Goal: Task Accomplishment & Management: Use online tool/utility

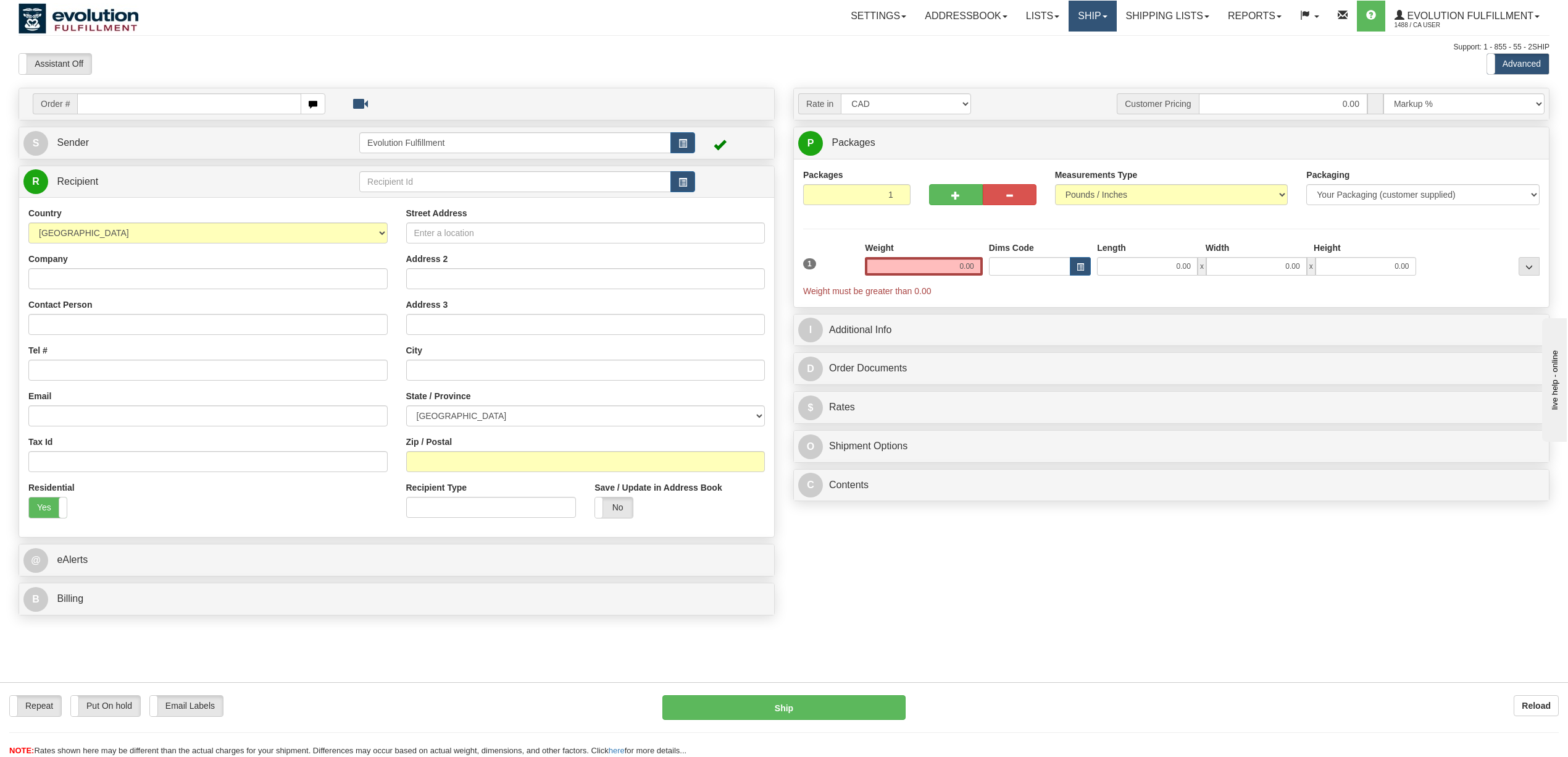
click at [1069, 8] on link "Ship" at bounding box center [1092, 16] width 47 height 31
click at [1077, 53] on link "OnHold / Order Queue" at bounding box center [1060, 58] width 112 height 16
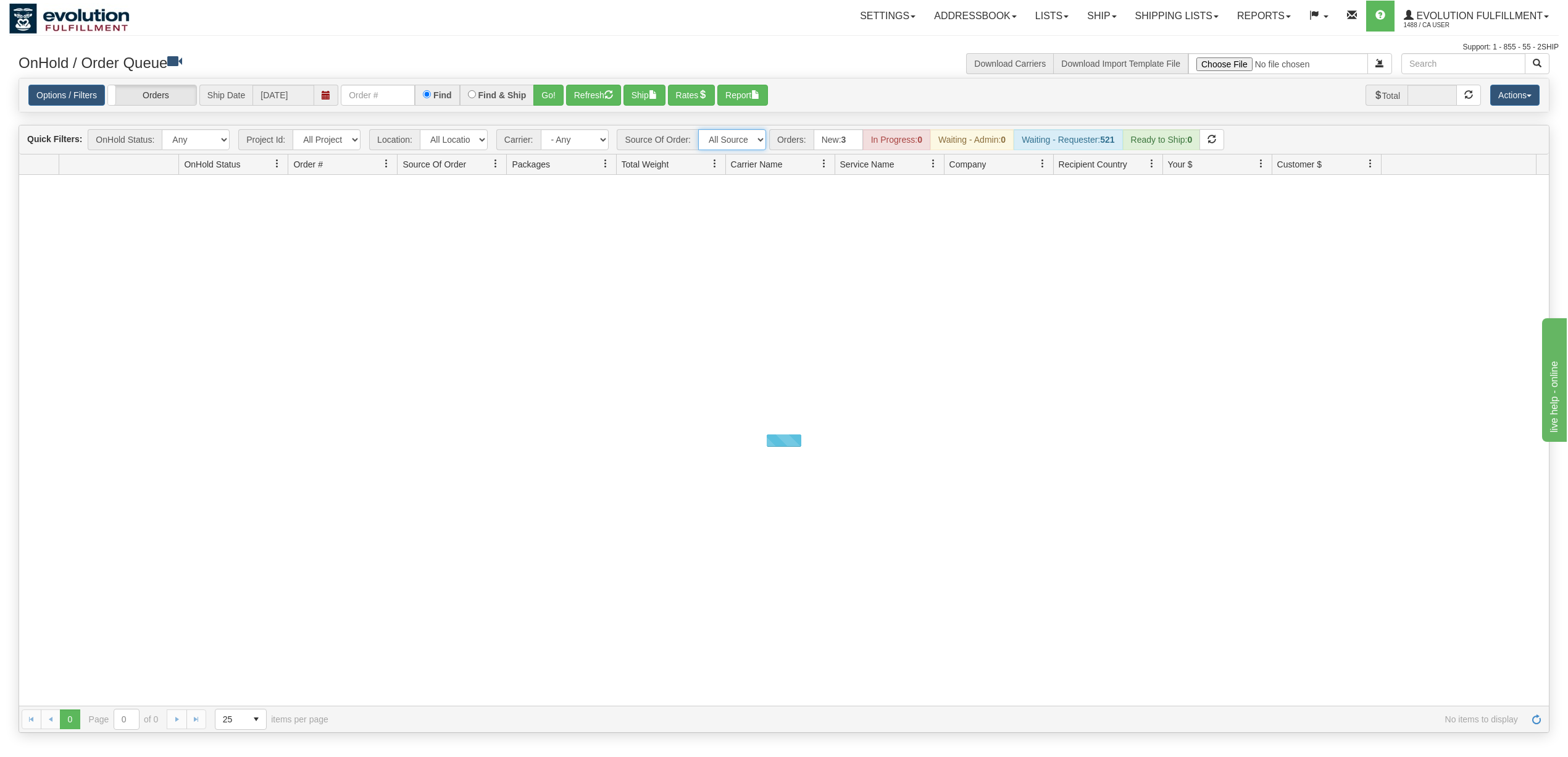
drag, startPoint x: 731, startPoint y: 139, endPoint x: 735, endPoint y: 149, distance: 10.8
click at [731, 139] on select "All Sources AirBlaster 2Ship Integration Ambler Apparel 2Ship Integration BC [M…" at bounding box center [732, 140] width 68 height 21
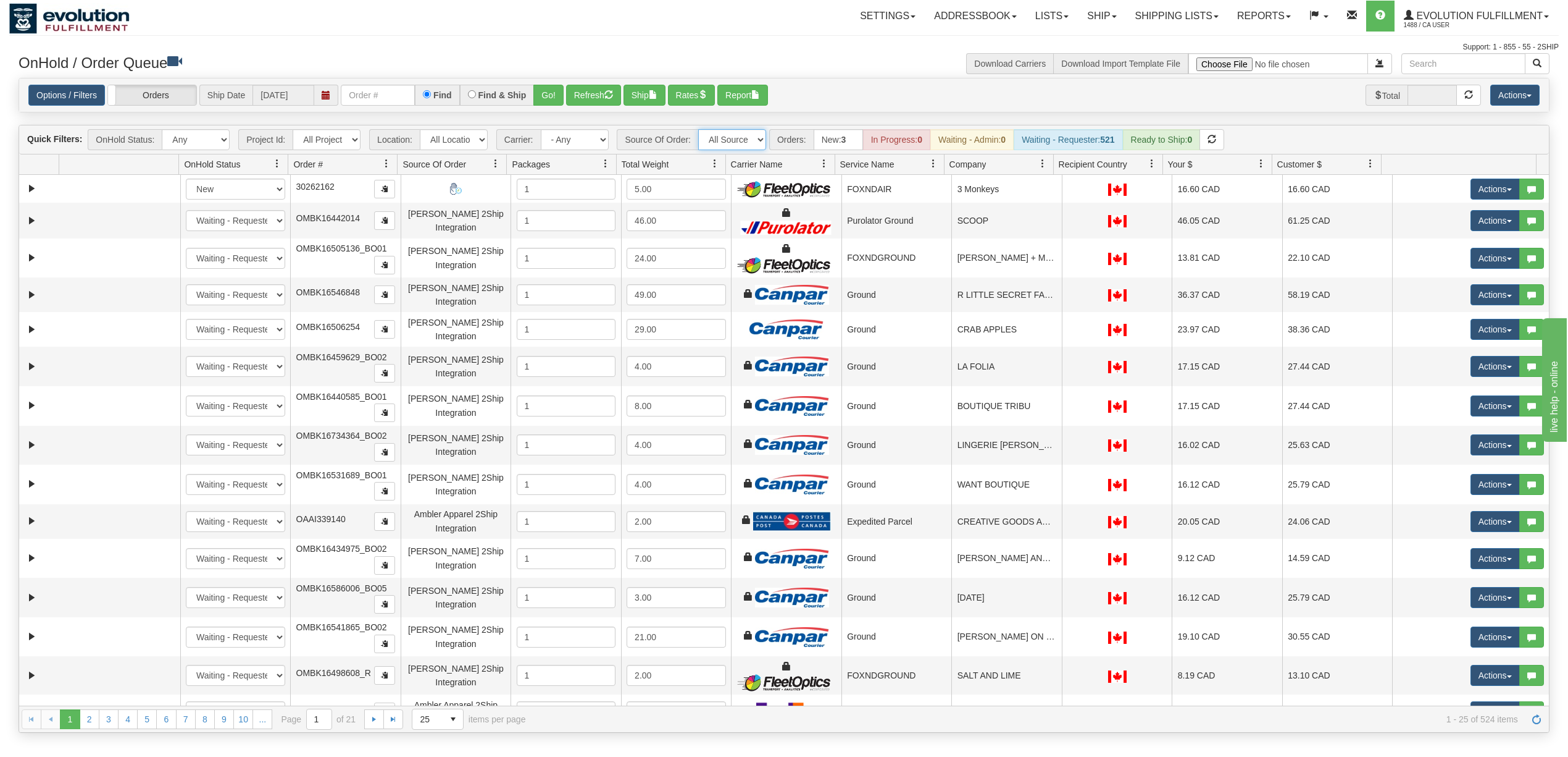
select select "[PERSON_NAME] 2Ship Integration"
click at [699, 130] on select "All Sources AirBlaster 2Ship Integration Ambler Apparel 2Ship Integration BC Ca…" at bounding box center [732, 140] width 68 height 21
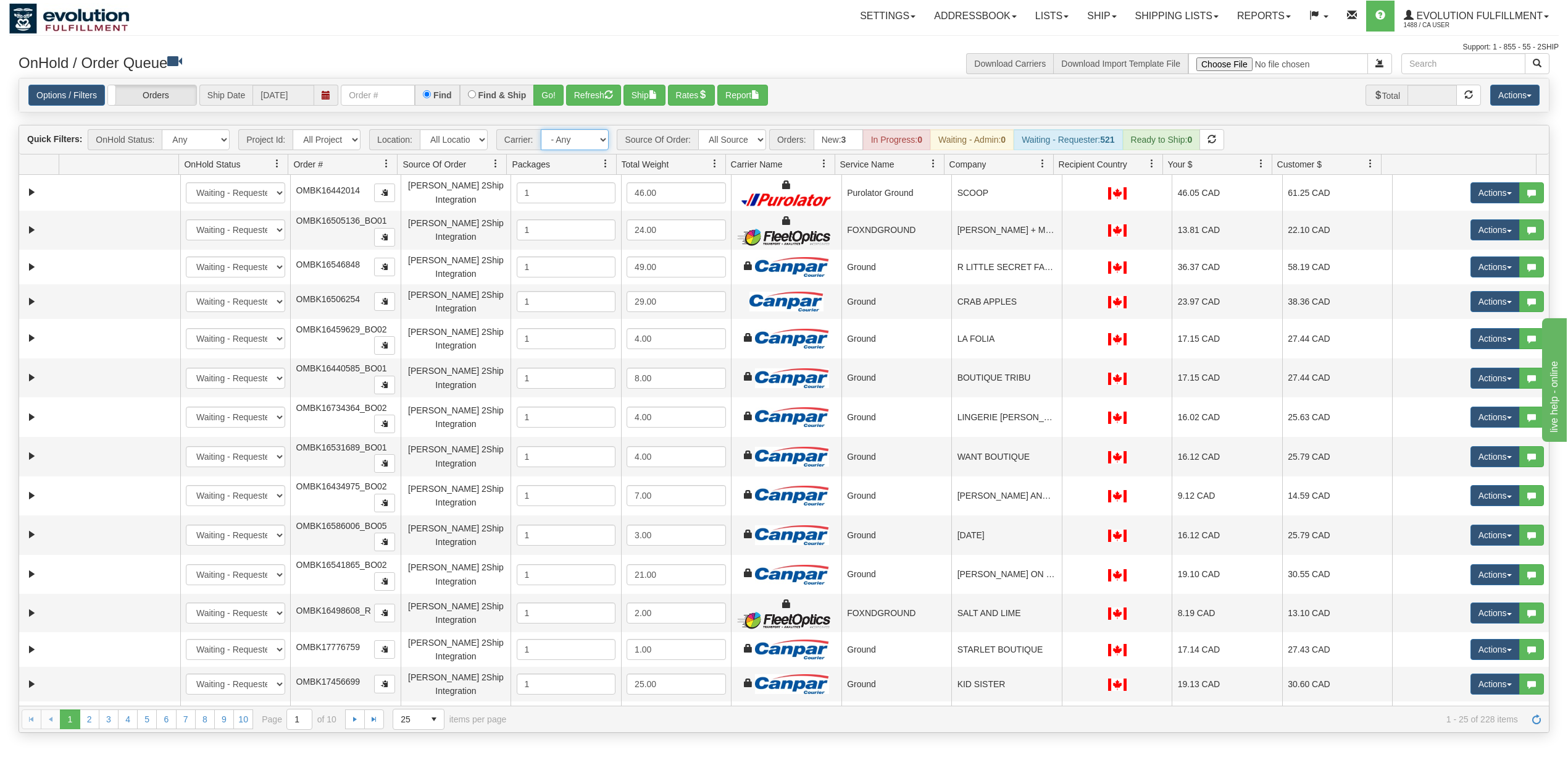
click at [584, 136] on select "- Any - Has NO carrier assigned - Has a carrier assigned FleetOptics Inc. My Ca…" at bounding box center [575, 140] width 68 height 21
select select "-1"
click at [542, 130] on select "- Any - Has NO carrier assigned - Has a carrier assigned FleetOptics Inc. My Ca…" at bounding box center [575, 140] width 68 height 21
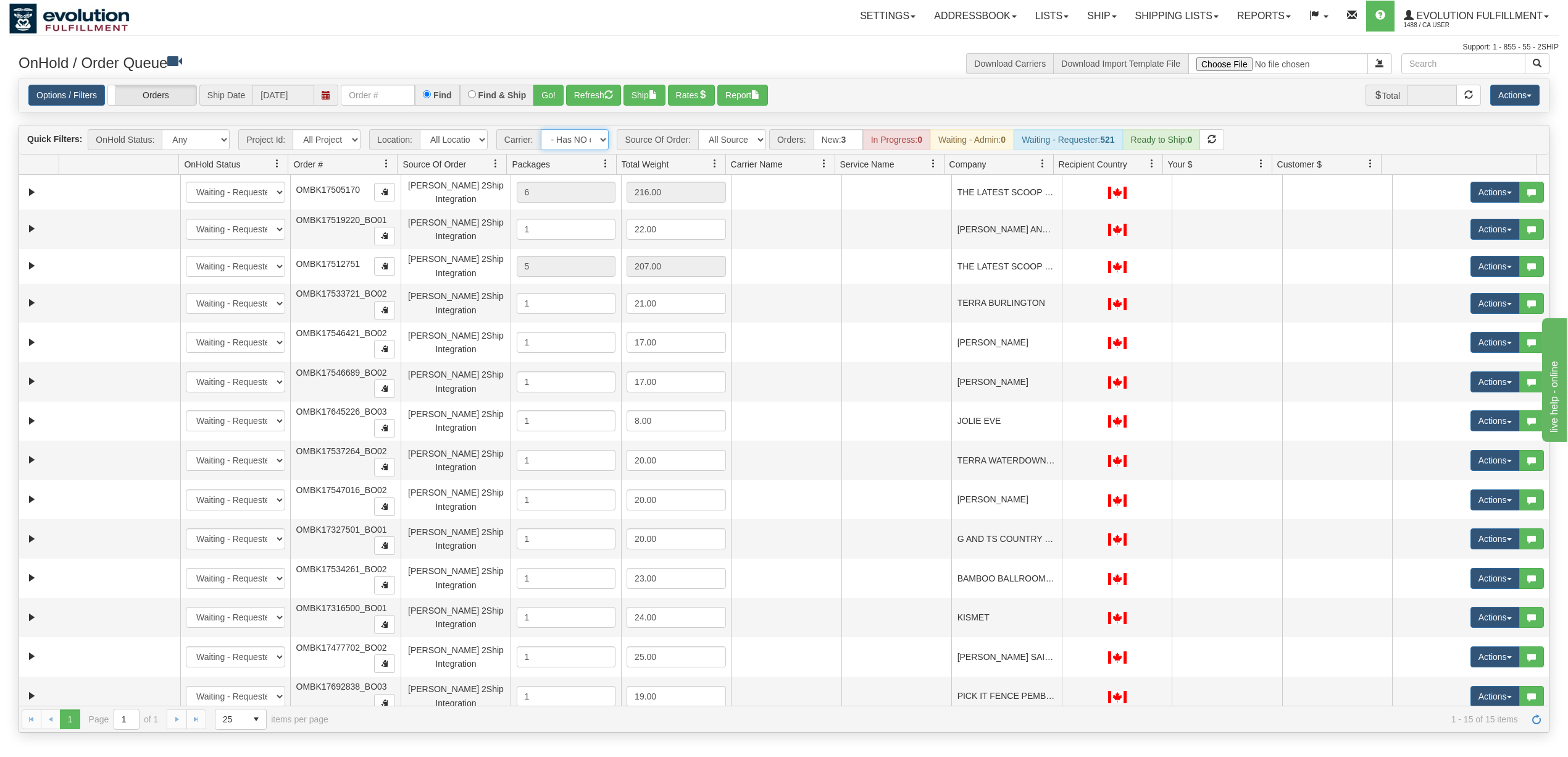
click at [1050, 164] on div at bounding box center [1053, 165] width 6 height 21
click at [1041, 164] on span at bounding box center [1042, 163] width 9 height 9
click at [1050, 199] on span "Sort Ascending" at bounding box center [1081, 193] width 98 height 33
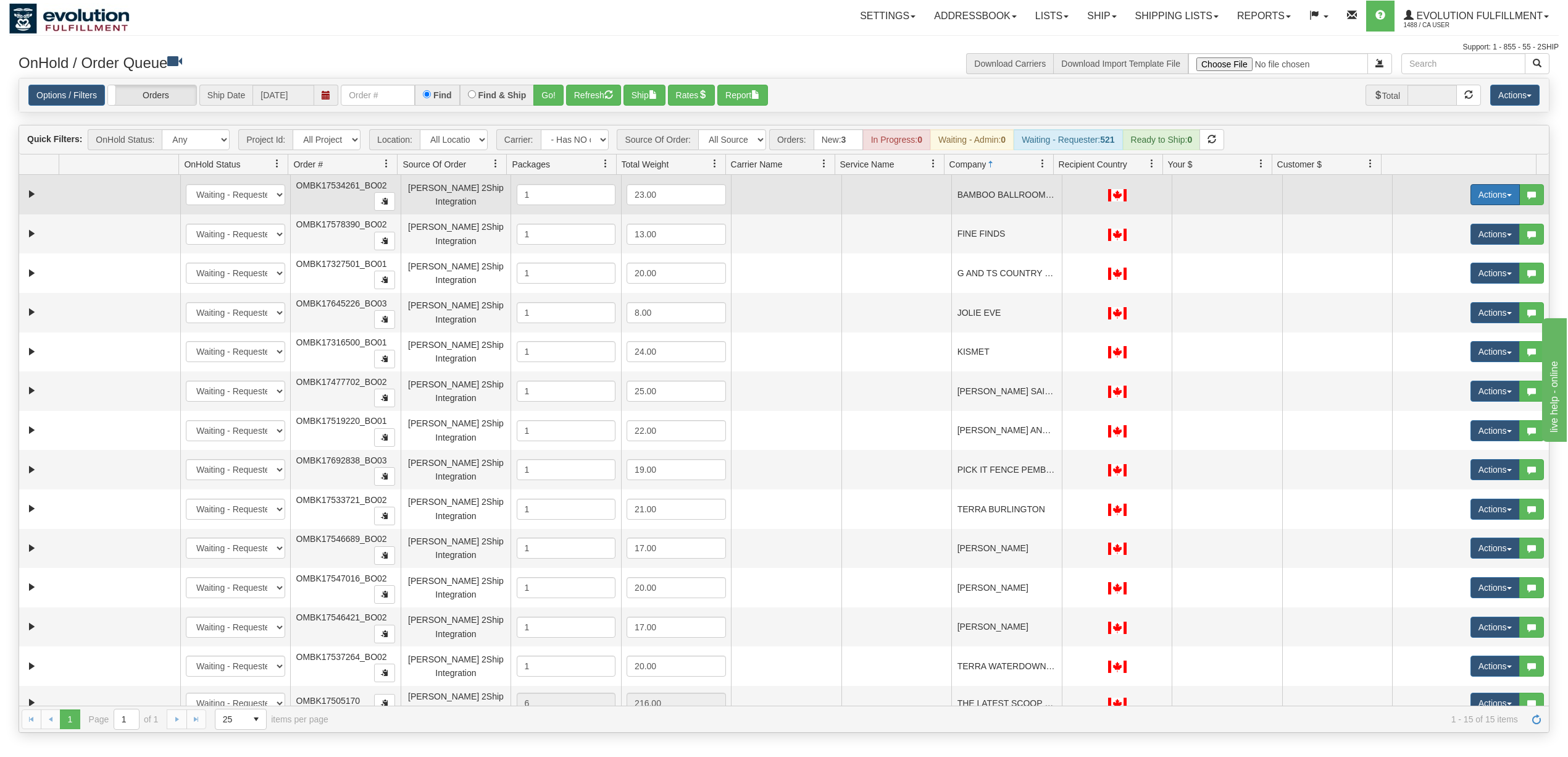
click at [1478, 200] on button "Actions" at bounding box center [1495, 194] width 49 height 21
click at [1478, 254] on span "Rate All Services" at bounding box center [1470, 250] width 74 height 9
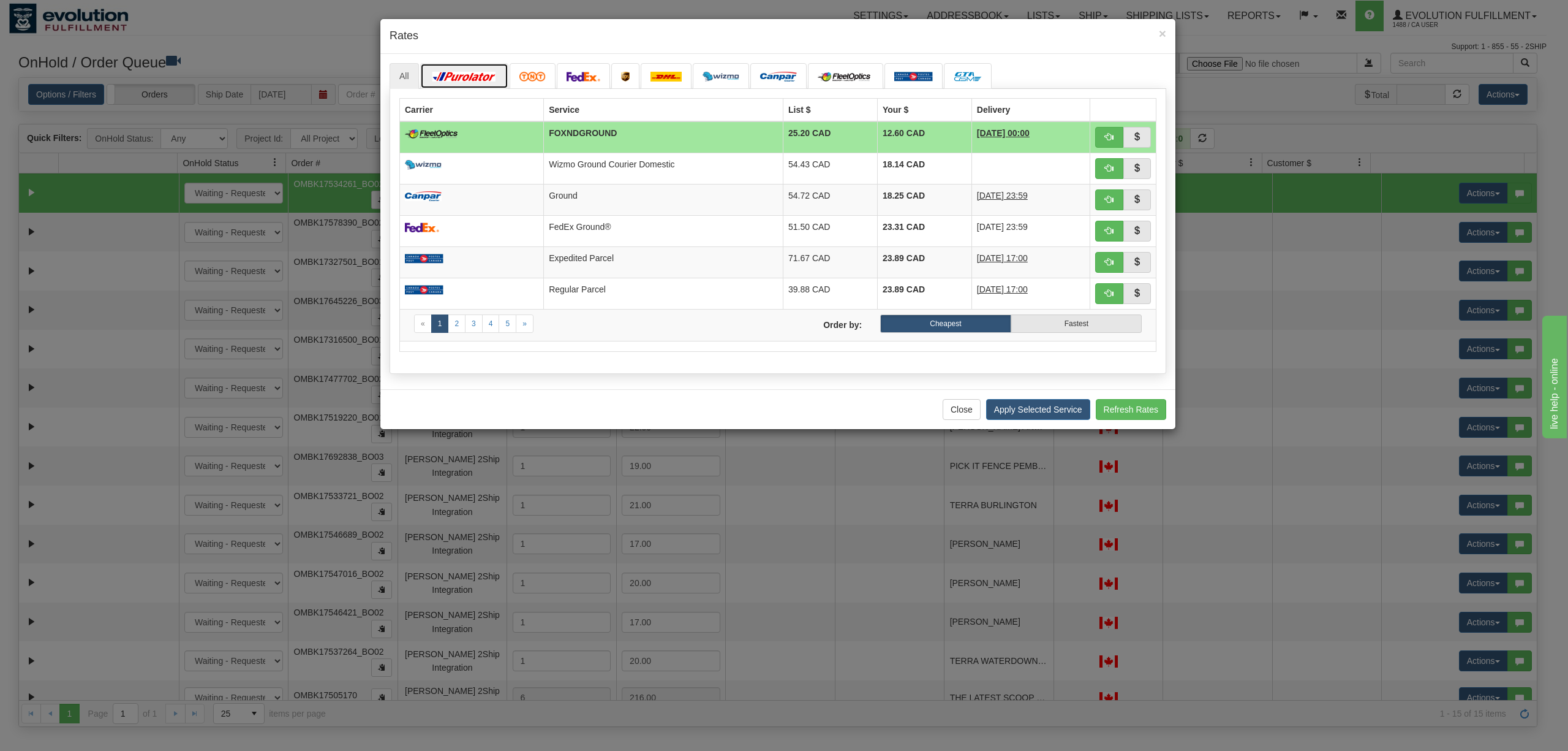
click at [493, 69] on link at bounding box center [464, 76] width 88 height 26
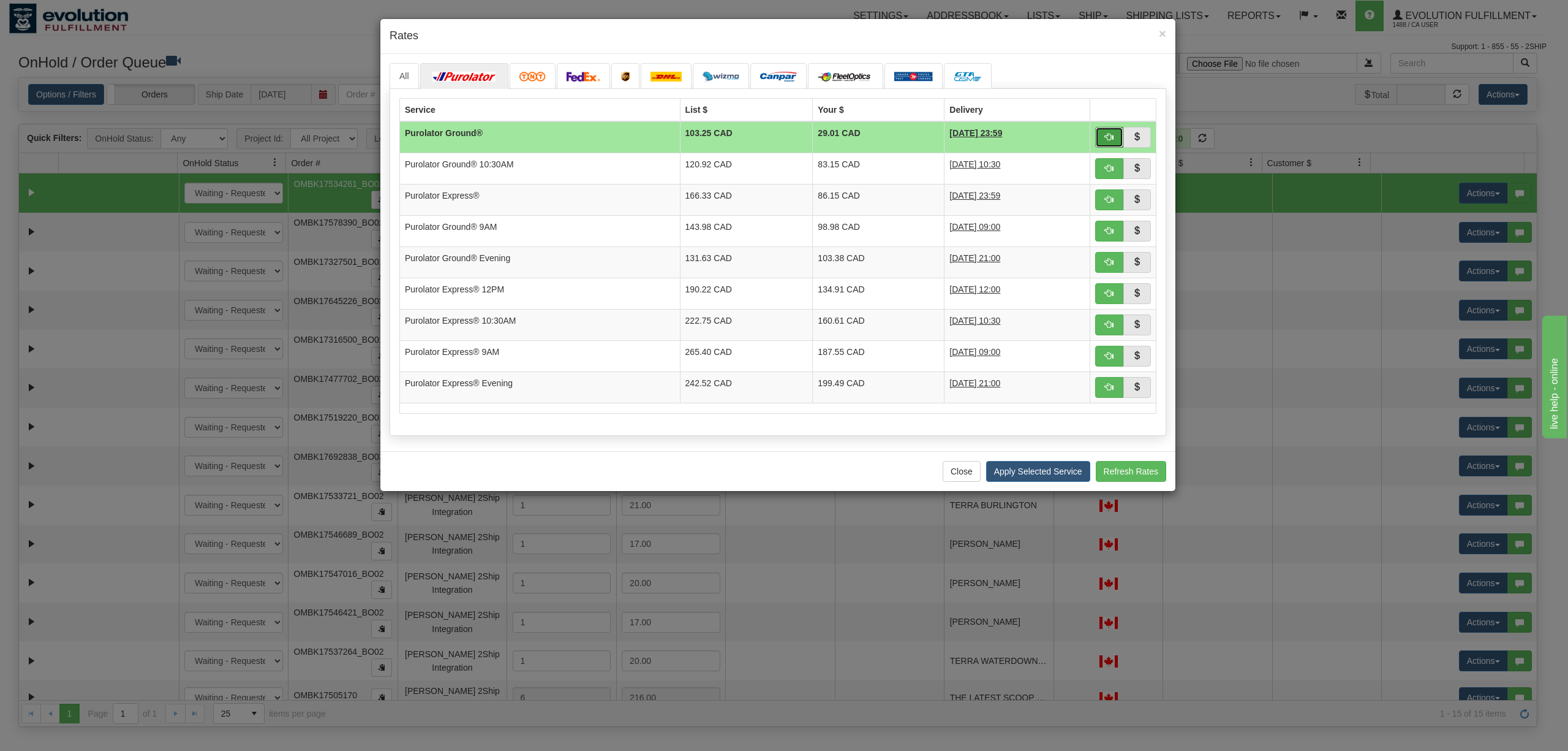
click at [1115, 131] on button "button" at bounding box center [1109, 137] width 28 height 21
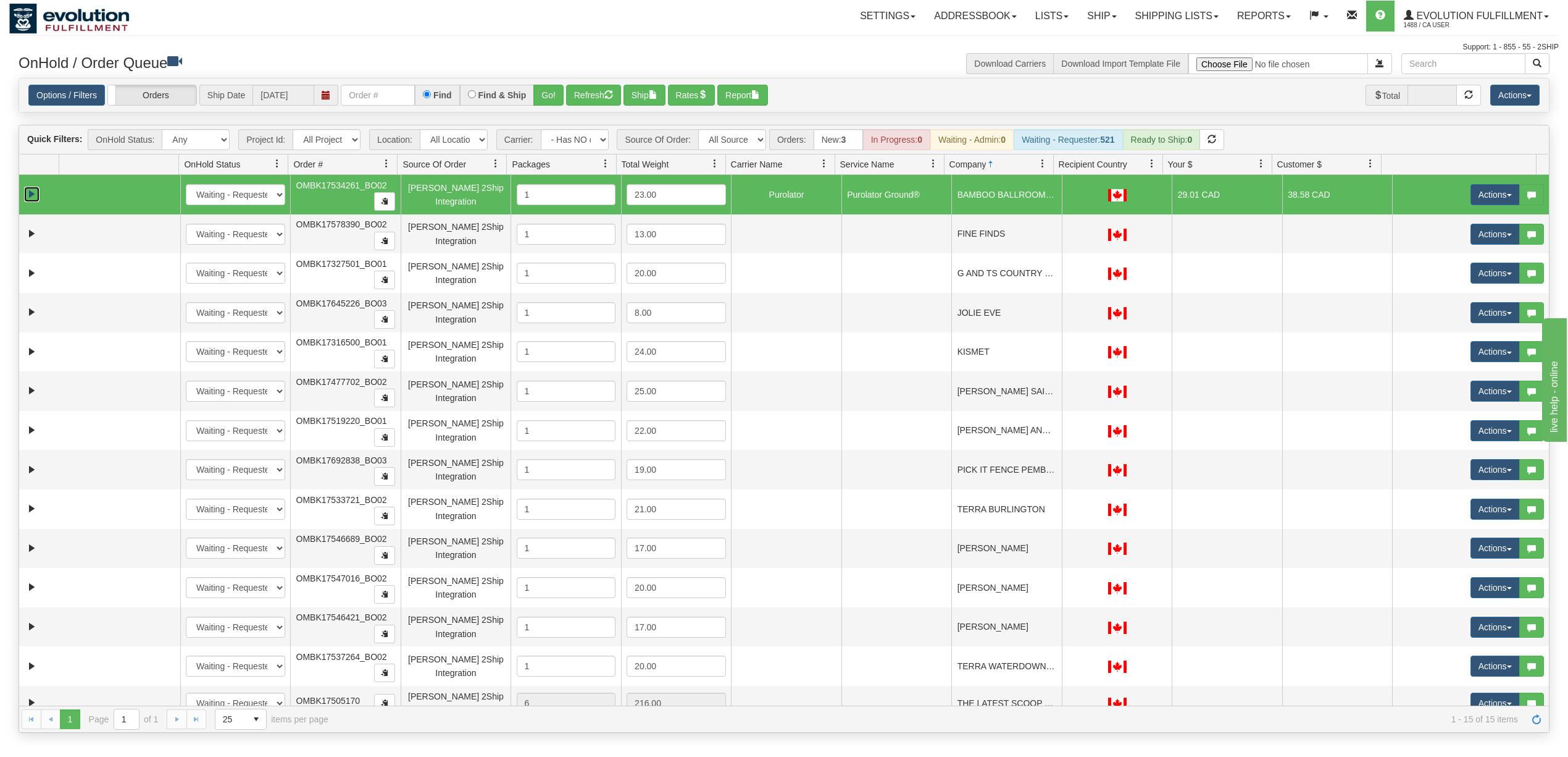
click at [32, 196] on link "Expand" at bounding box center [32, 194] width 15 height 15
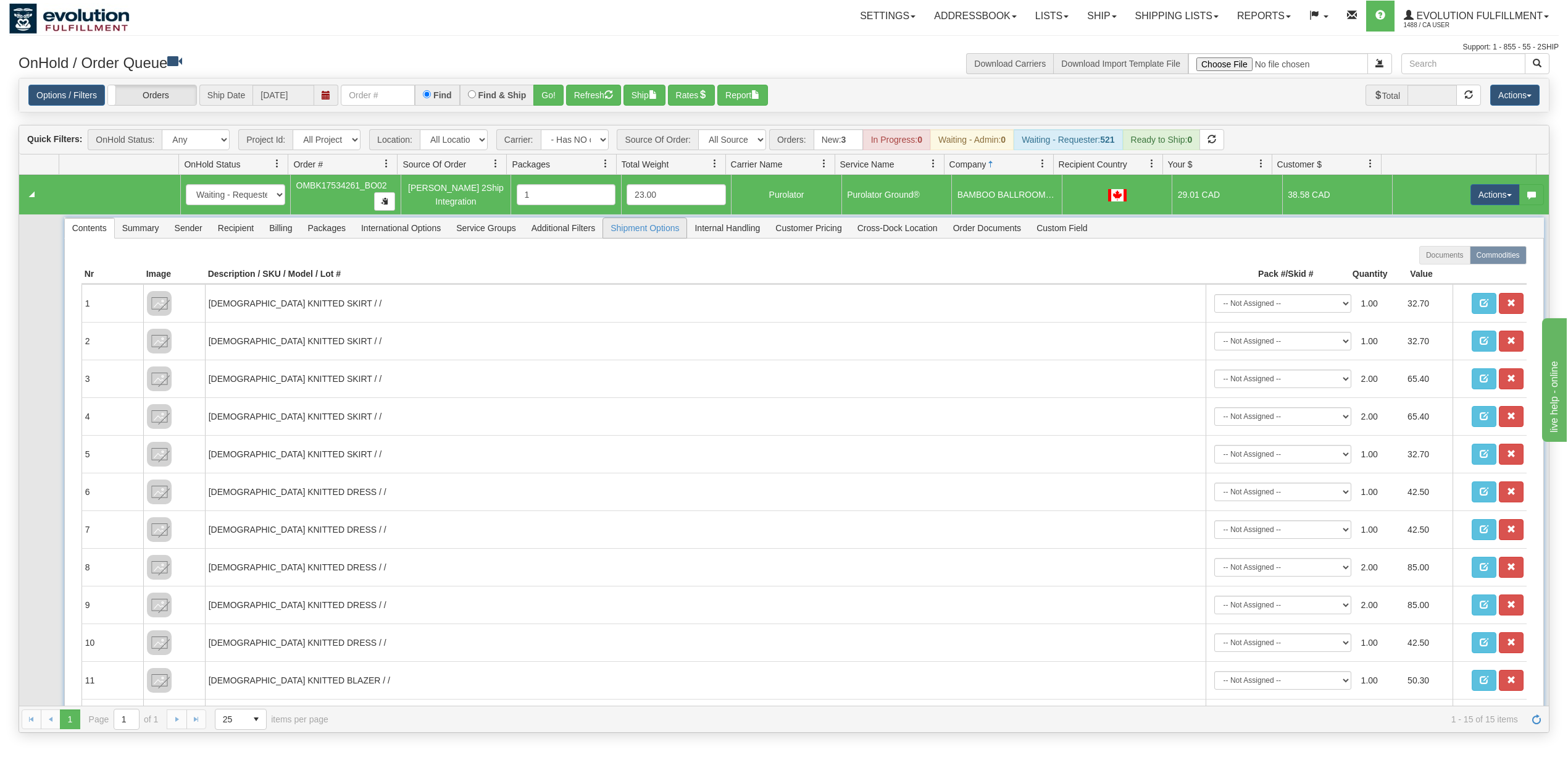
click at [638, 234] on span "Shipment Options" at bounding box center [645, 227] width 83 height 20
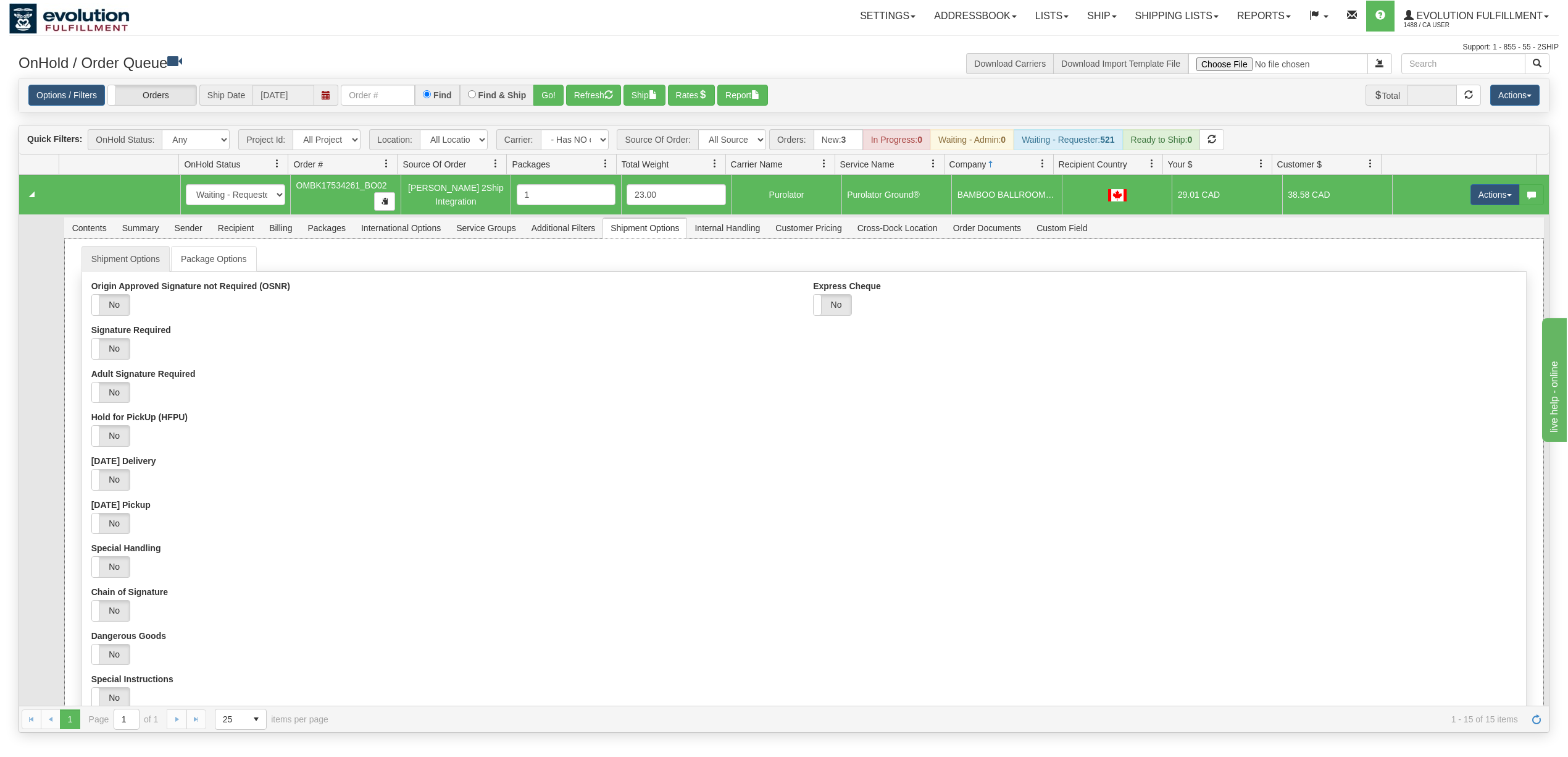
click at [833, 325] on div "Express Cheque Yes No Method Of Payment Cheque Post - dated Cheque Certified Ch…" at bounding box center [1165, 303] width 722 height 44
click at [829, 314] on label "No" at bounding box center [832, 304] width 38 height 21
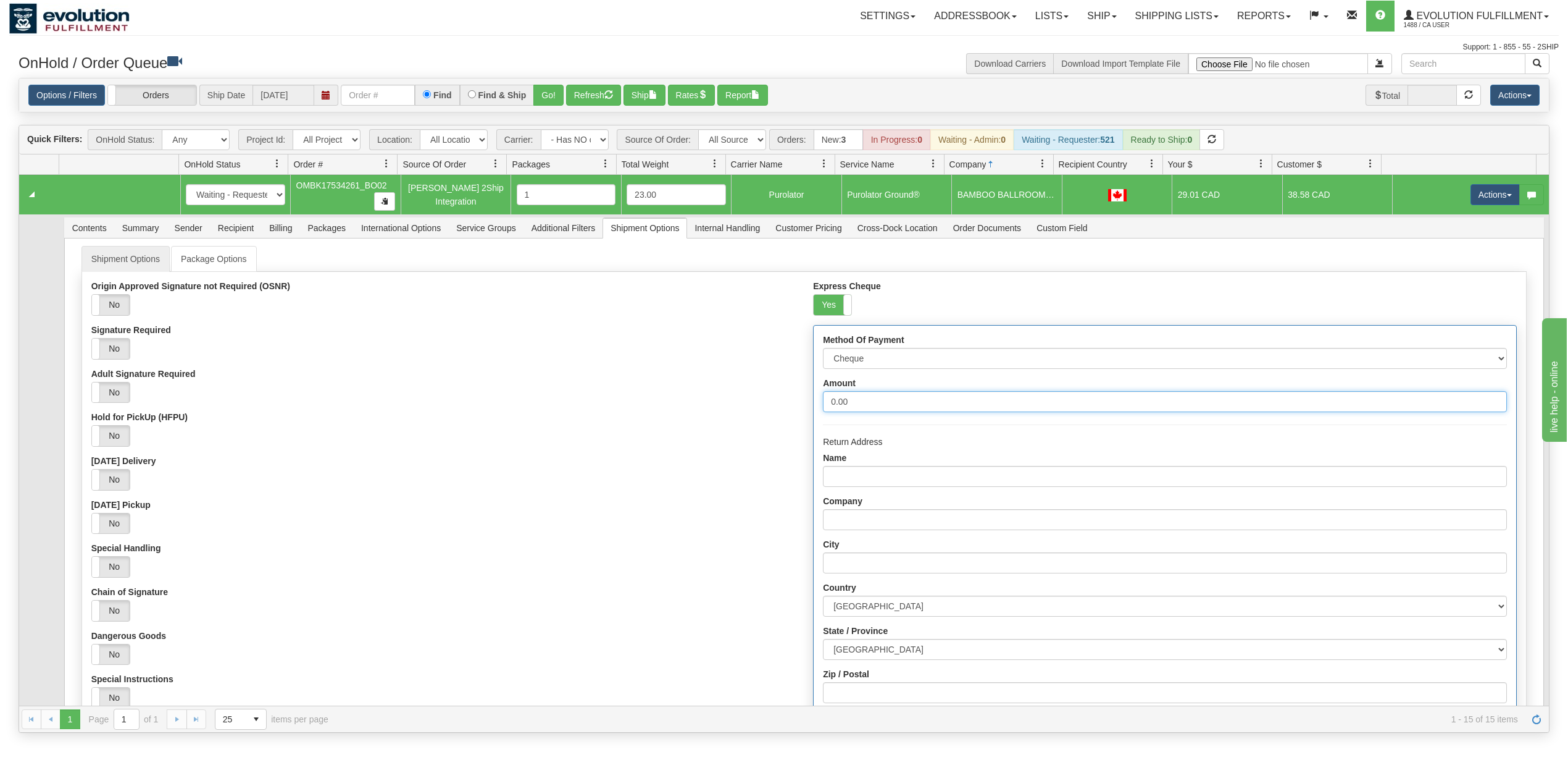
drag, startPoint x: 888, startPoint y: 415, endPoint x: 662, endPoint y: 398, distance: 226.6
click at [662, 398] on div "Origin Approved Signature not Required (OSNR) Yes No Signature Required Yes No …" at bounding box center [804, 569] width 1444 height 577
type input "1000"
click at [883, 362] on select "Cheque Post - dated Cheque Certified Cheque Money Order Bank Draft" at bounding box center [1164, 358] width 683 height 21
select select "2"
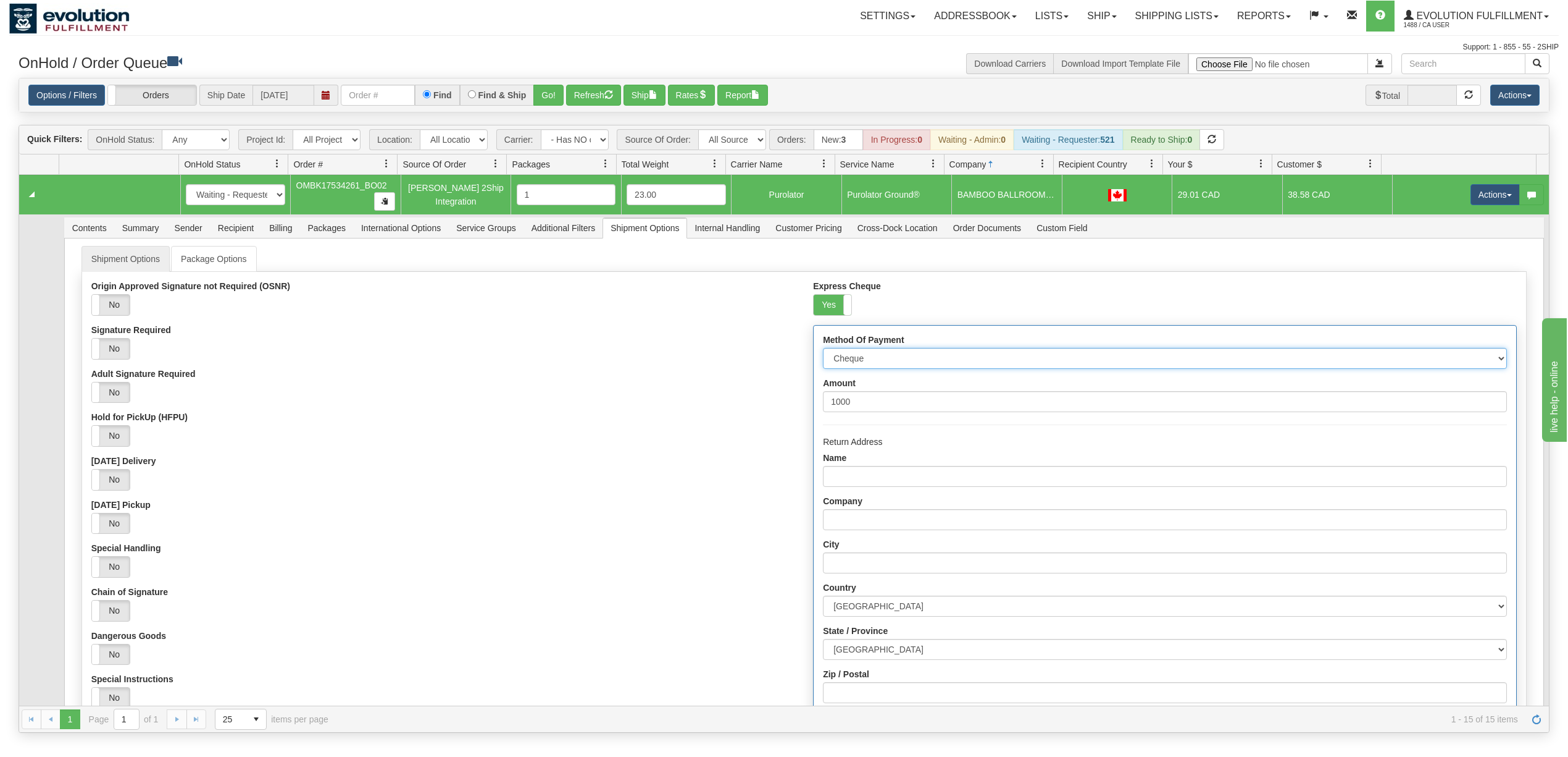
click at [823, 352] on select "Cheque Post - dated Cheque Certified Cheque Money Order Bank Draft" at bounding box center [1164, 358] width 683 height 21
click at [760, 381] on div "Adult Signature Required Yes No" at bounding box center [443, 386] width 703 height 35
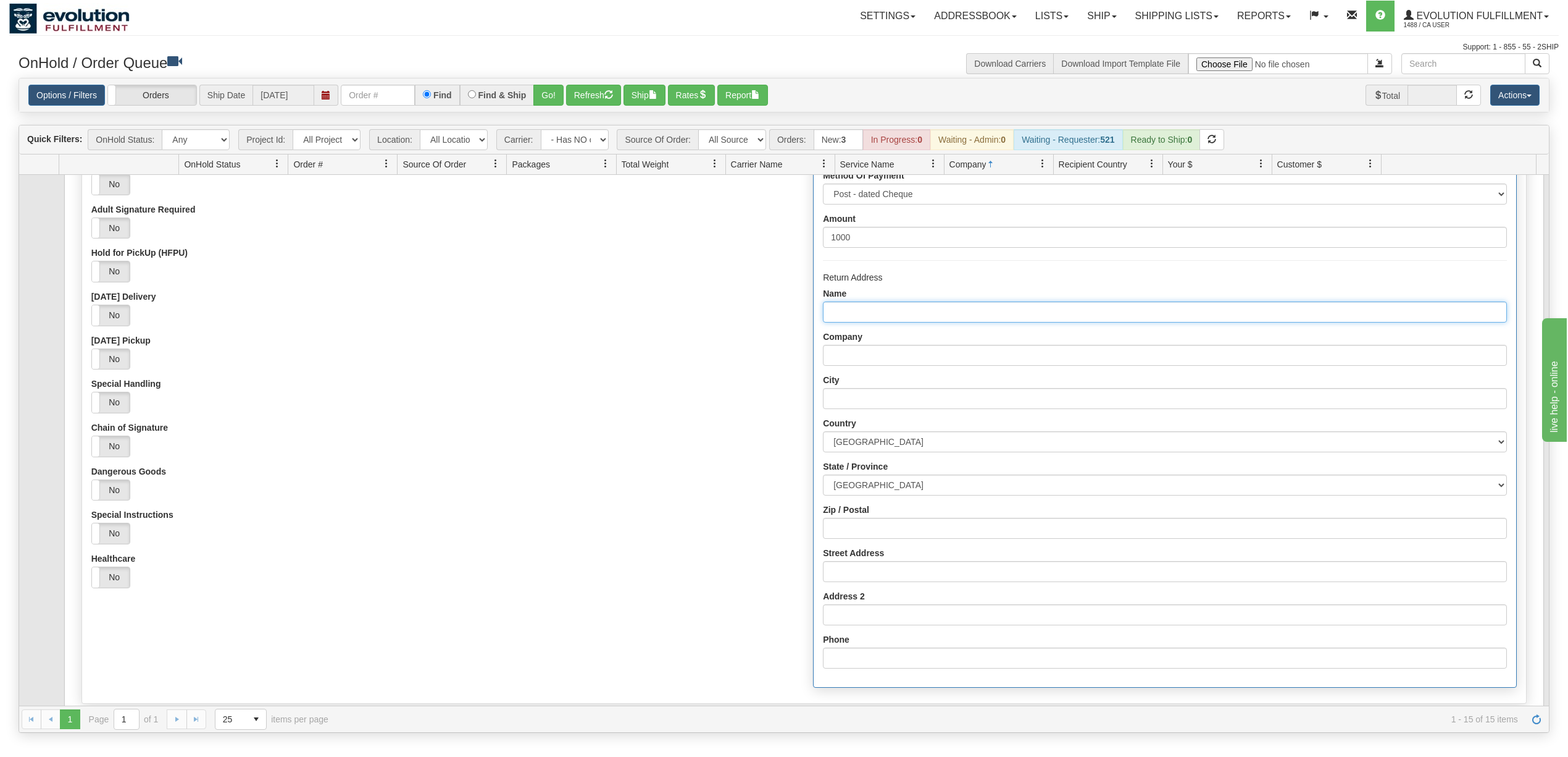
click at [841, 315] on input "Name" at bounding box center [1164, 312] width 683 height 21
type input "Evolution fulfilment"
click at [887, 359] on input "Company" at bounding box center [1164, 355] width 683 height 21
type input "Evolution fulfilment"
click at [923, 399] on input "City" at bounding box center [1164, 398] width 683 height 21
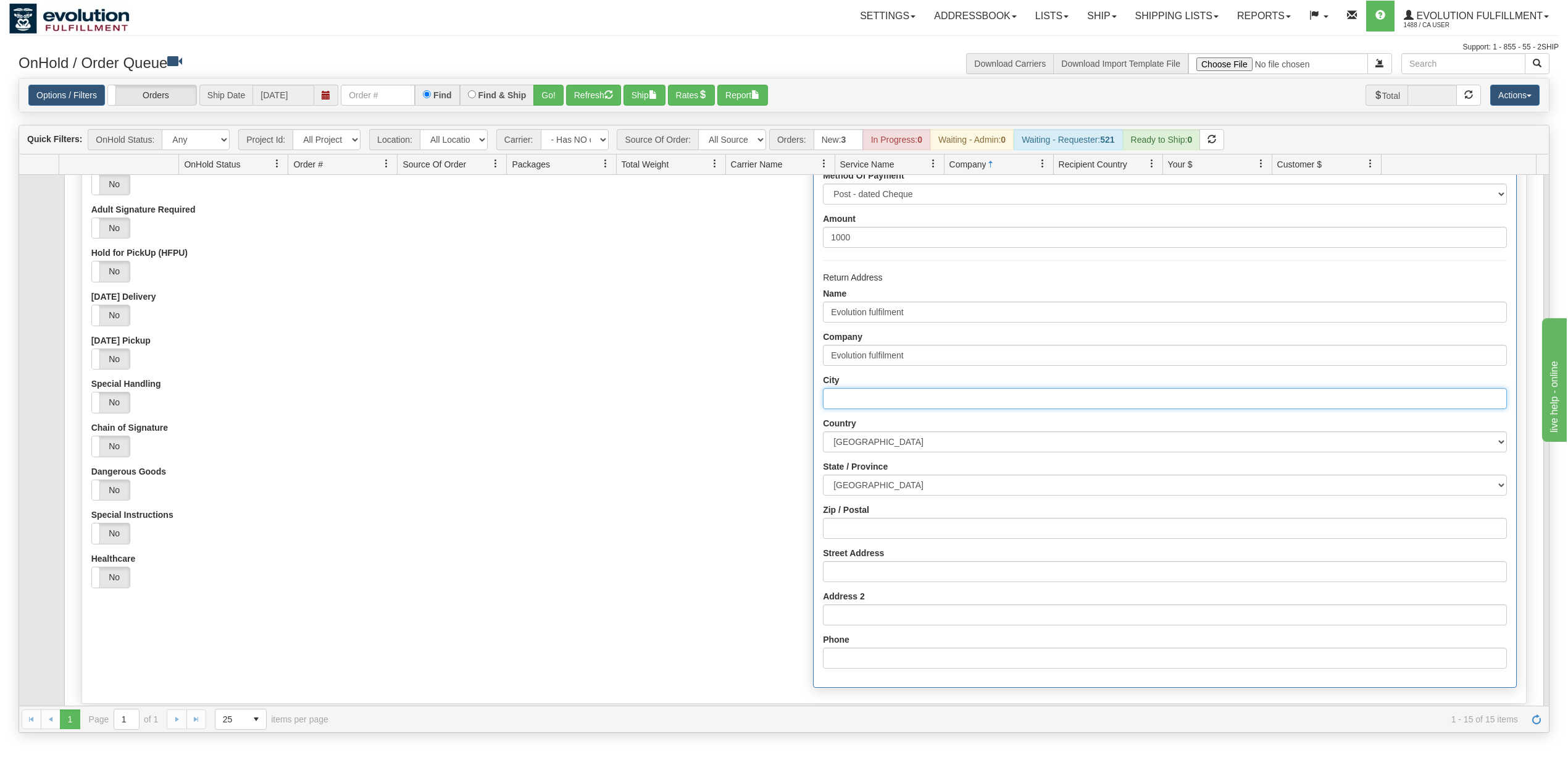
type input "Delta"
drag, startPoint x: 860, startPoint y: 494, endPoint x: 868, endPoint y: 493, distance: 8.1
click at [860, 494] on select "ALBERTA BRITISH COLUMBIA MANITOBA NEW BRUNSWICK NEWFOUNDLAND NOVA SCOTIA NUNAVU…" at bounding box center [1164, 485] width 683 height 21
select select "BC"
click at [823, 479] on select "ALBERTA BRITISH COLUMBIA MANITOBA NEW BRUNSWICK NEWFOUNDLAND NOVA SCOTIA NUNAVU…" at bounding box center [1164, 485] width 683 height 21
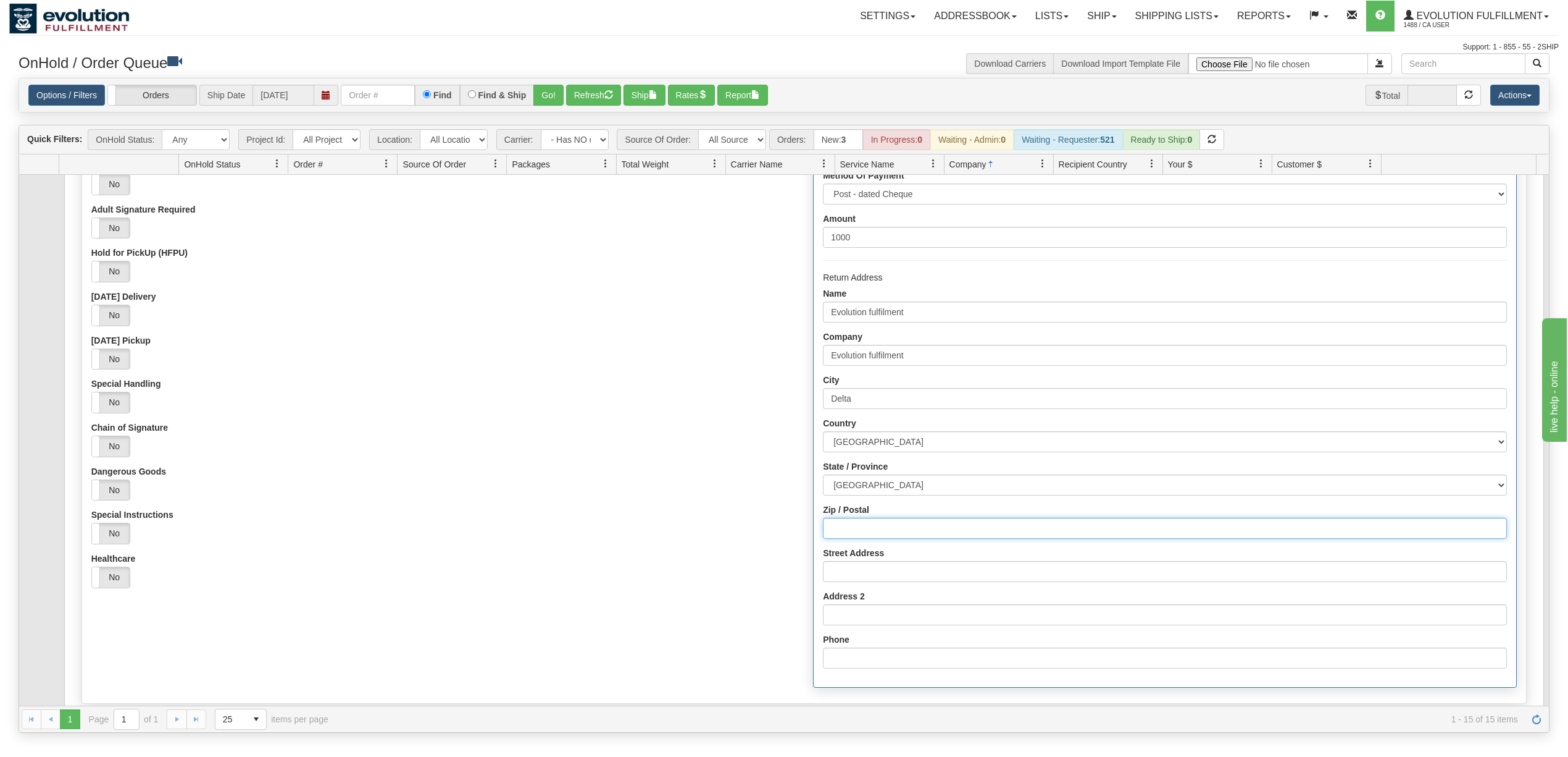
click at [878, 536] on input "Zip / Postal" at bounding box center [1164, 528] width 683 height 21
type input "V4G1K3"
click at [902, 567] on input "Street Address" at bounding box center [1164, 571] width 683 height 21
type input "7137 Venture Street"
drag, startPoint x: 880, startPoint y: 661, endPoint x: 885, endPoint y: 667, distance: 7.8
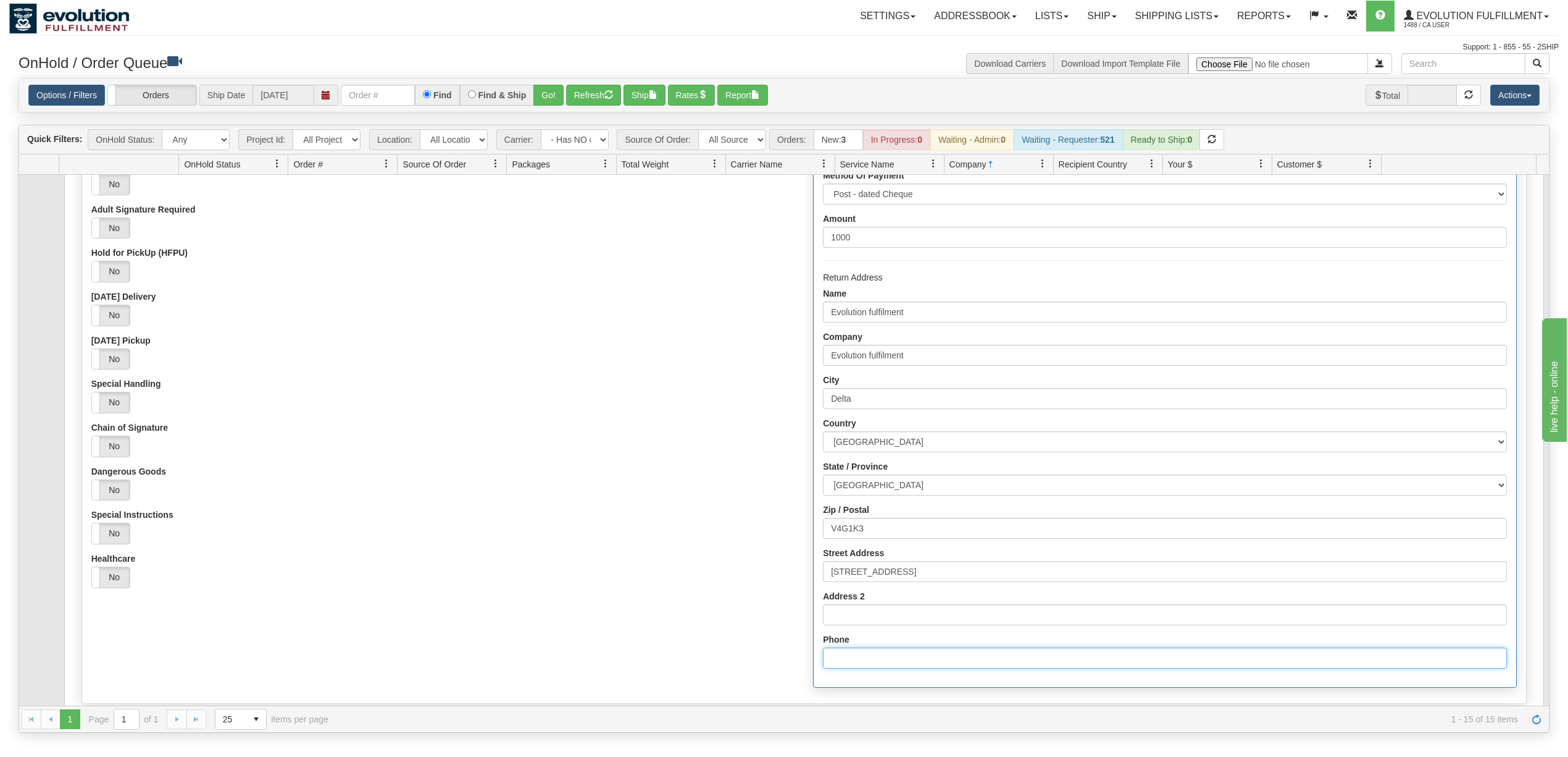
click at [880, 661] on input "Phone" at bounding box center [1164, 658] width 683 height 21
type input "6049402228"
click at [609, 488] on div "Yes No" at bounding box center [443, 489] width 703 height 22
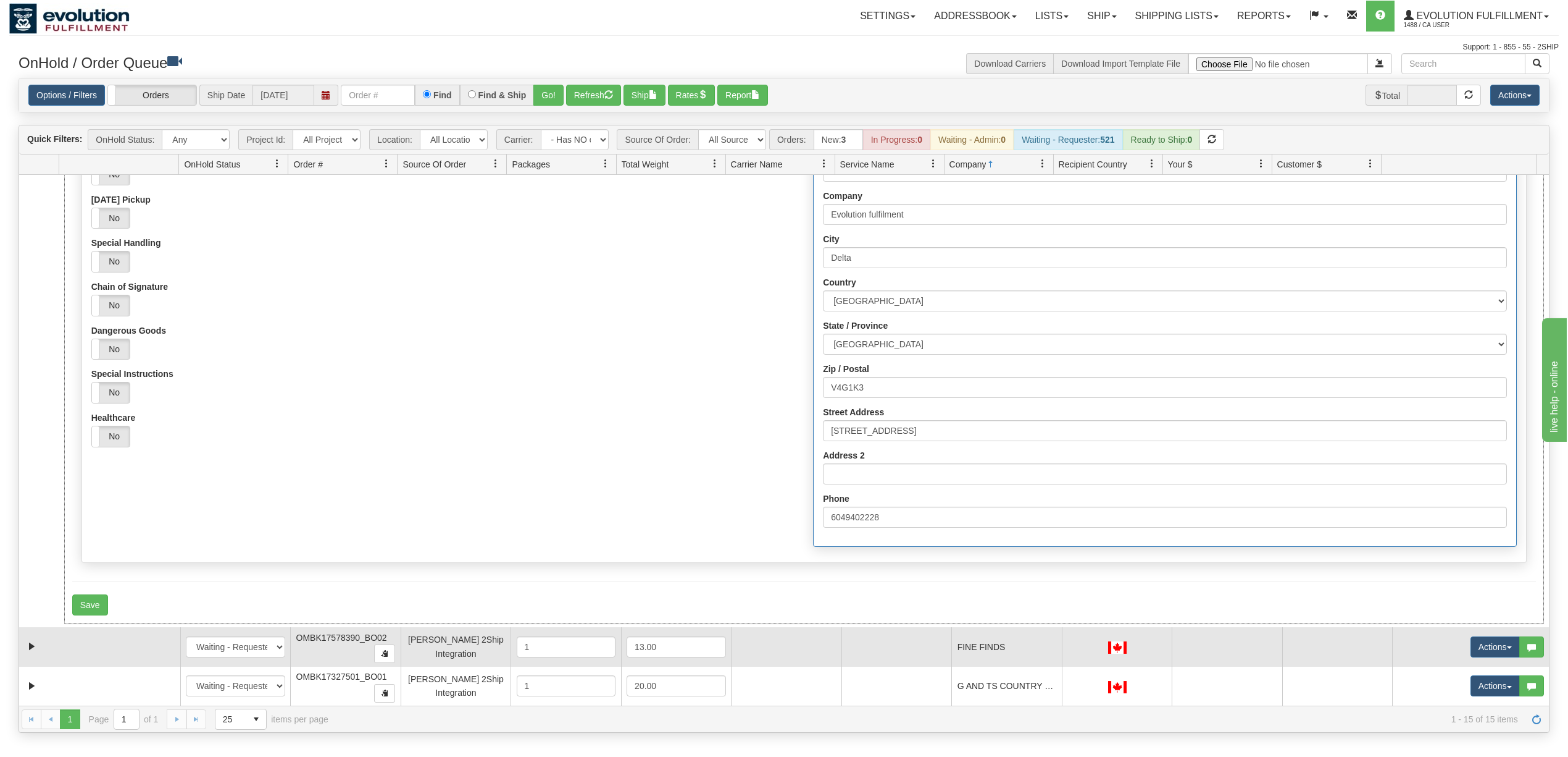
scroll to position [329, 0]
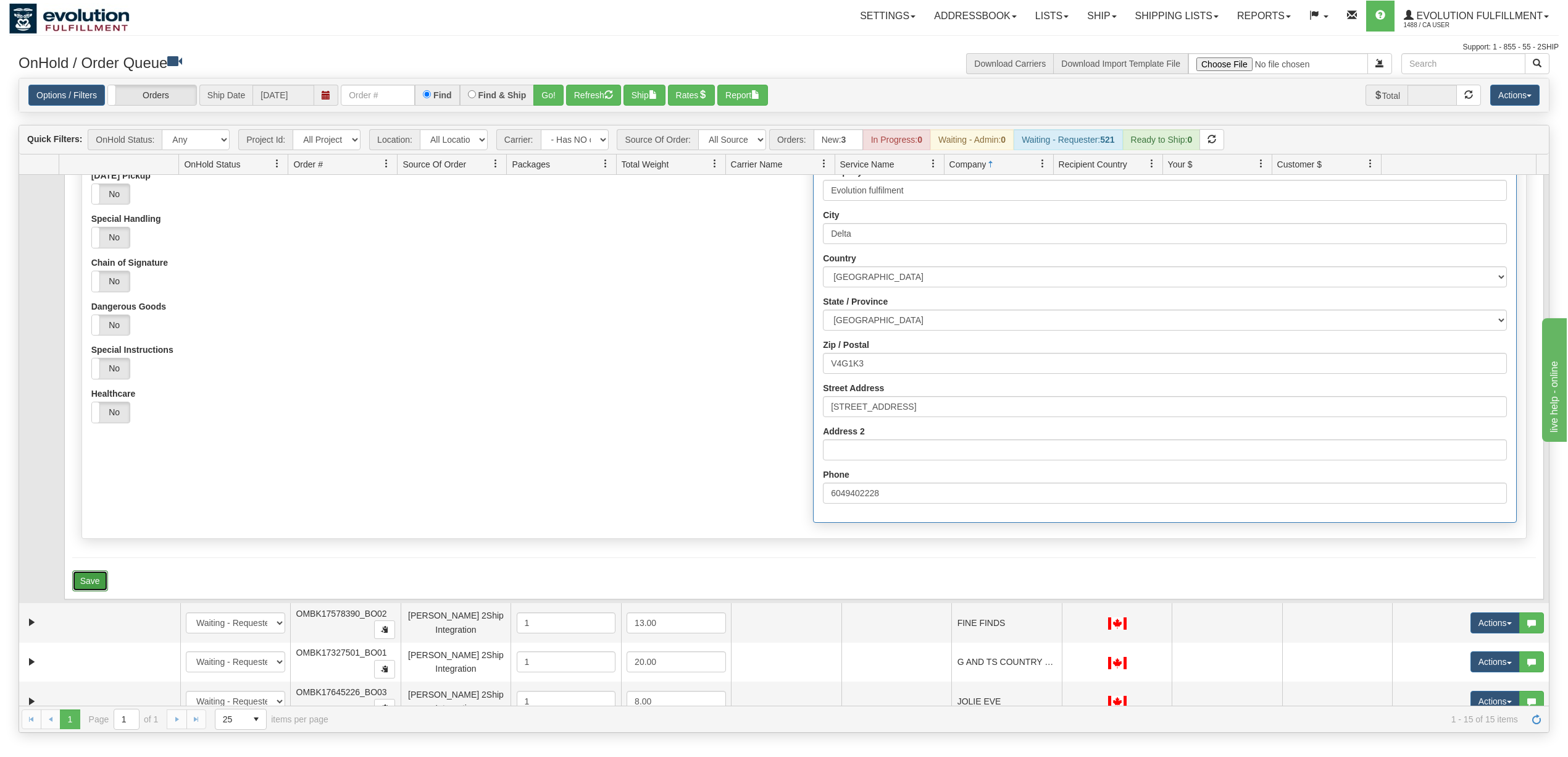
click at [96, 588] on button "Save" at bounding box center [90, 581] width 36 height 21
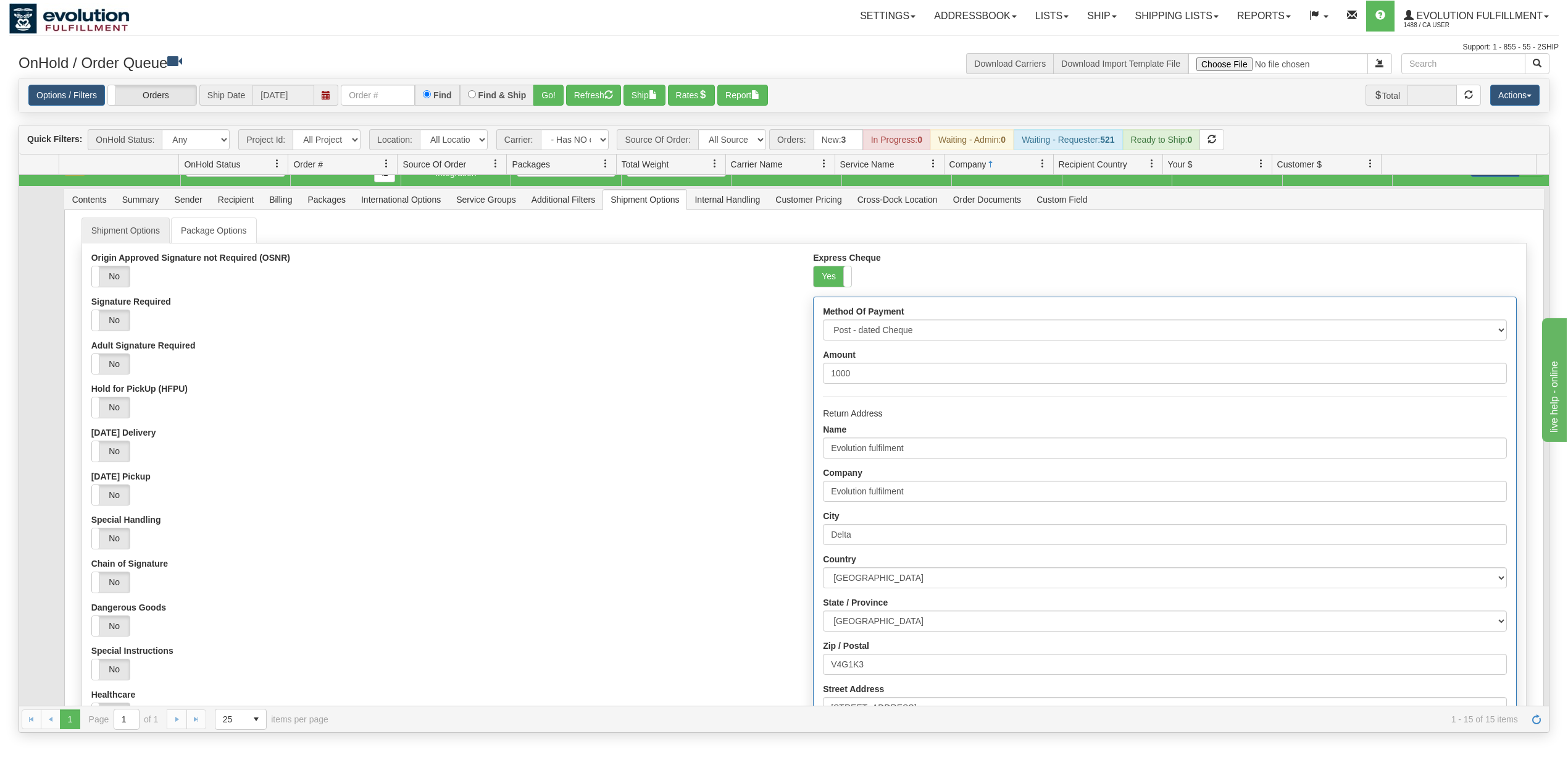
scroll to position [0, 0]
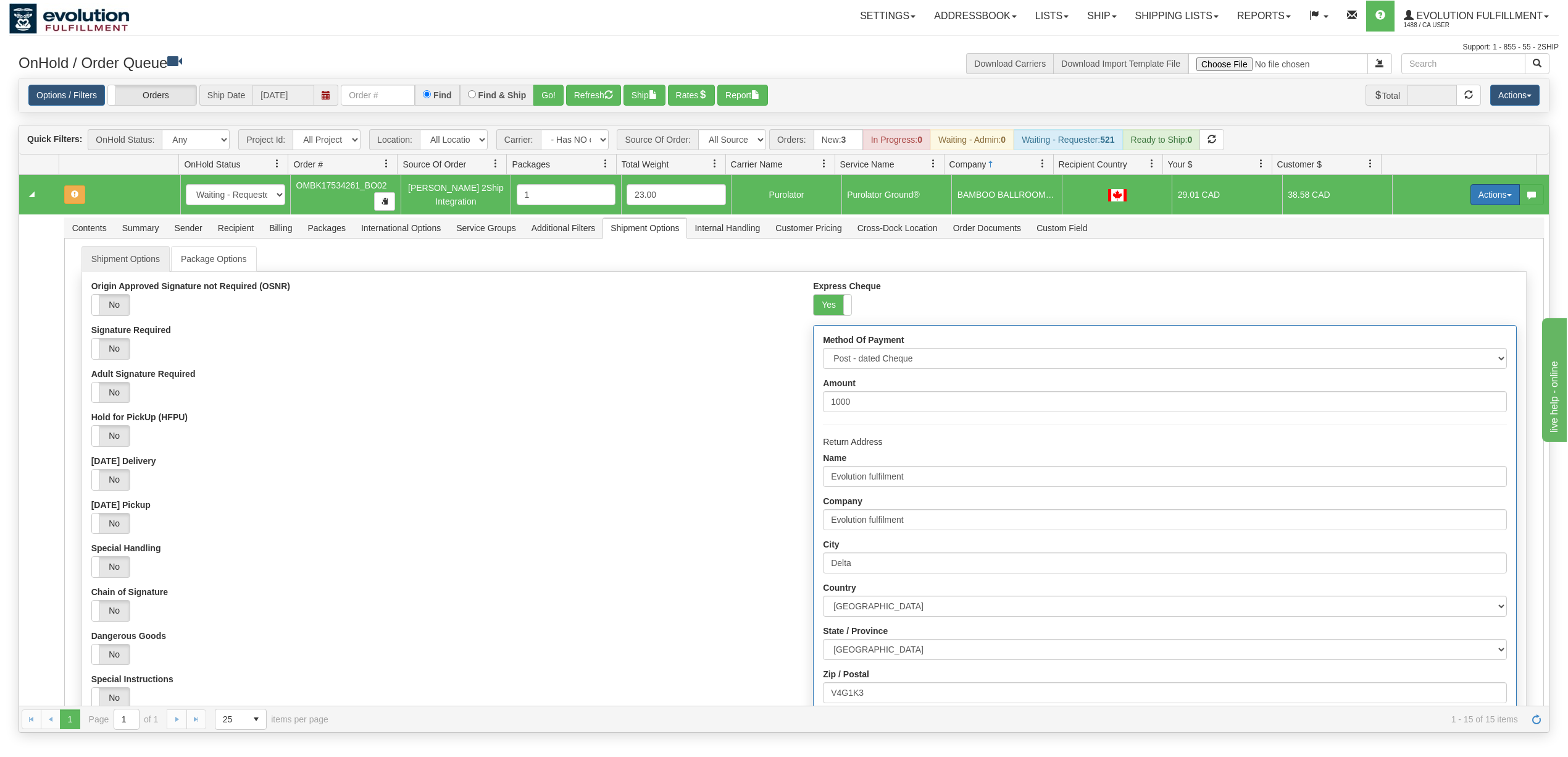
click at [1483, 202] on button "Actions" at bounding box center [1495, 194] width 49 height 21
click at [1438, 239] on span "Refresh Rates" at bounding box center [1464, 234] width 63 height 9
click at [596, 88] on button "Refresh" at bounding box center [594, 95] width 55 height 21
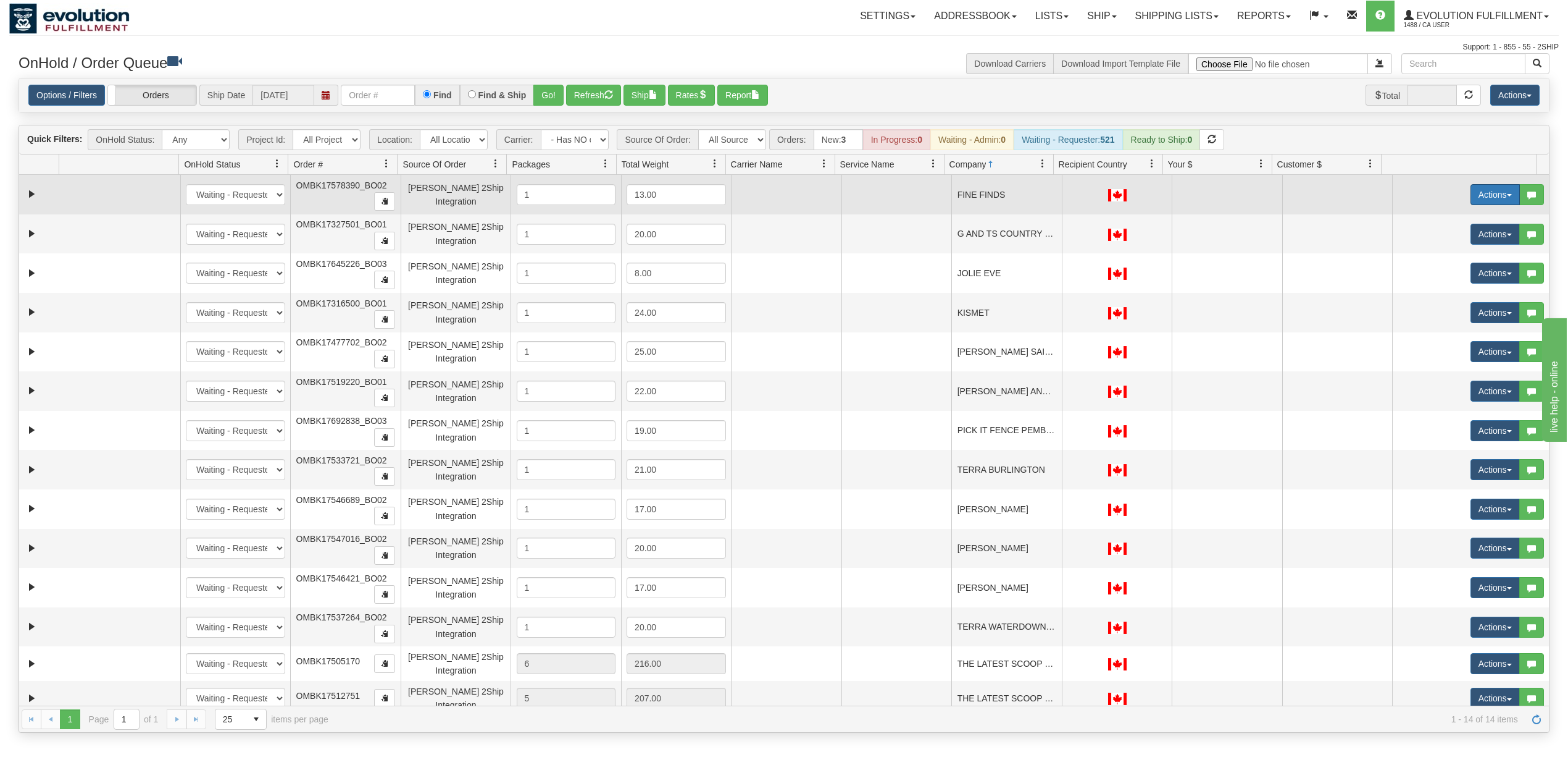
click at [1476, 187] on button "Actions" at bounding box center [1495, 194] width 49 height 21
click at [1465, 248] on span "Rate All Services" at bounding box center [1470, 250] width 74 height 9
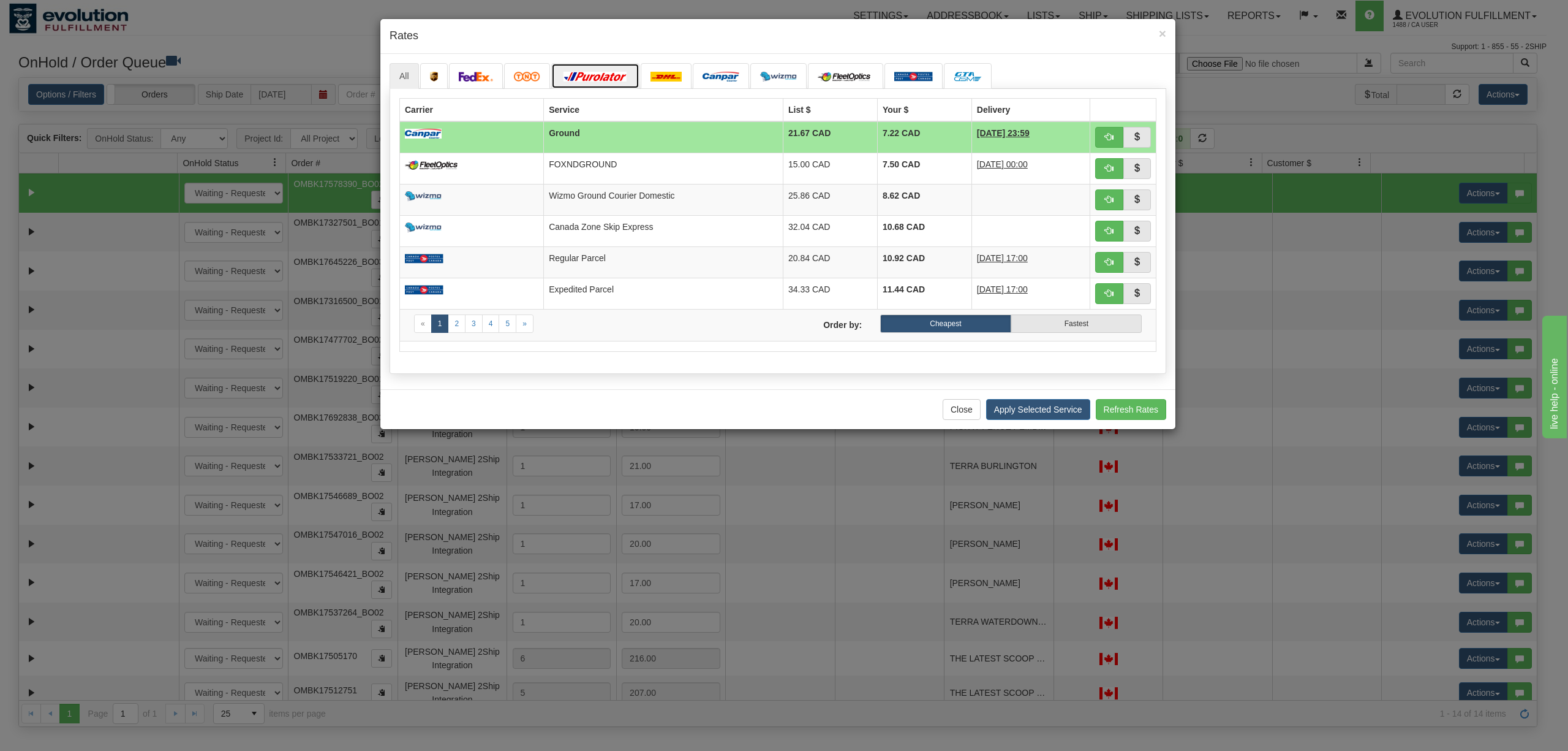
click at [569, 87] on link at bounding box center [596, 76] width 88 height 26
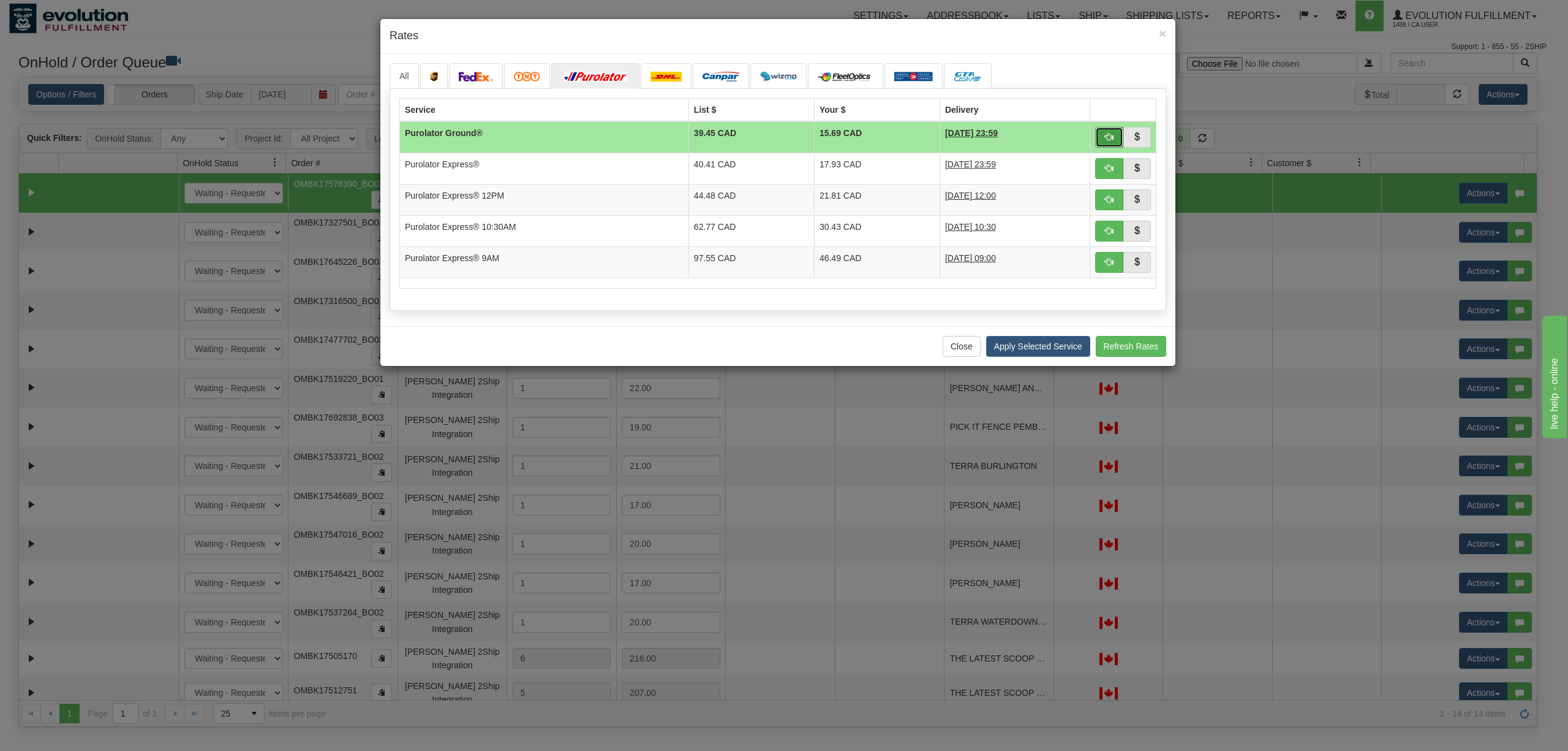
click at [1114, 136] on button "button" at bounding box center [1109, 137] width 28 height 21
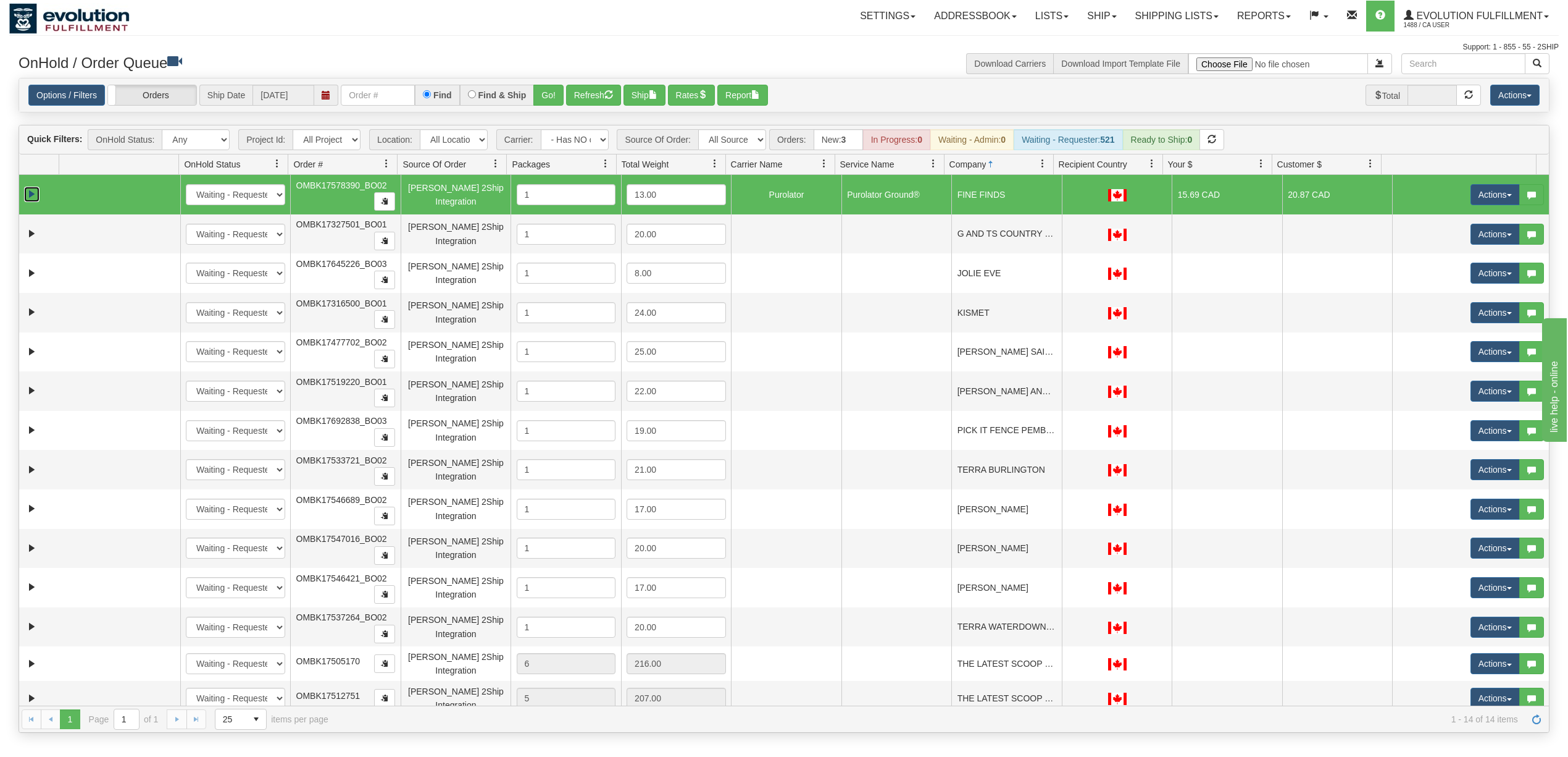
click at [27, 196] on link "Expand" at bounding box center [32, 194] width 15 height 15
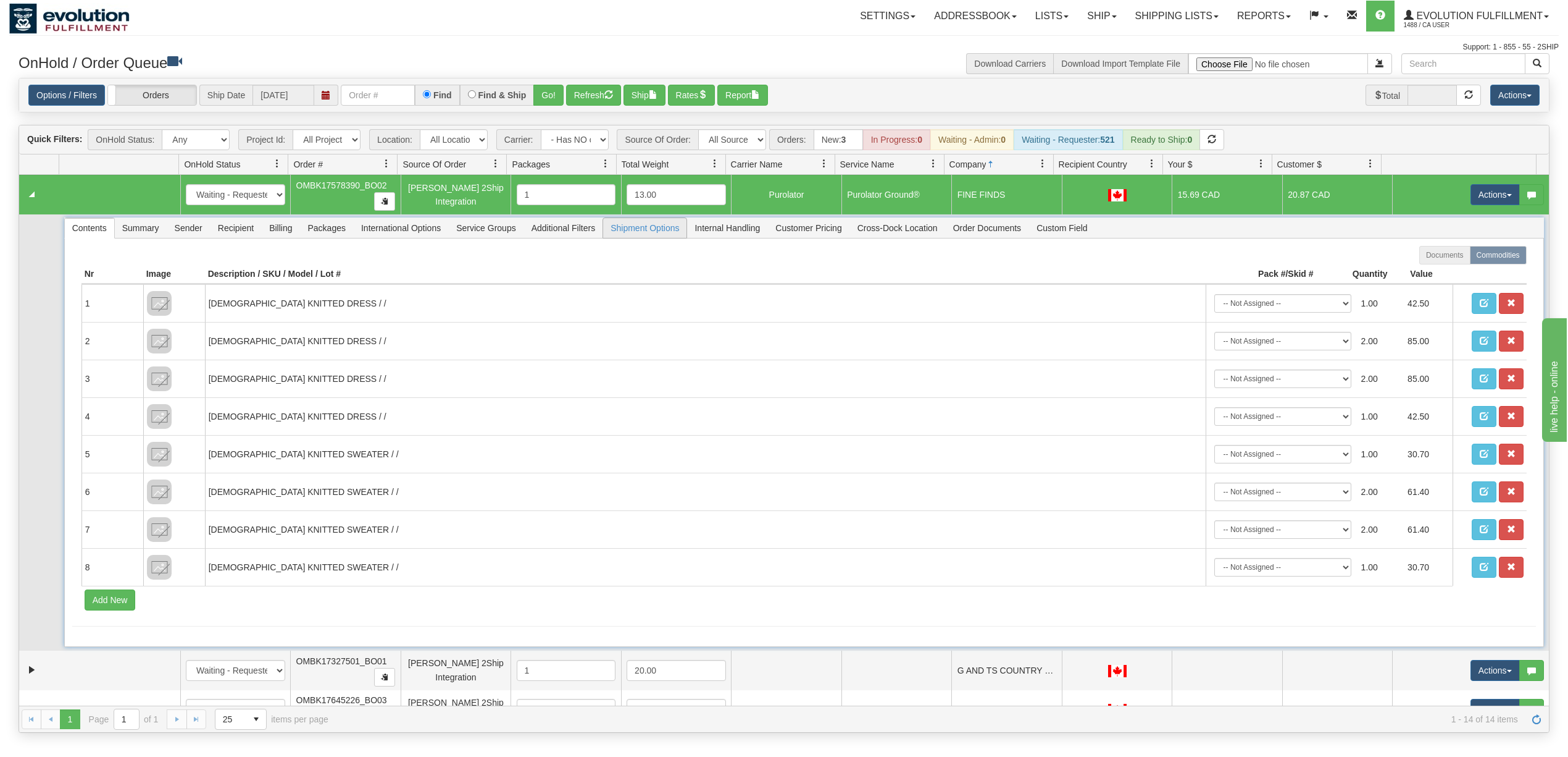
click at [650, 227] on span "Shipment Options" at bounding box center [645, 227] width 83 height 20
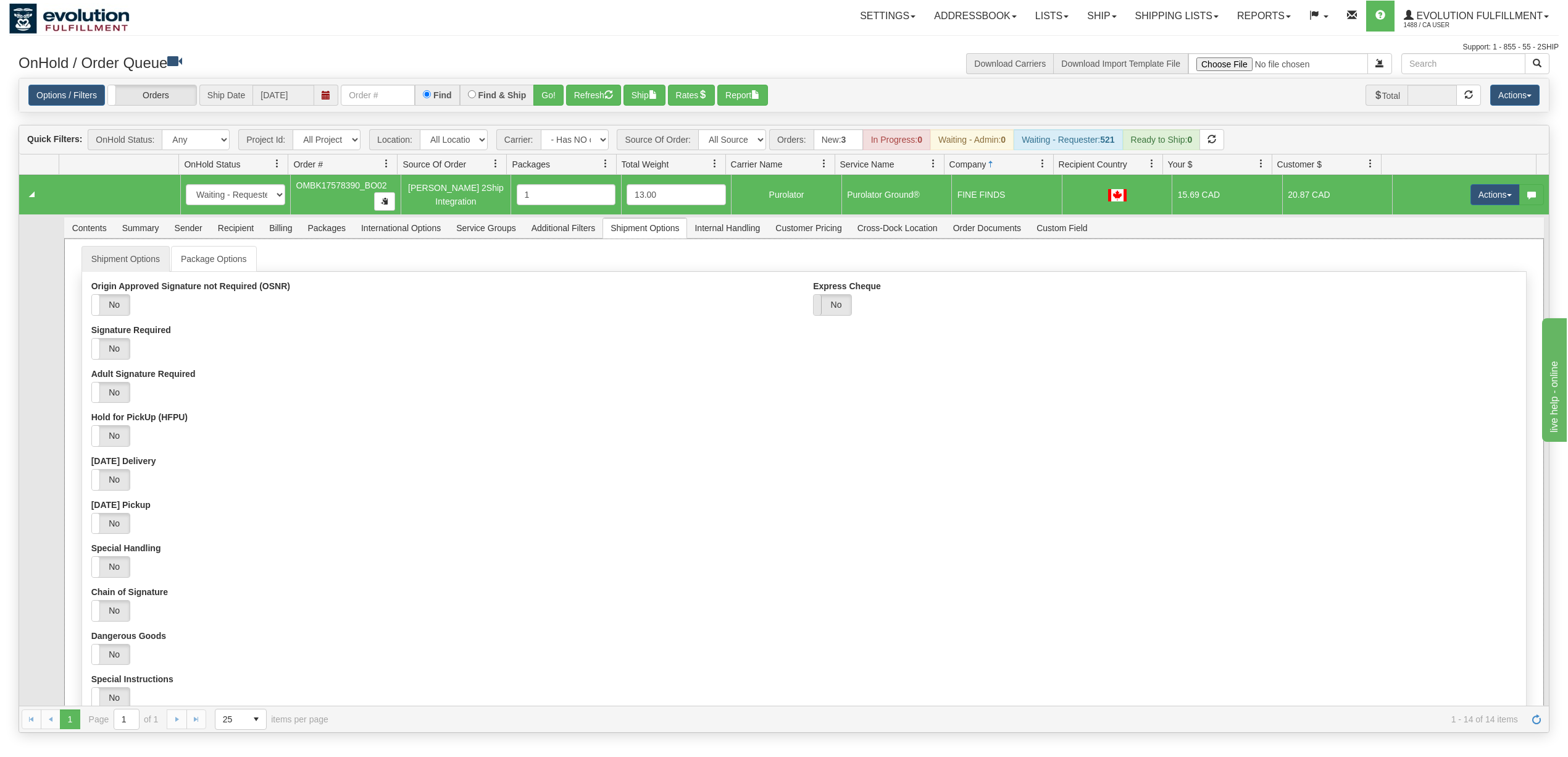
click at [811, 304] on span at bounding box center [813, 304] width 16 height 21
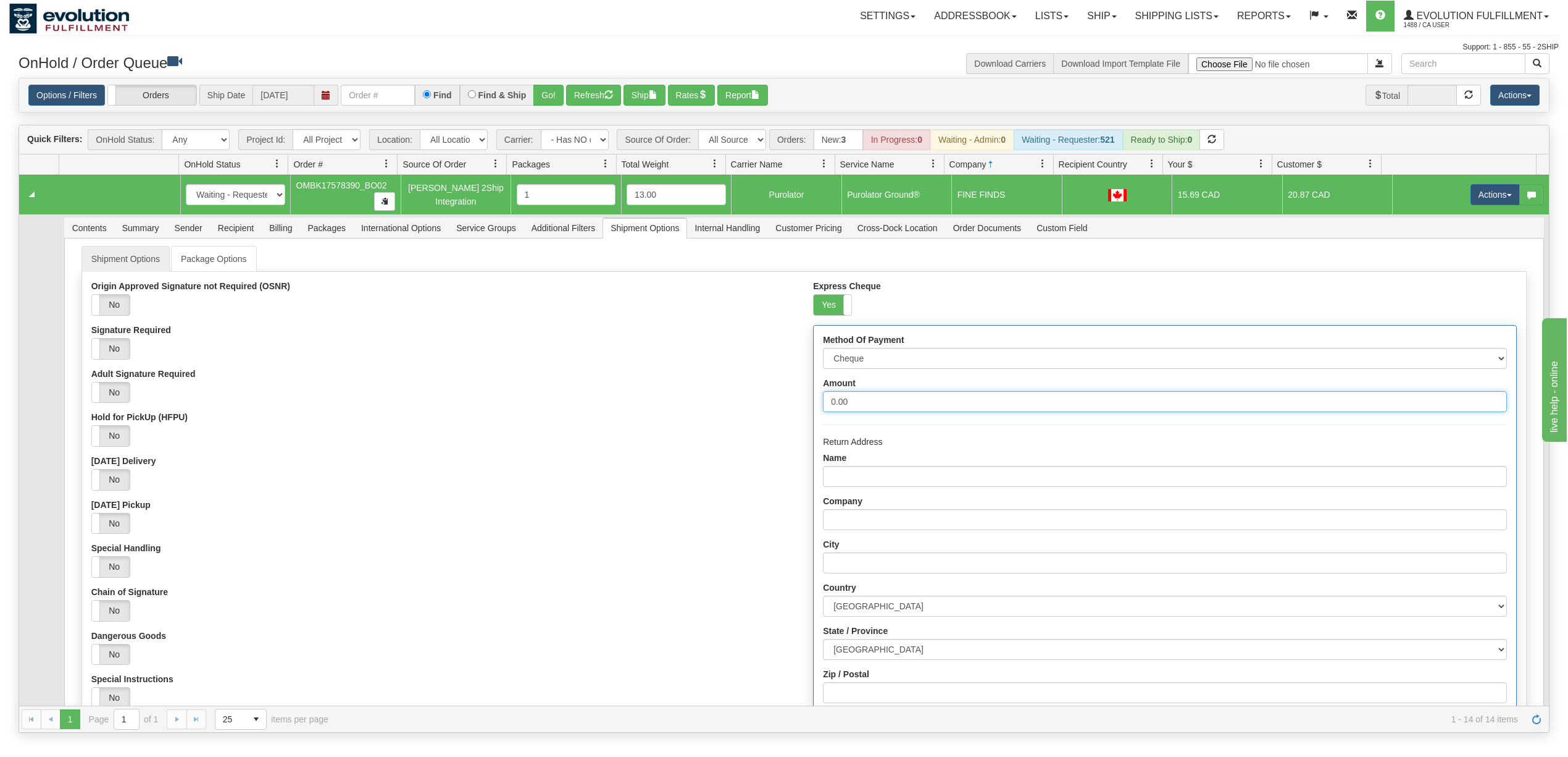
drag, startPoint x: 888, startPoint y: 405, endPoint x: 616, endPoint y: 413, distance: 272.1
click at [616, 413] on div "Origin Approved Signature not Required (OSNR) Yes No Signature Required Yes No …" at bounding box center [804, 569] width 1444 height 577
type input "1000"
click at [863, 364] on select "Cheque Post - dated Cheque Certified Cheque Money Order Bank Draft" at bounding box center [1164, 358] width 683 height 21
select select "2"
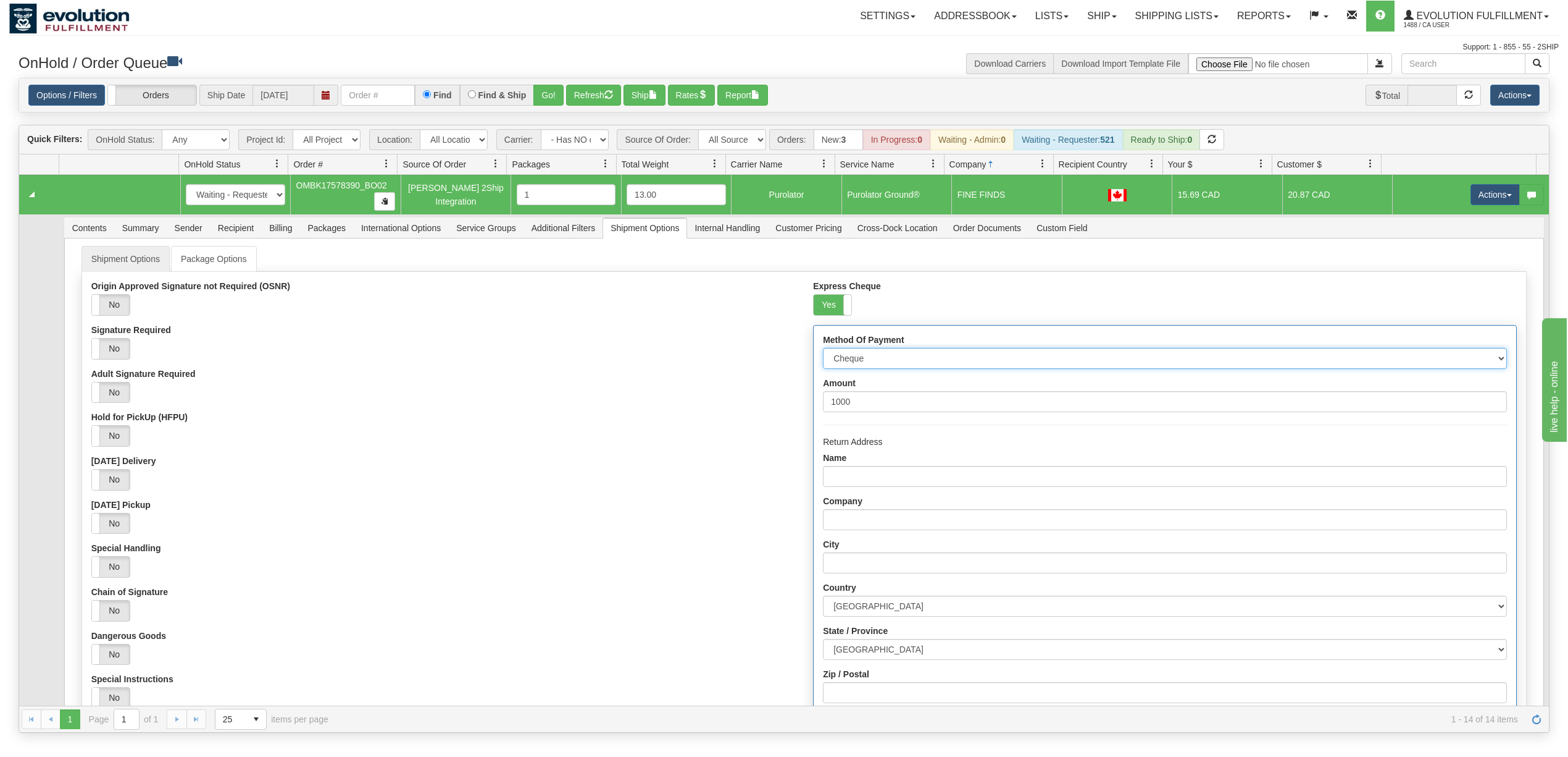
click at [823, 352] on select "Cheque Post - dated Cheque Certified Cheque Money Order Bank Draft" at bounding box center [1164, 358] width 683 height 21
click at [700, 401] on div "Yes No" at bounding box center [443, 392] width 703 height 22
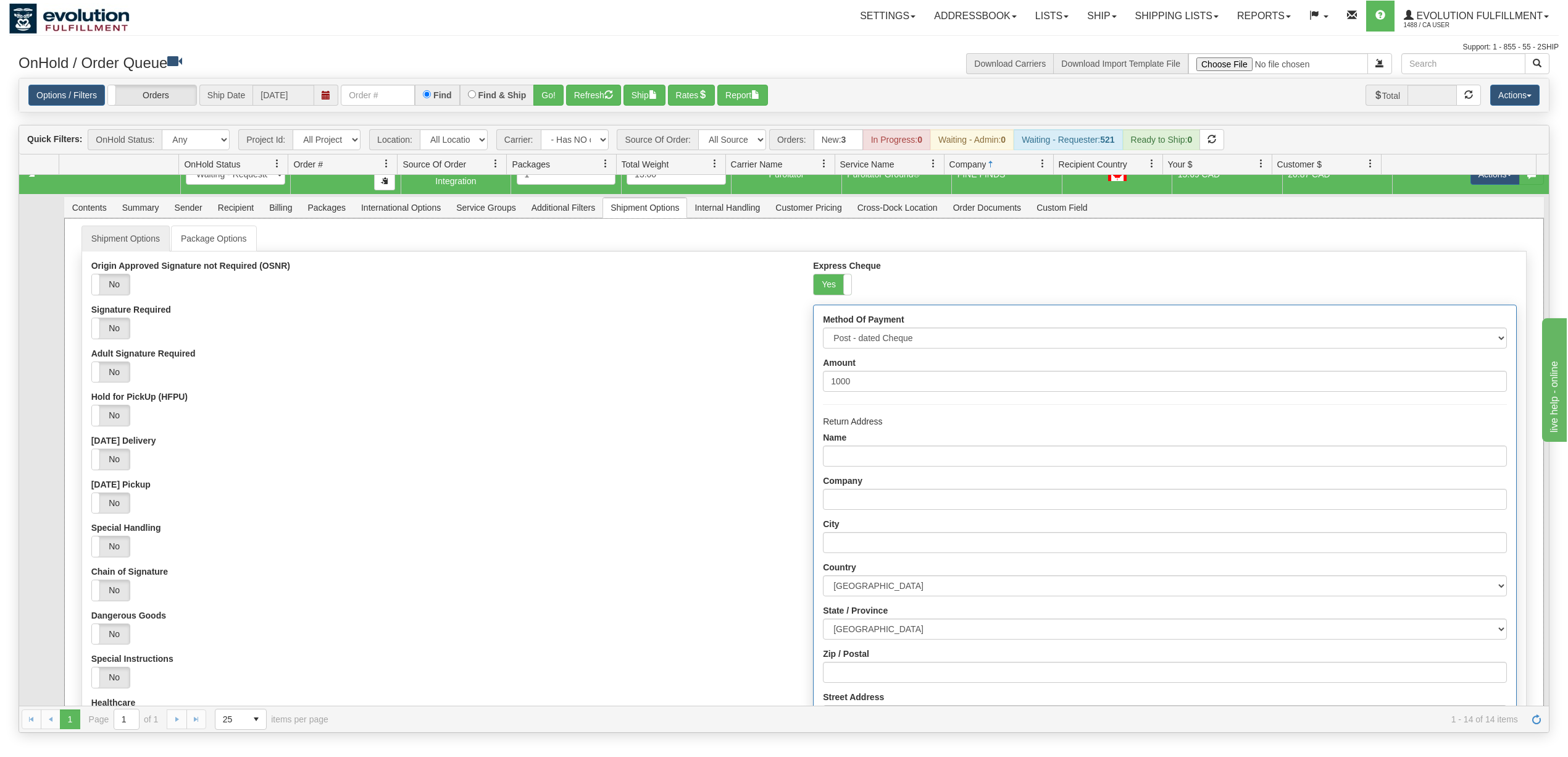
scroll to position [82, 0]
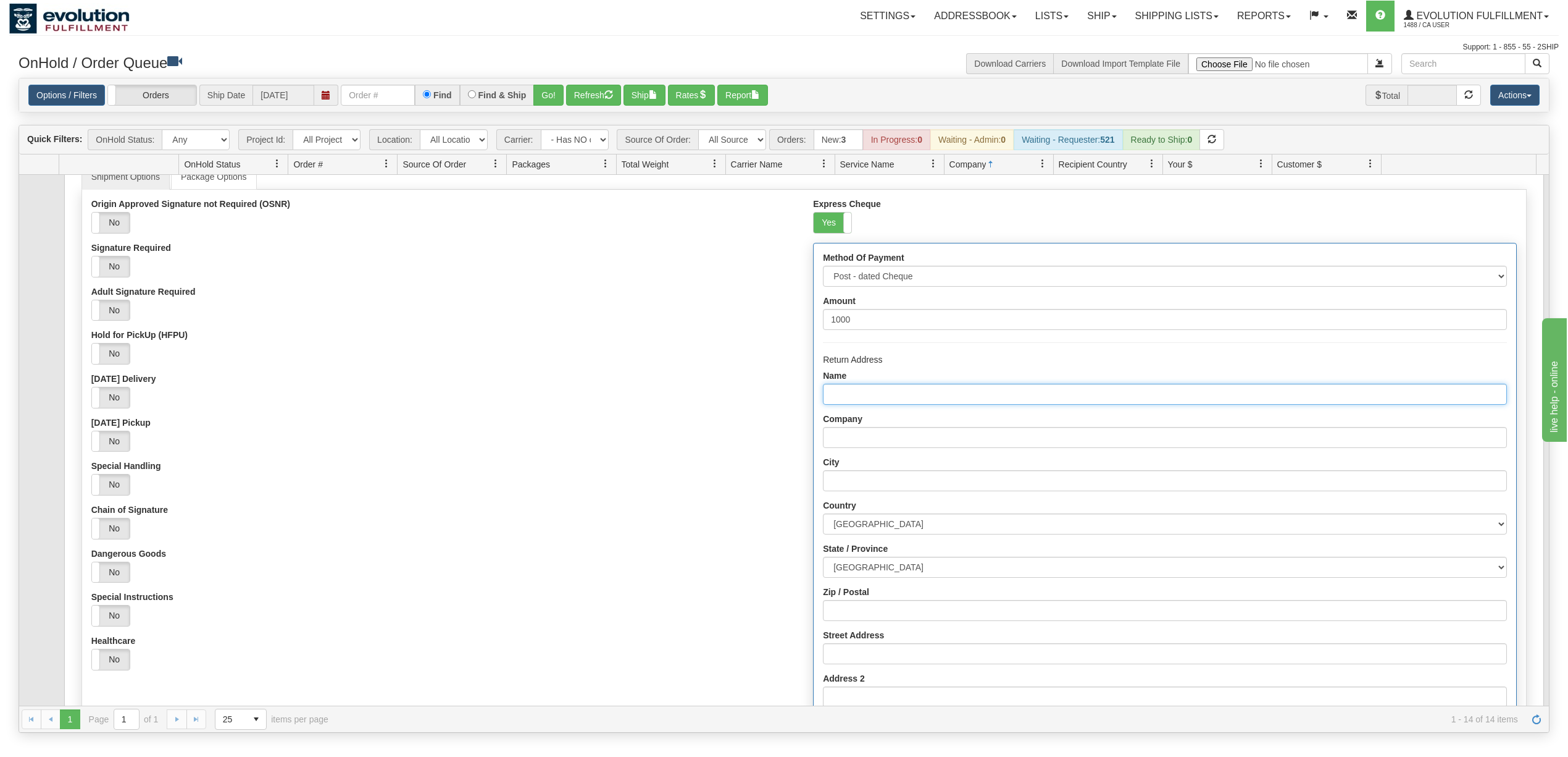
click at [898, 398] on input "Name" at bounding box center [1164, 394] width 683 height 21
type input "Evolution fulfilment"
click at [875, 443] on input "Company" at bounding box center [1164, 437] width 683 height 21
type input "Evolution fulfilment"
click at [873, 491] on input "City" at bounding box center [1164, 481] width 683 height 21
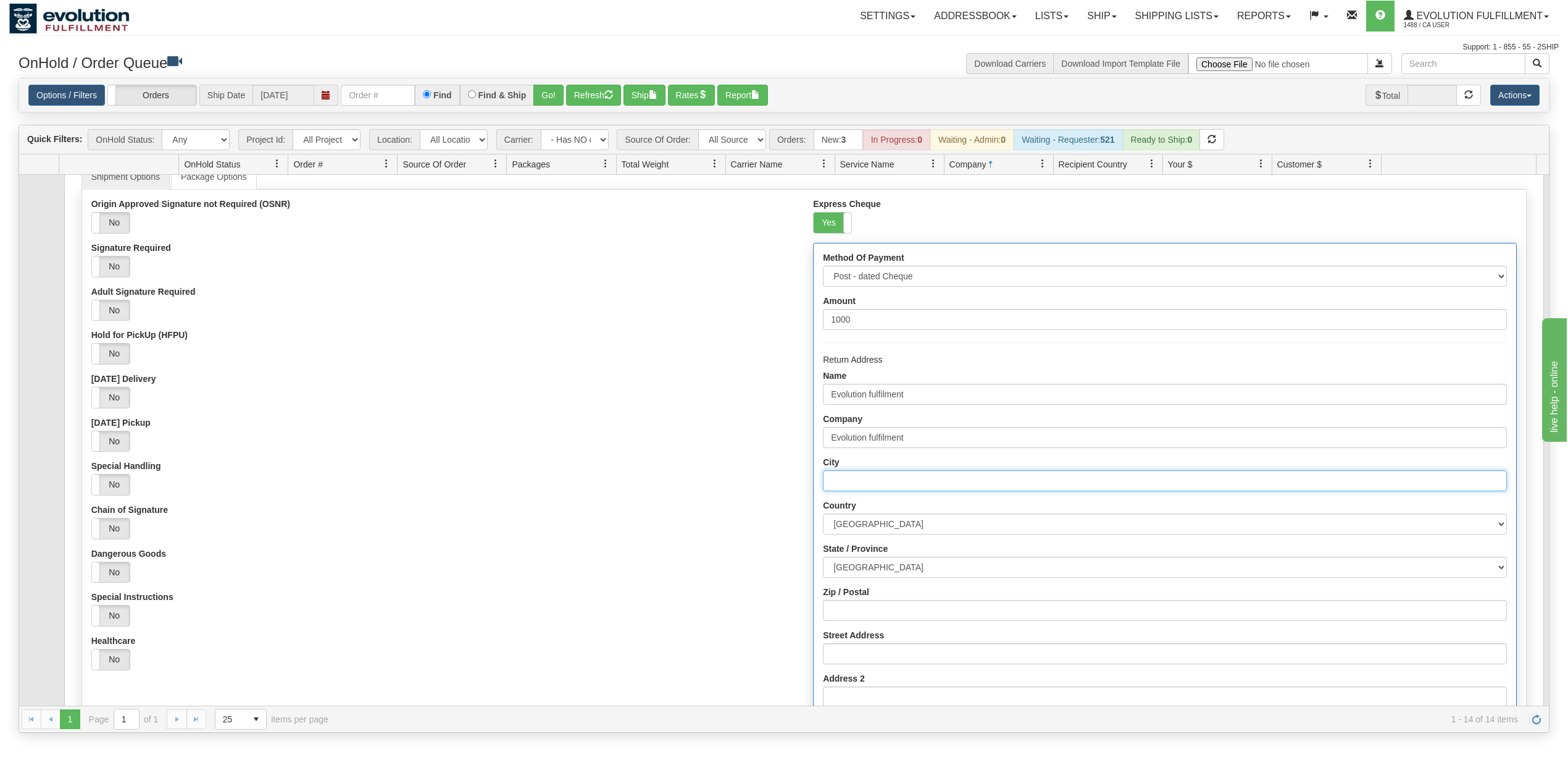
type input "Delta"
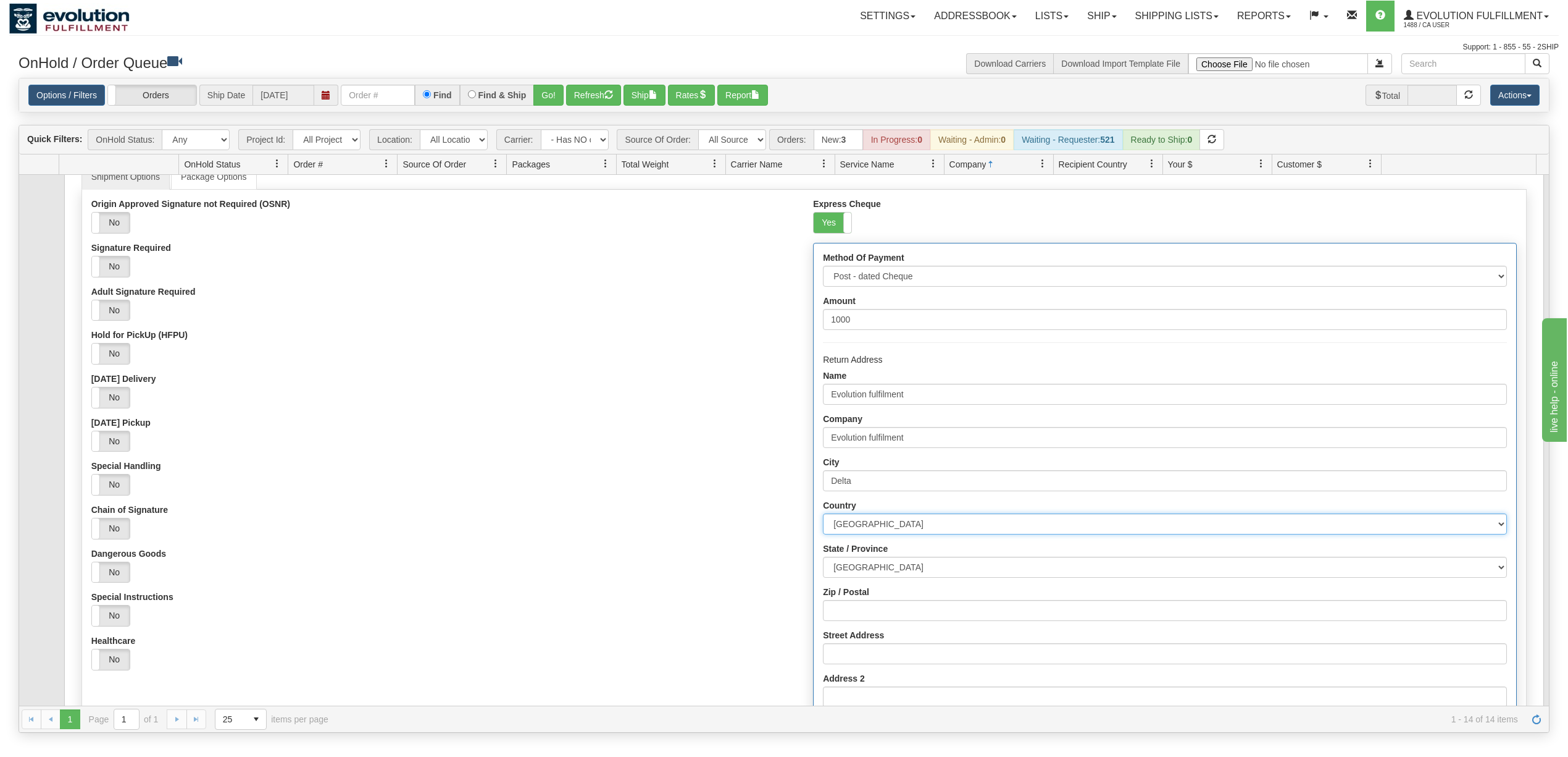
click at [890, 524] on select "AFGHANISTAN ALAND ISLANDS ALBANIA ALGERIA AMERICAN SAMOA ANDORRA ANGOLA ANGUILL…" at bounding box center [1164, 523] width 683 height 21
click at [876, 578] on select "ALBERTA BRITISH COLUMBIA MANITOBA NEW BRUNSWICK NEWFOUNDLAND NOVA SCOTIA NUNAVU…" at bounding box center [1164, 567] width 683 height 21
select select "BC"
click at [823, 561] on select "ALBERTA BRITISH COLUMBIA MANITOBA NEW BRUNSWICK NEWFOUNDLAND NOVA SCOTIA NUNAVU…" at bounding box center [1164, 567] width 683 height 21
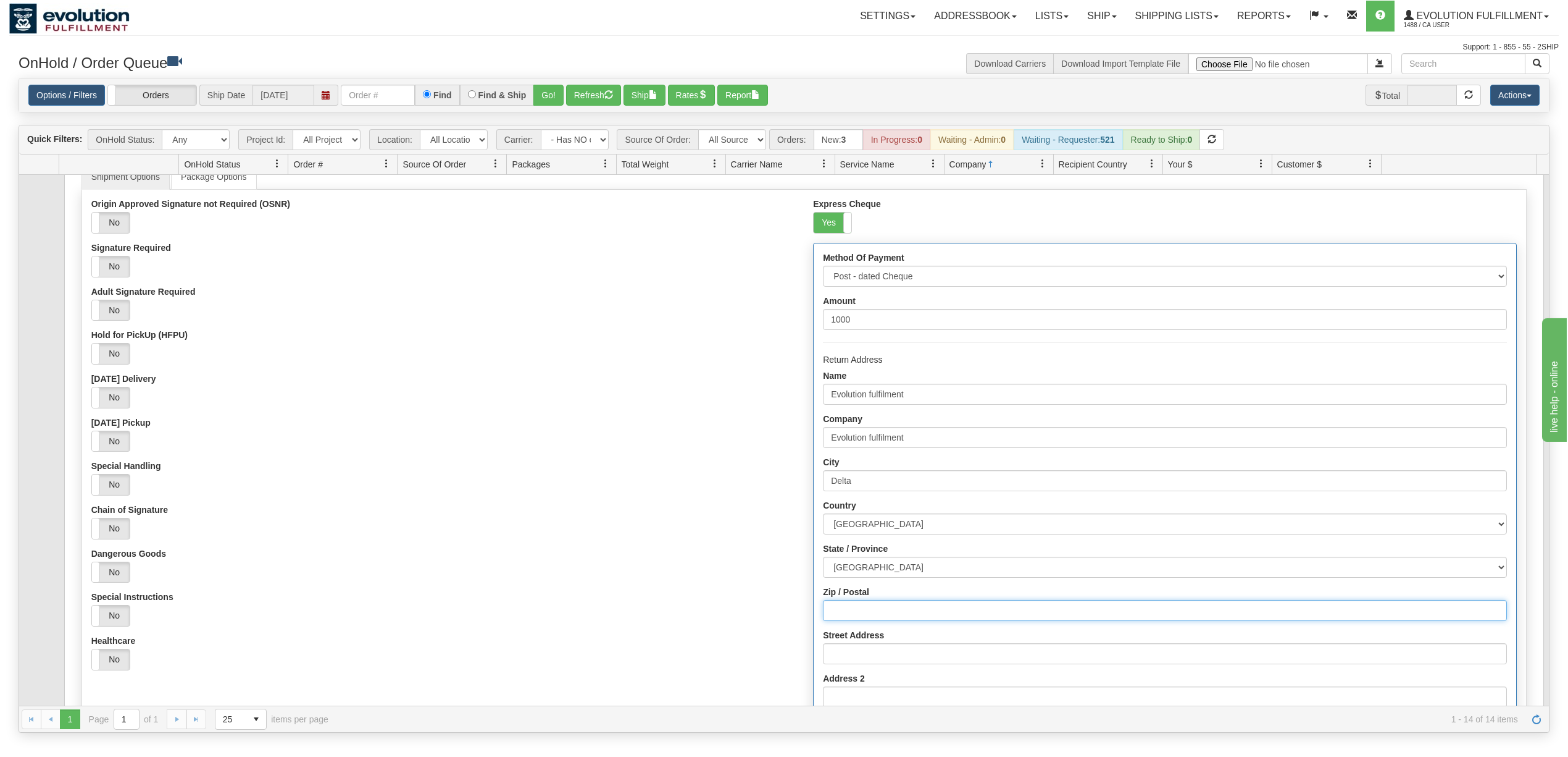
click at [846, 618] on input "Zip / Postal" at bounding box center [1164, 610] width 683 height 21
type input "V4G1K3"
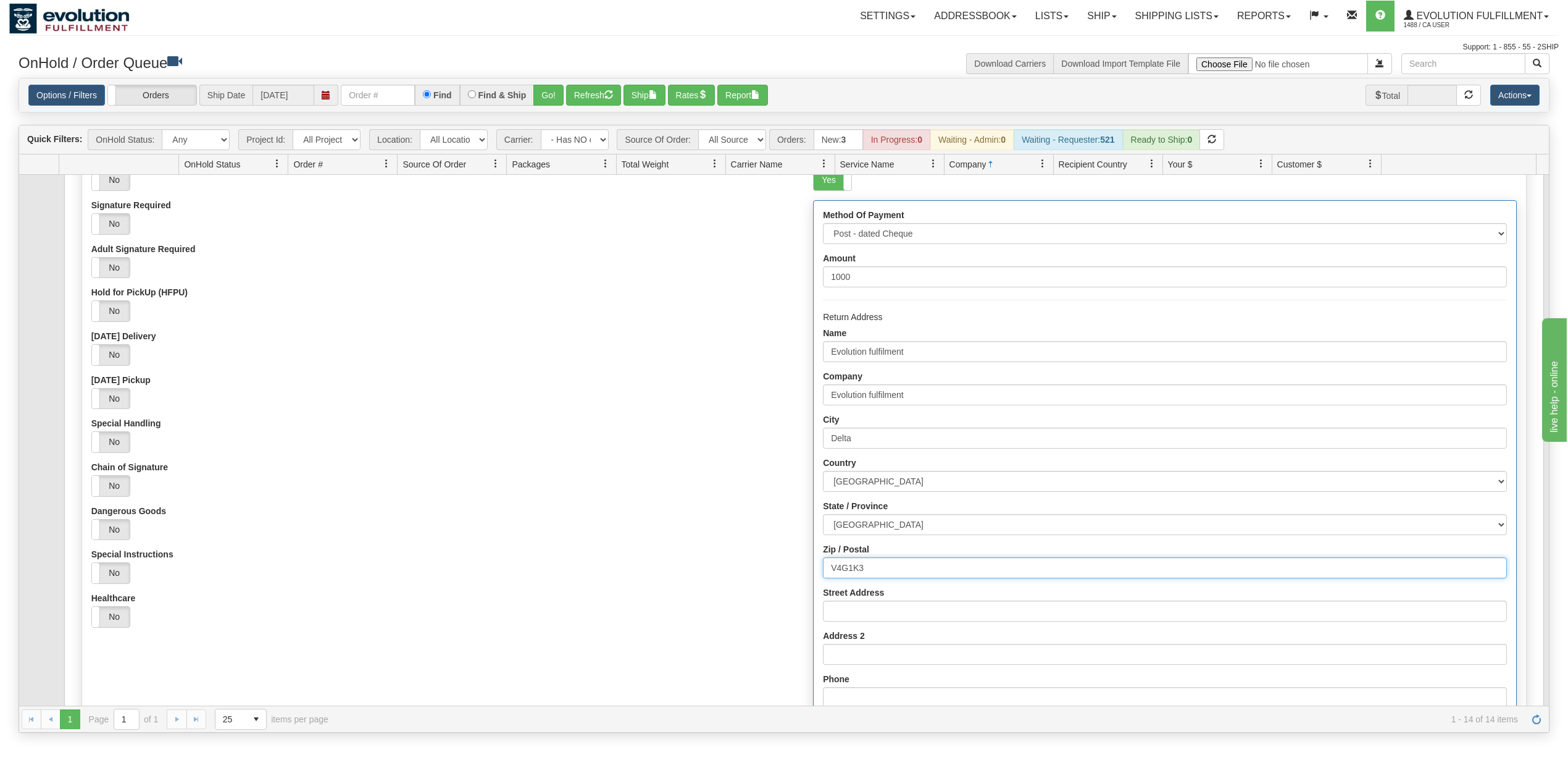
scroll to position [164, 0]
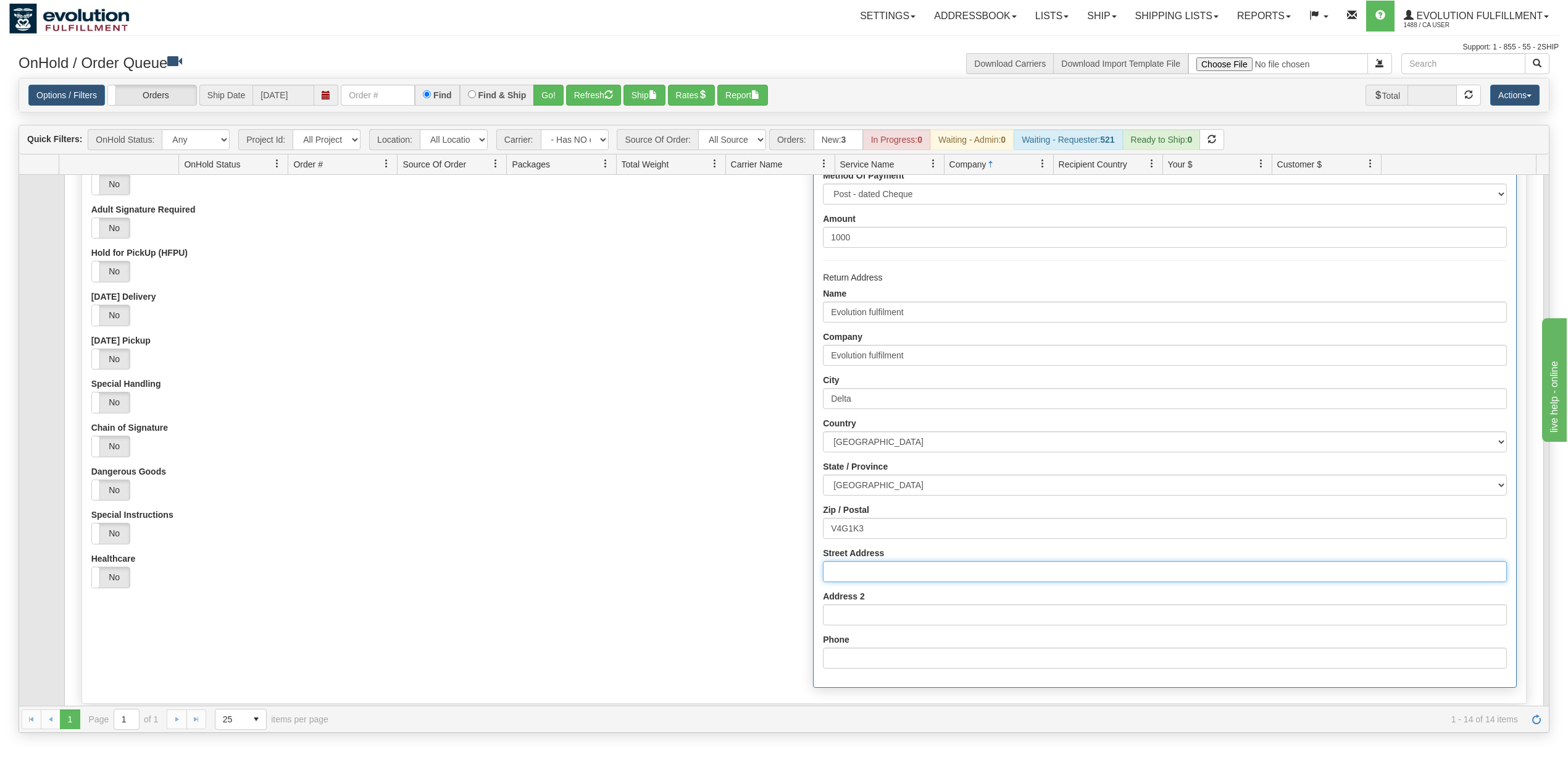
click at [867, 572] on input "Street Address" at bounding box center [1164, 571] width 683 height 21
type input "7137 Venture Street"
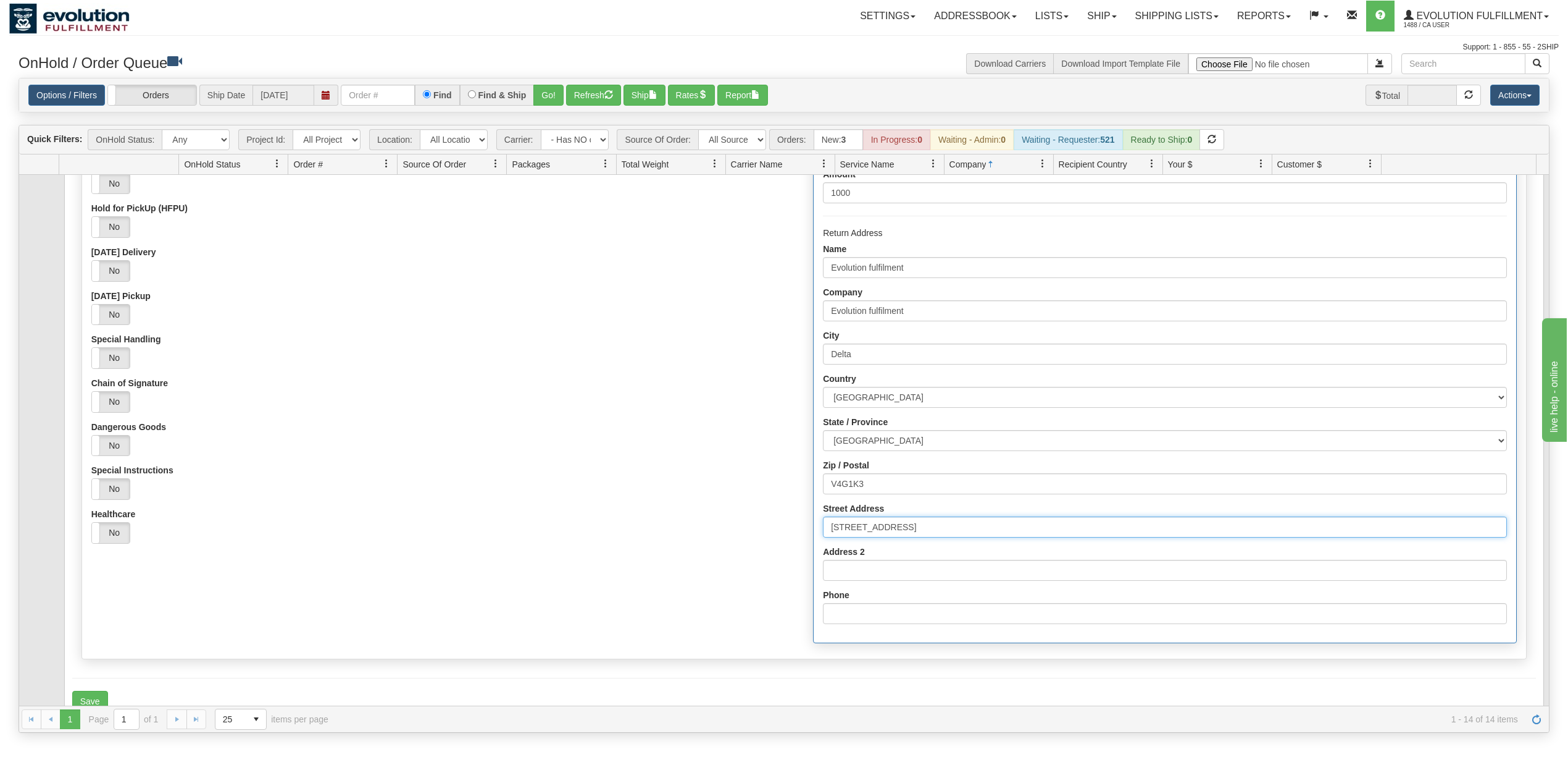
scroll to position [247, 0]
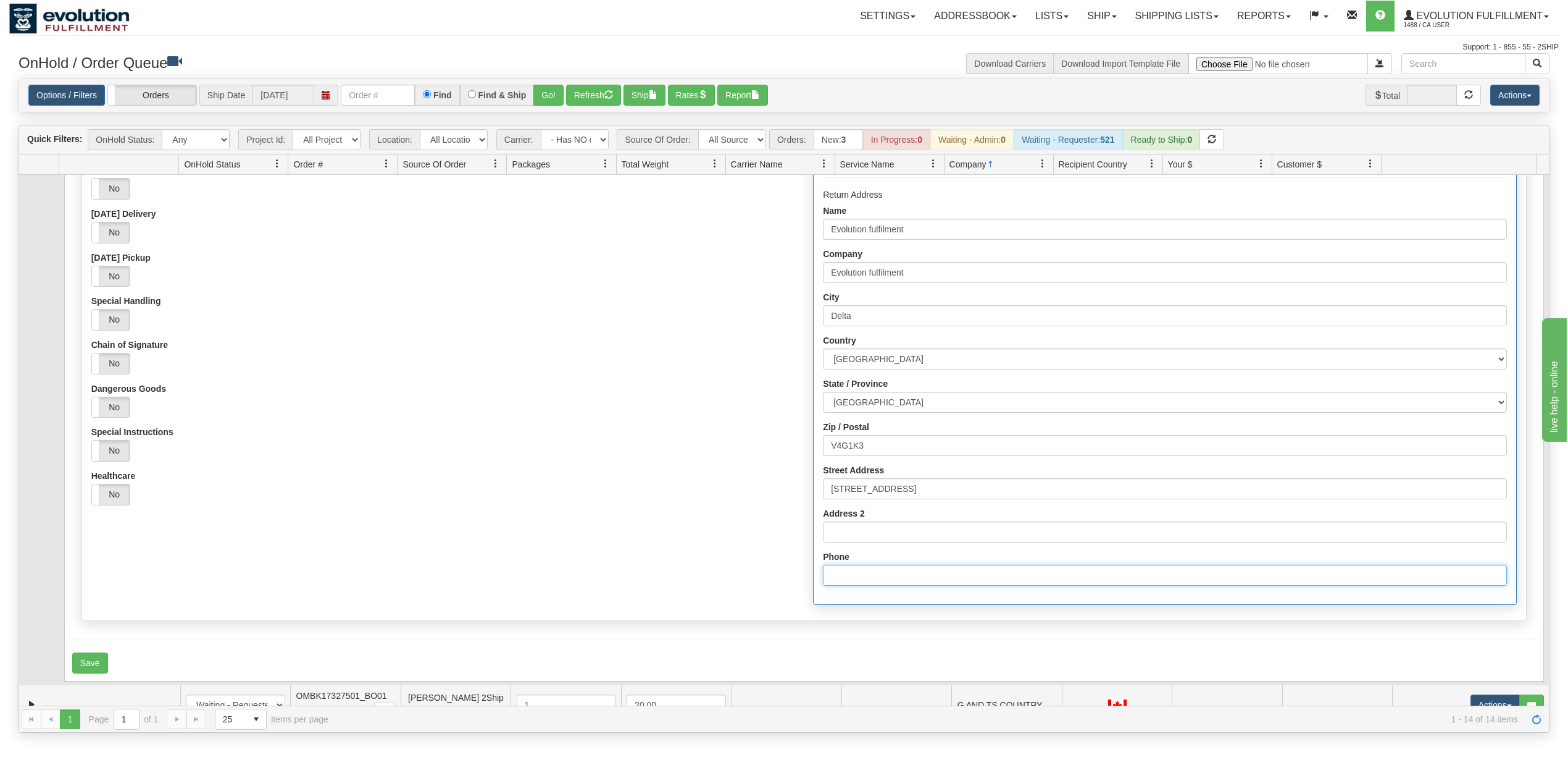
drag, startPoint x: 882, startPoint y: 586, endPoint x: 889, endPoint y: 585, distance: 7.1
click at [882, 585] on input "Phone" at bounding box center [1164, 575] width 683 height 21
type input "6049402228"
click at [77, 673] on button "Save" at bounding box center [90, 663] width 36 height 21
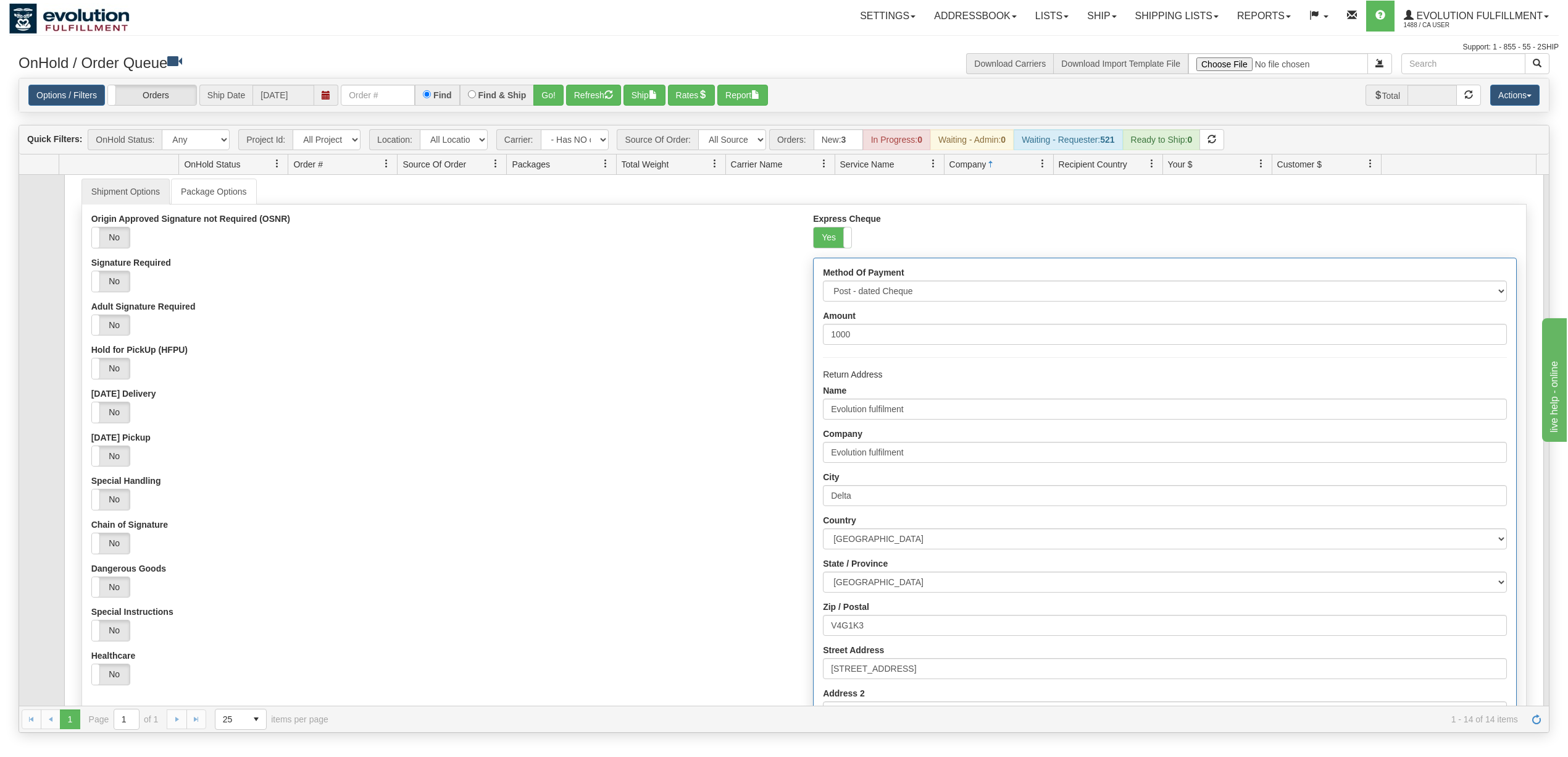
scroll to position [0, 0]
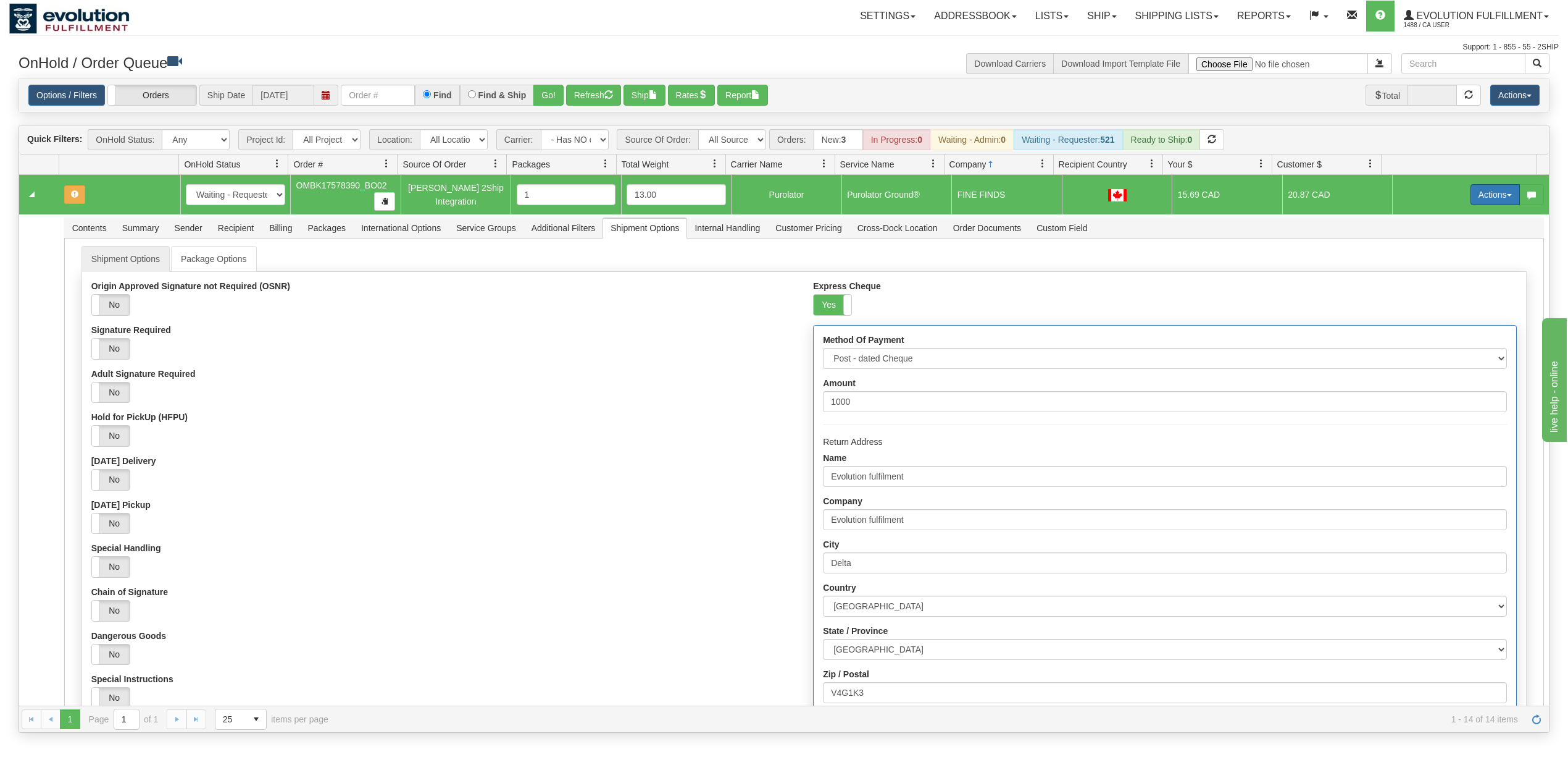
click at [1477, 198] on button "Actions" at bounding box center [1495, 194] width 49 height 21
click at [1455, 239] on span "Refresh Rates" at bounding box center [1464, 234] width 63 height 9
click at [580, 106] on button "Refresh" at bounding box center [594, 95] width 55 height 21
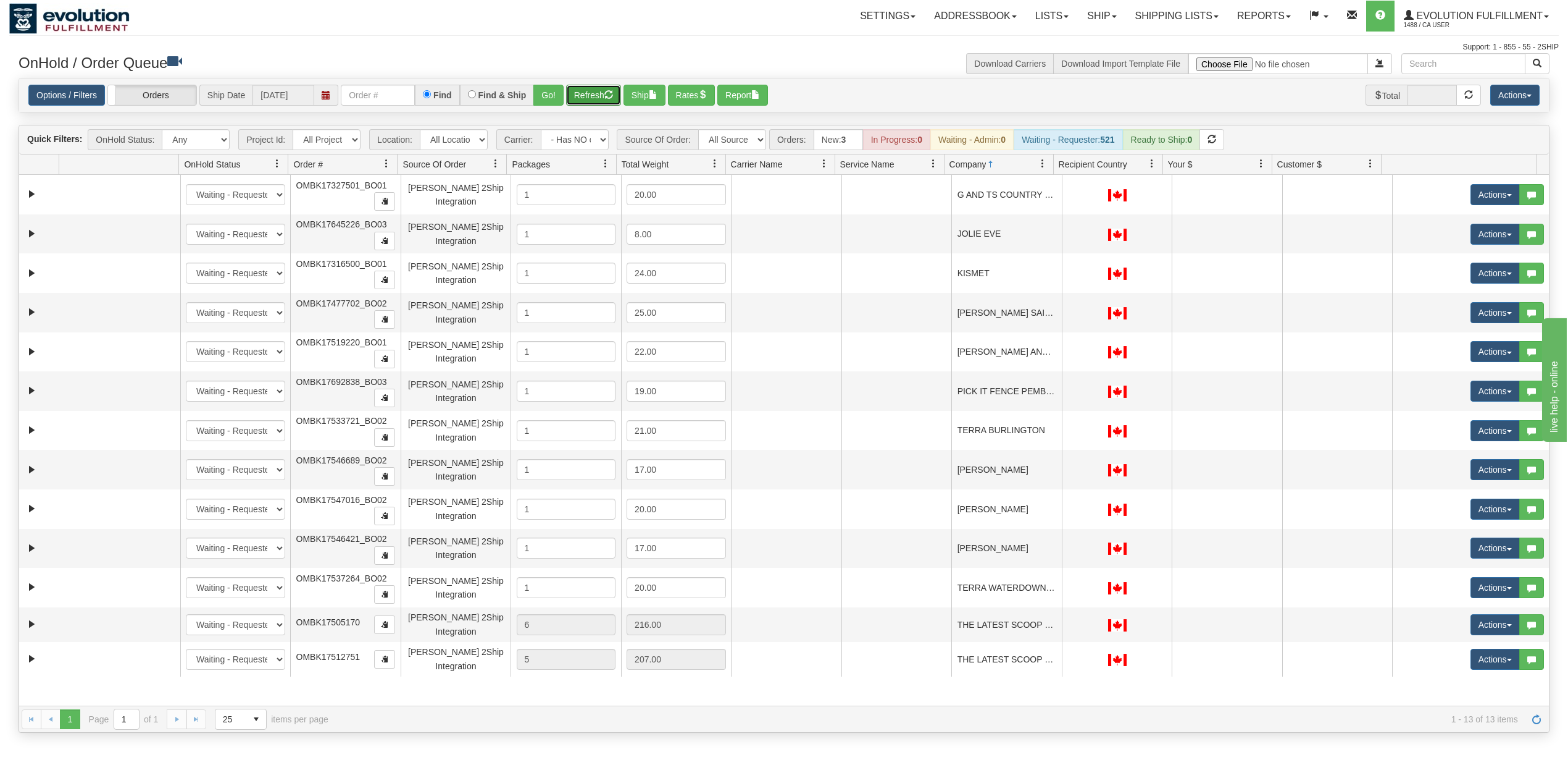
click at [593, 95] on button "Refresh" at bounding box center [594, 95] width 55 height 21
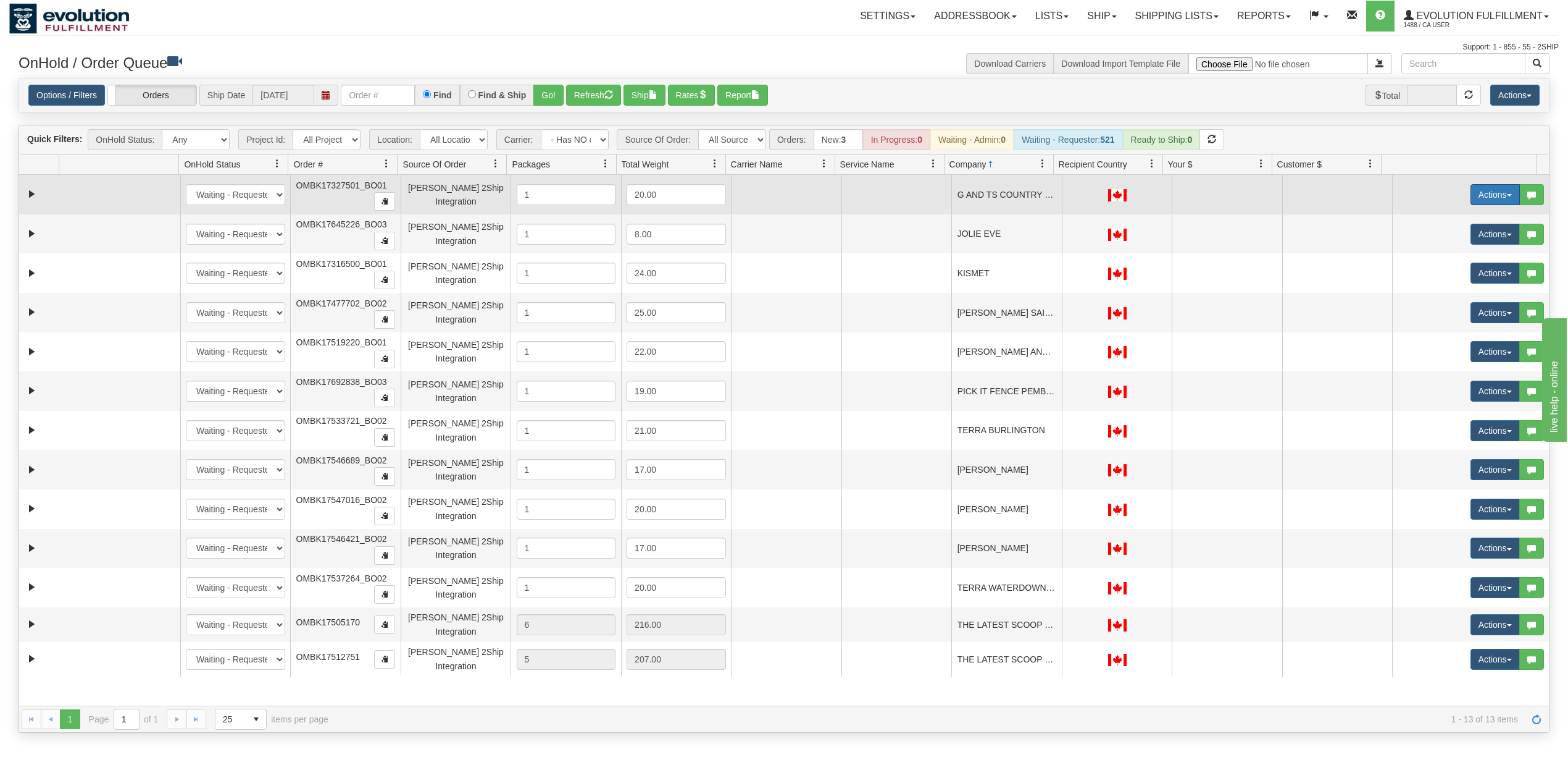
click at [1471, 190] on button "Actions" at bounding box center [1495, 194] width 49 height 21
click at [1455, 253] on span "Rate All Services" at bounding box center [1470, 250] width 74 height 9
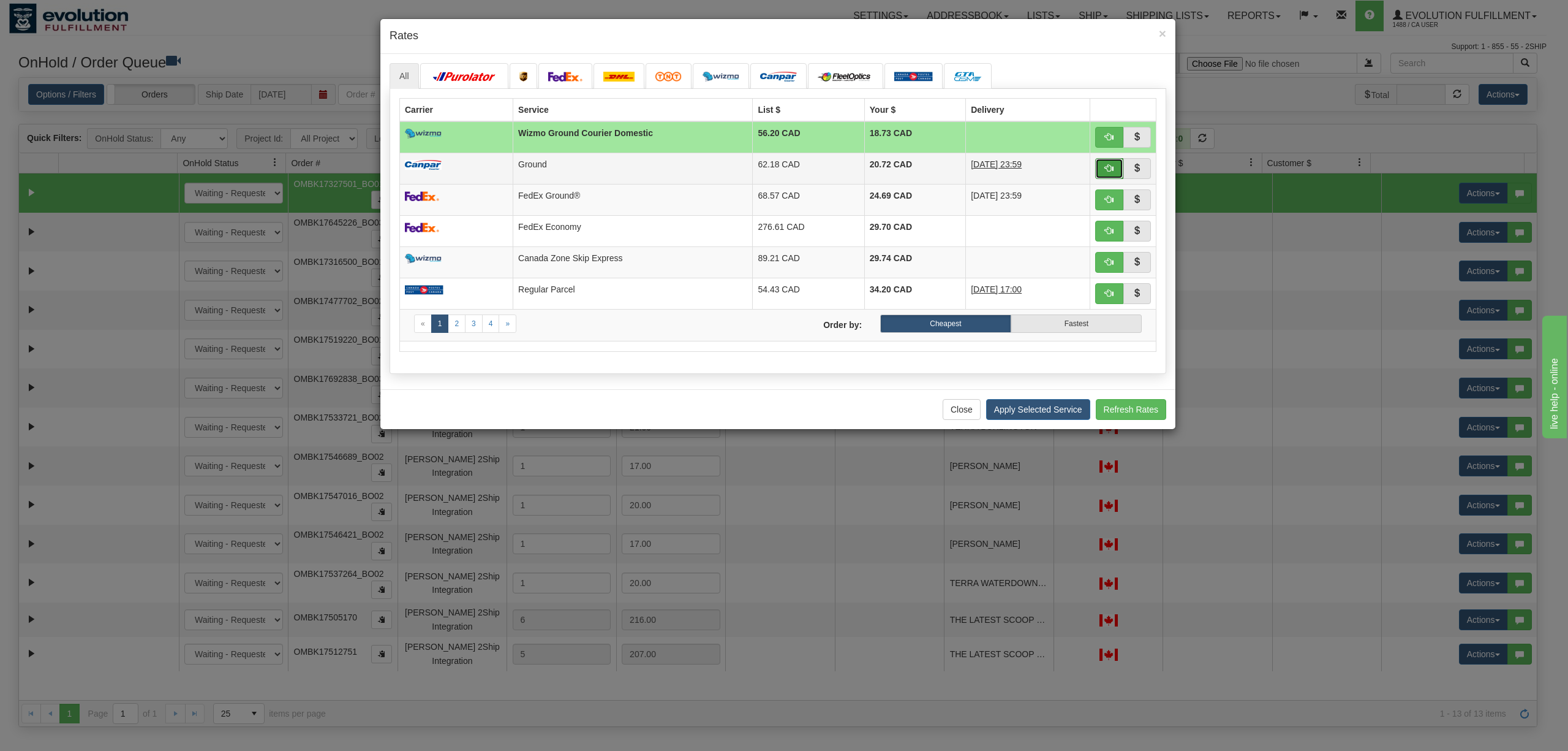
click at [1113, 165] on span "button" at bounding box center [1109, 167] width 8 height 8
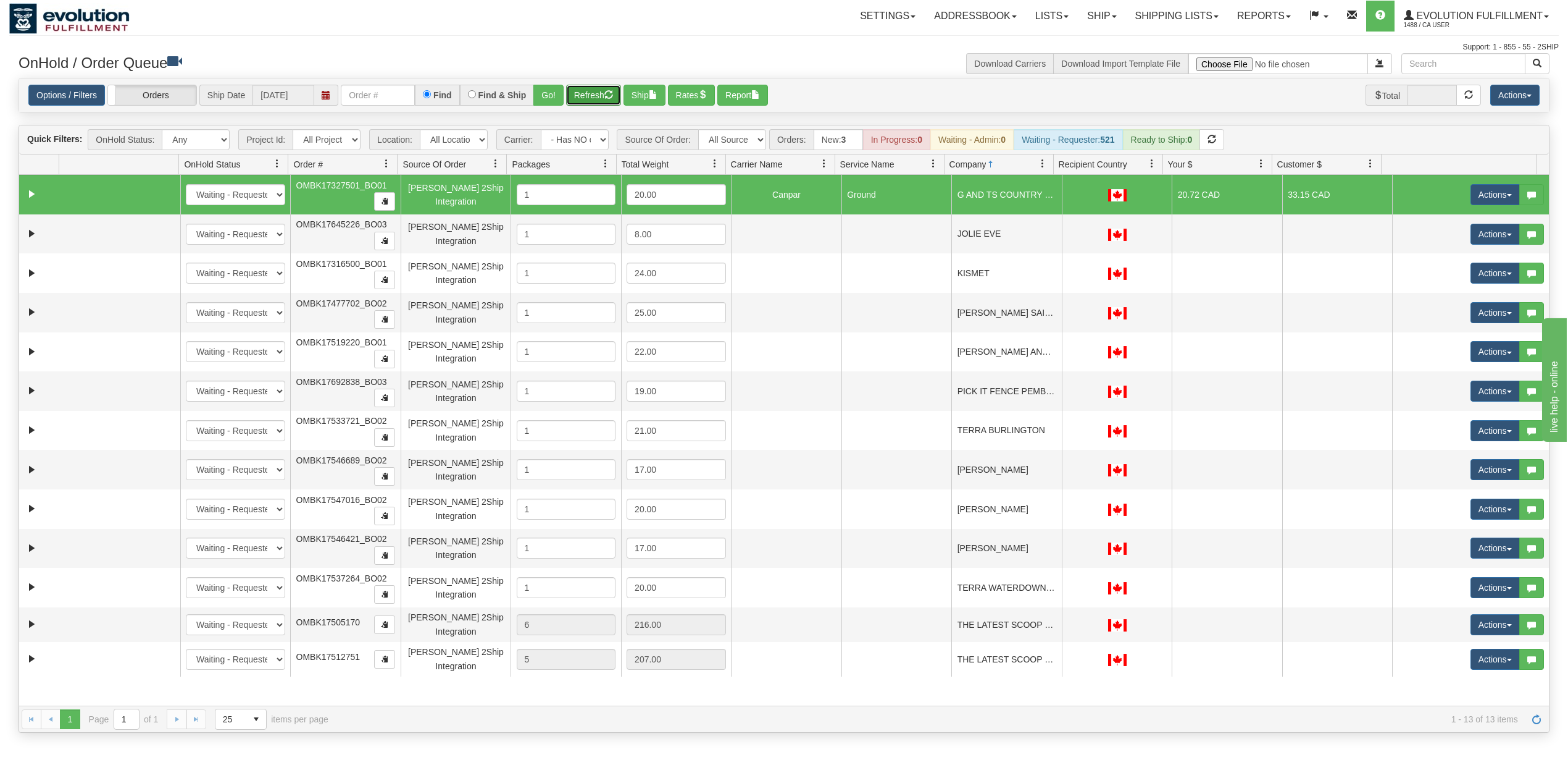
click at [601, 94] on button "Refresh" at bounding box center [594, 95] width 55 height 21
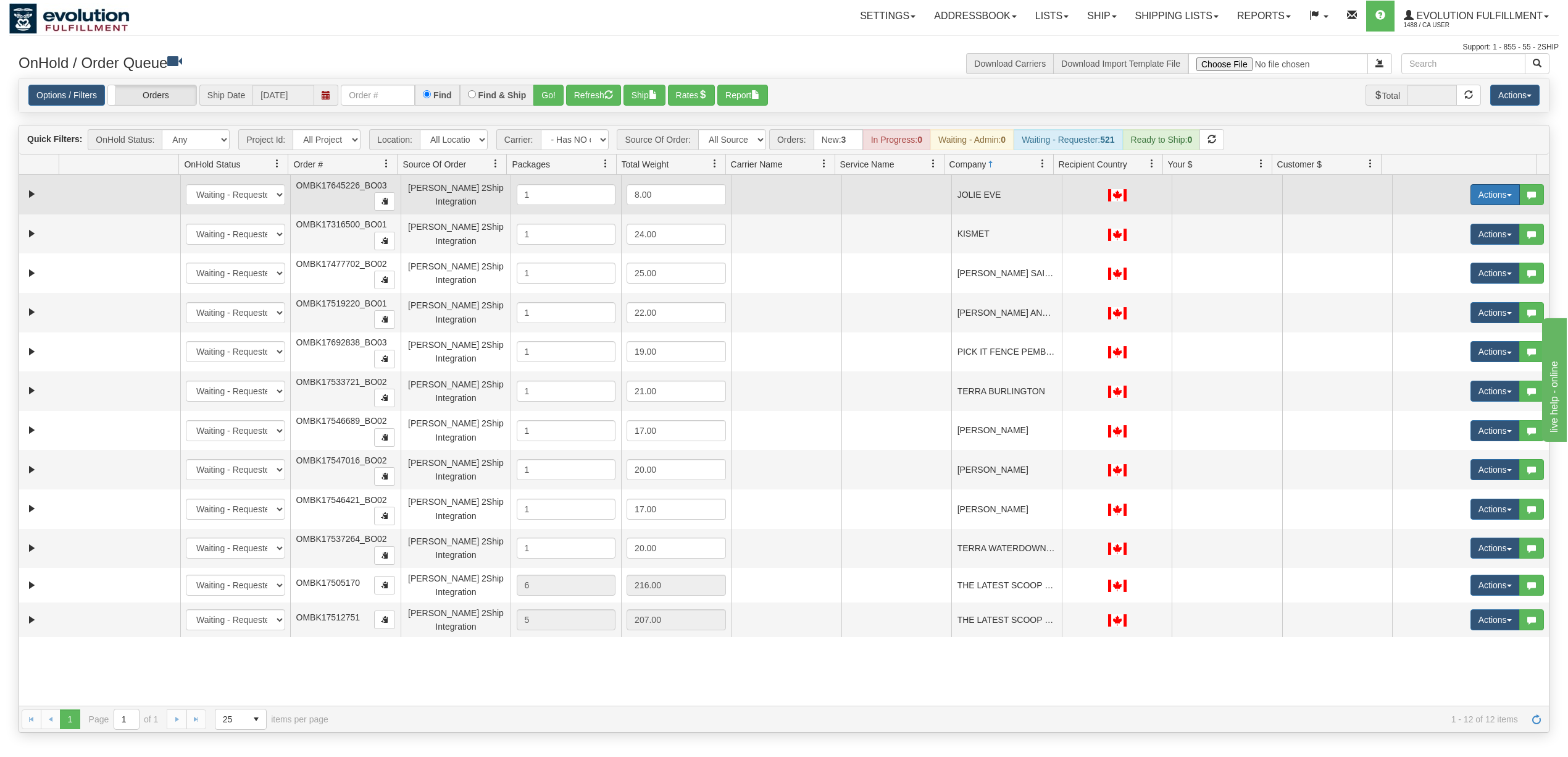
click at [1471, 199] on button "Actions" at bounding box center [1495, 194] width 49 height 21
click at [1458, 247] on link "Rate All Services" at bounding box center [1469, 250] width 99 height 16
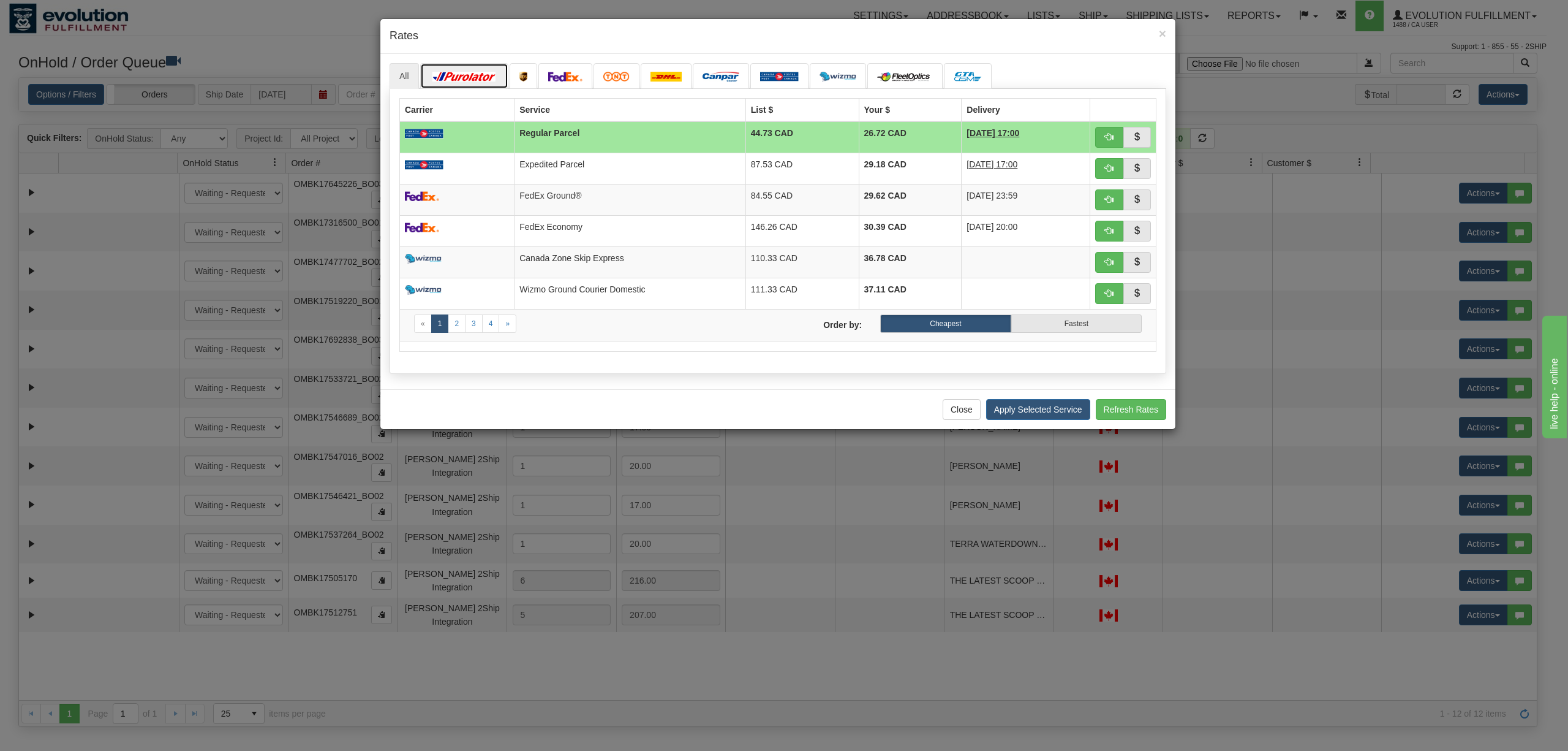
click at [481, 79] on img at bounding box center [464, 77] width 68 height 9
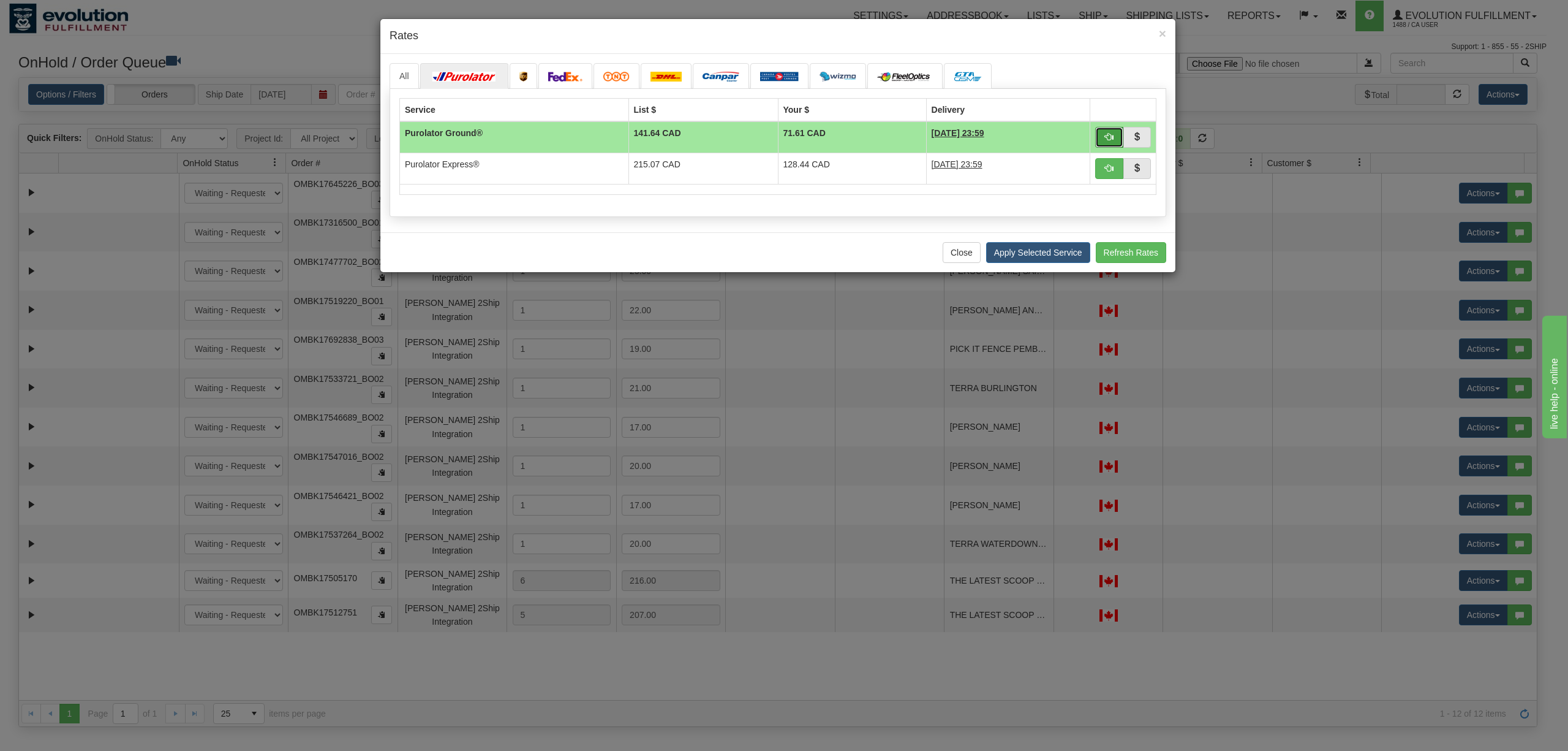
click at [1108, 141] on span "button" at bounding box center [1109, 137] width 8 height 8
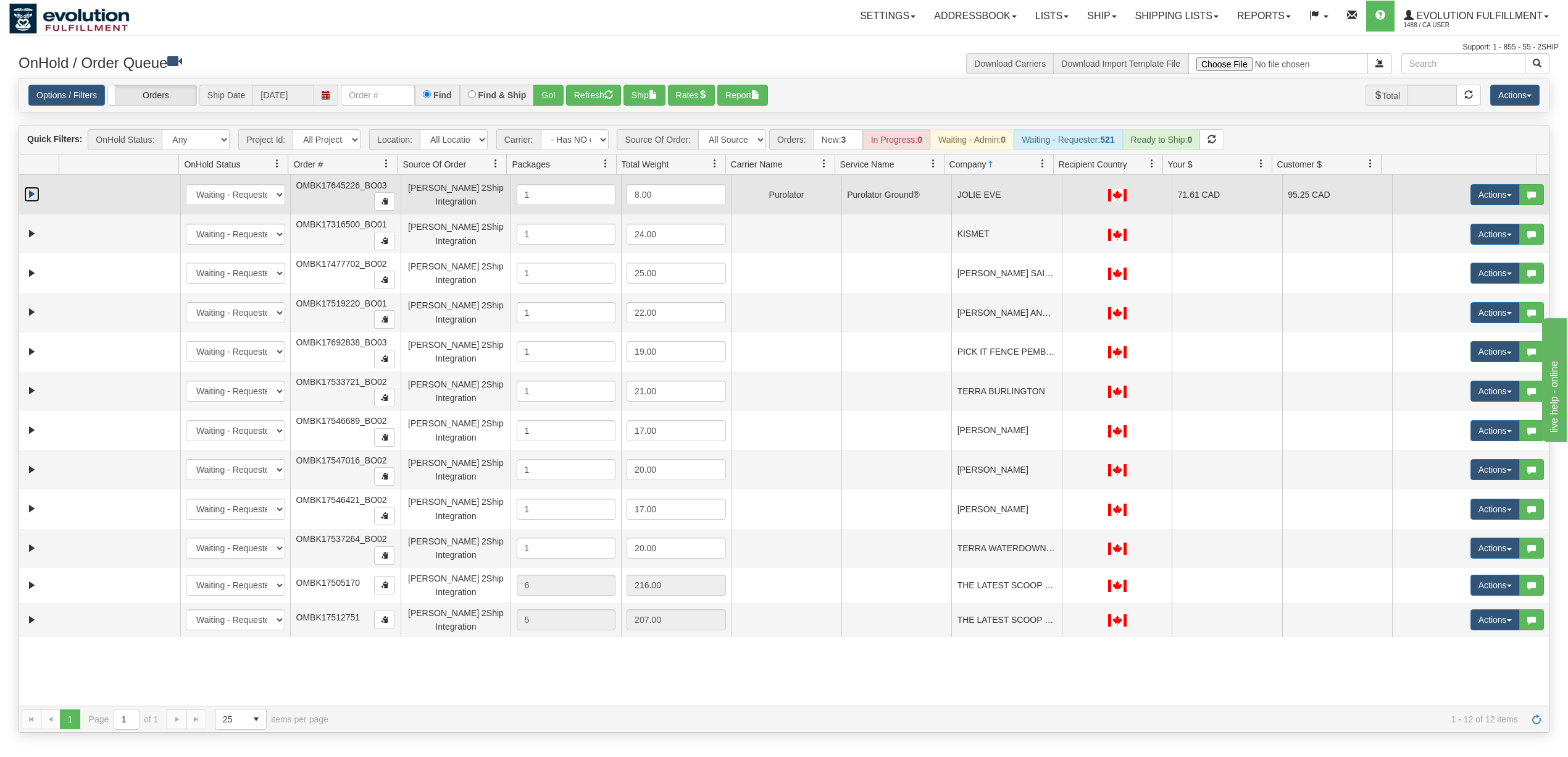
click at [31, 202] on link "Expand" at bounding box center [32, 194] width 15 height 15
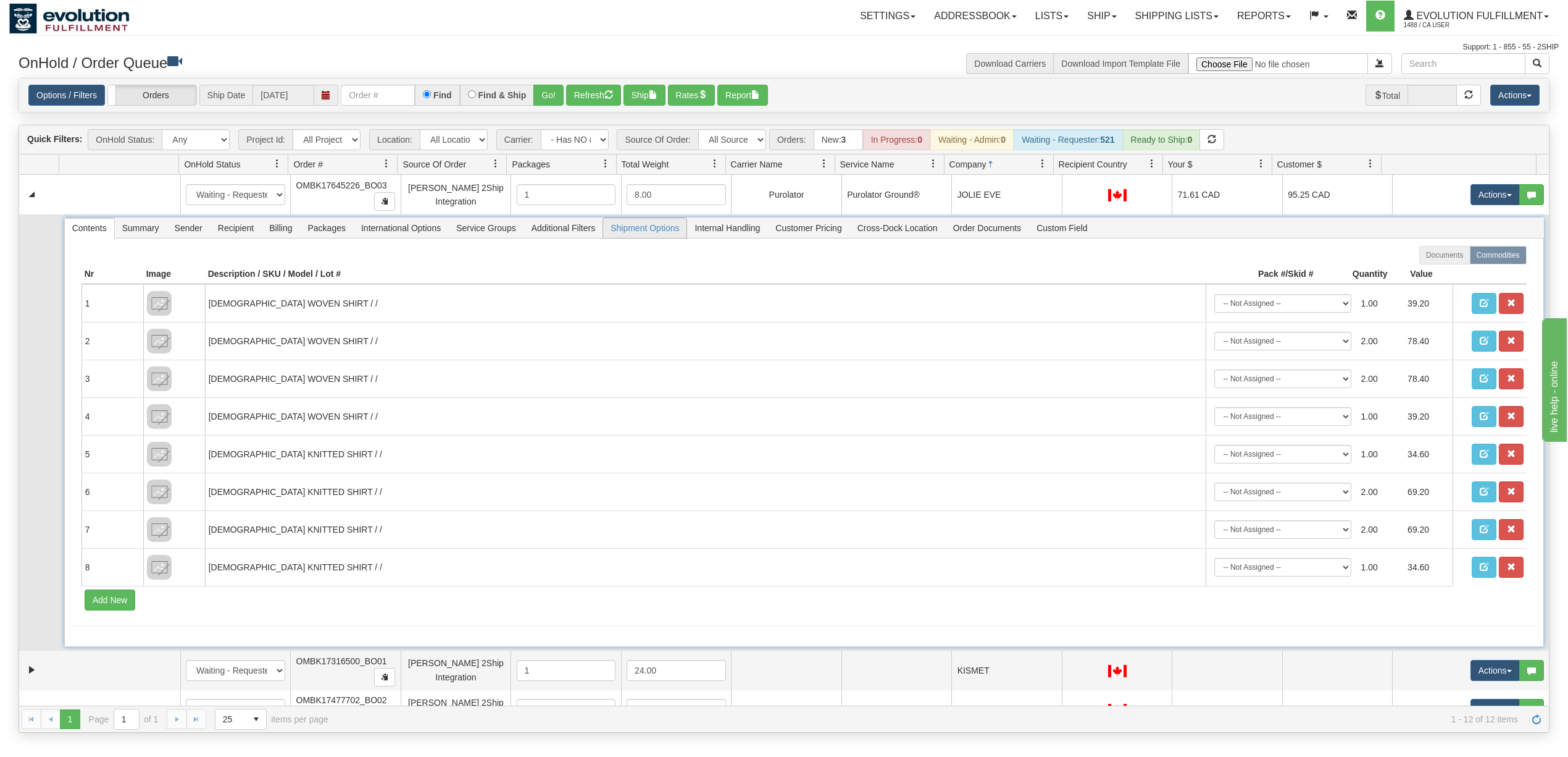
click at [663, 232] on span "Shipment Options" at bounding box center [645, 227] width 83 height 20
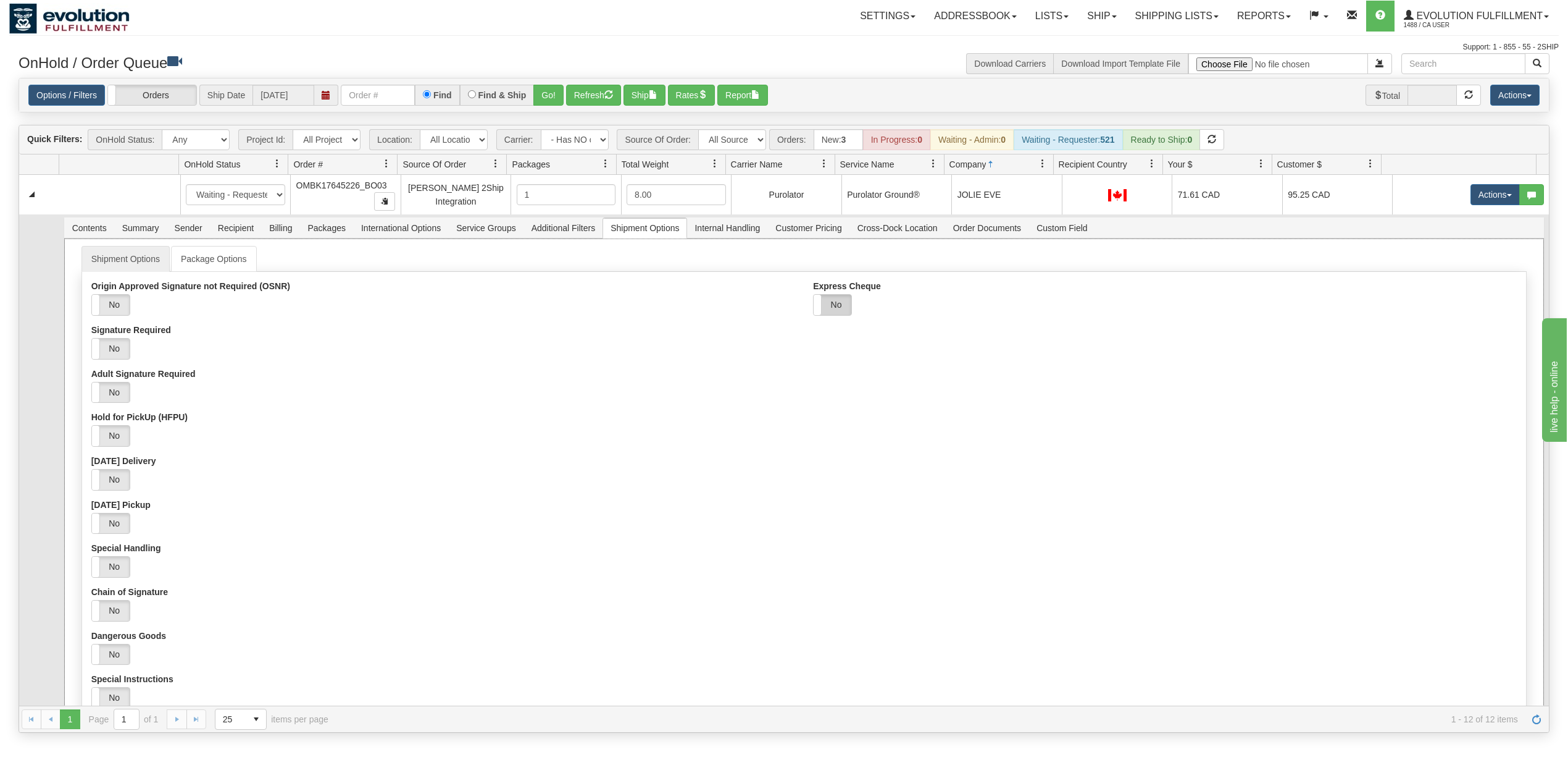
click at [840, 309] on label "No" at bounding box center [832, 304] width 38 height 21
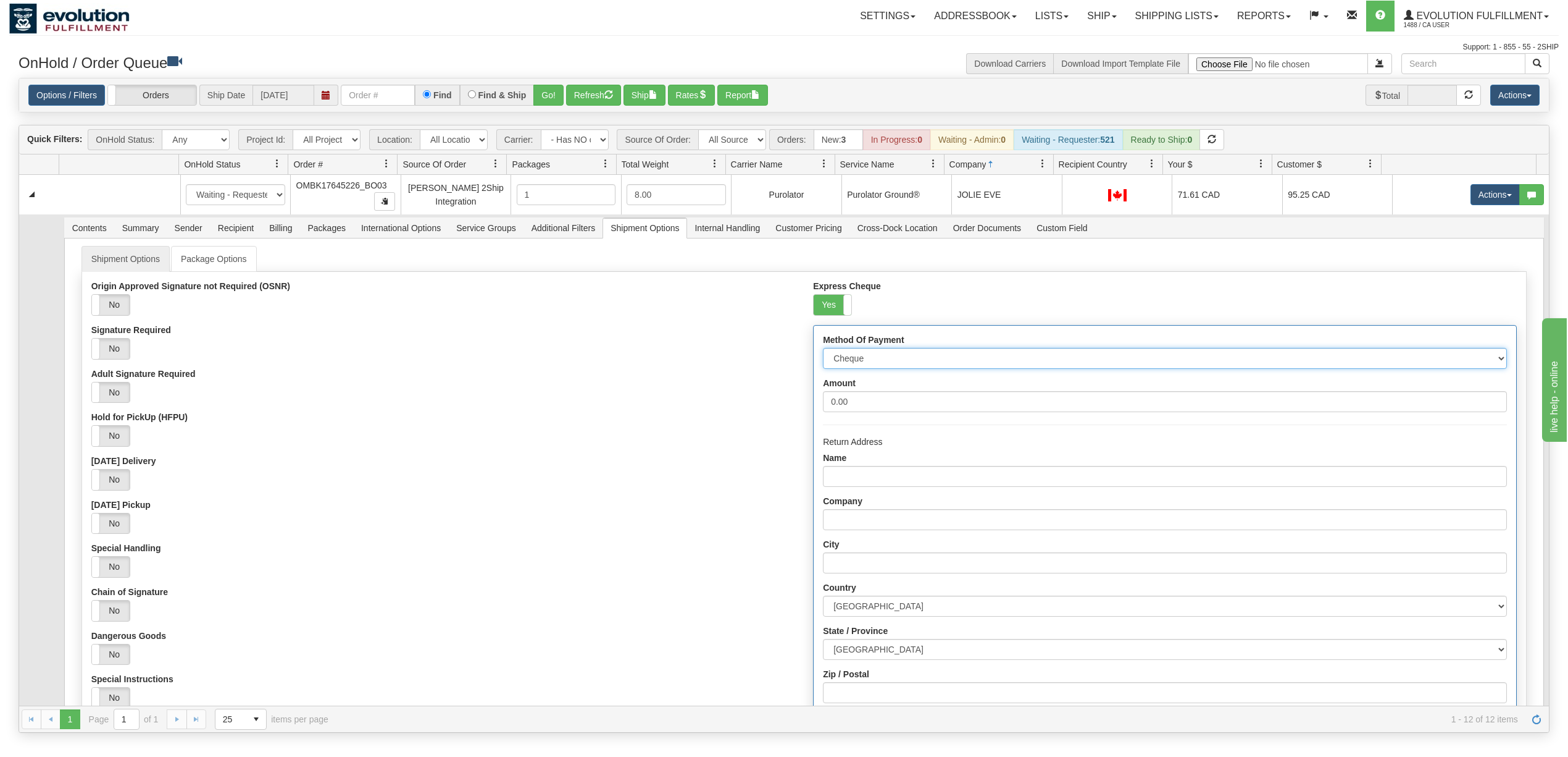
click at [853, 361] on select "Cheque Post - dated Cheque Certified Cheque Money Order Bank Draft" at bounding box center [1164, 358] width 683 height 21
select select "2"
click at [823, 352] on select "Cheque Post - dated Cheque Certified Cheque Money Order Bank Draft" at bounding box center [1164, 358] width 683 height 21
drag, startPoint x: 868, startPoint y: 405, endPoint x: 600, endPoint y: 425, distance: 268.7
click at [600, 425] on div "Origin Approved Signature not Required (OSNR) Yes No Signature Required Yes No …" at bounding box center [804, 569] width 1444 height 577
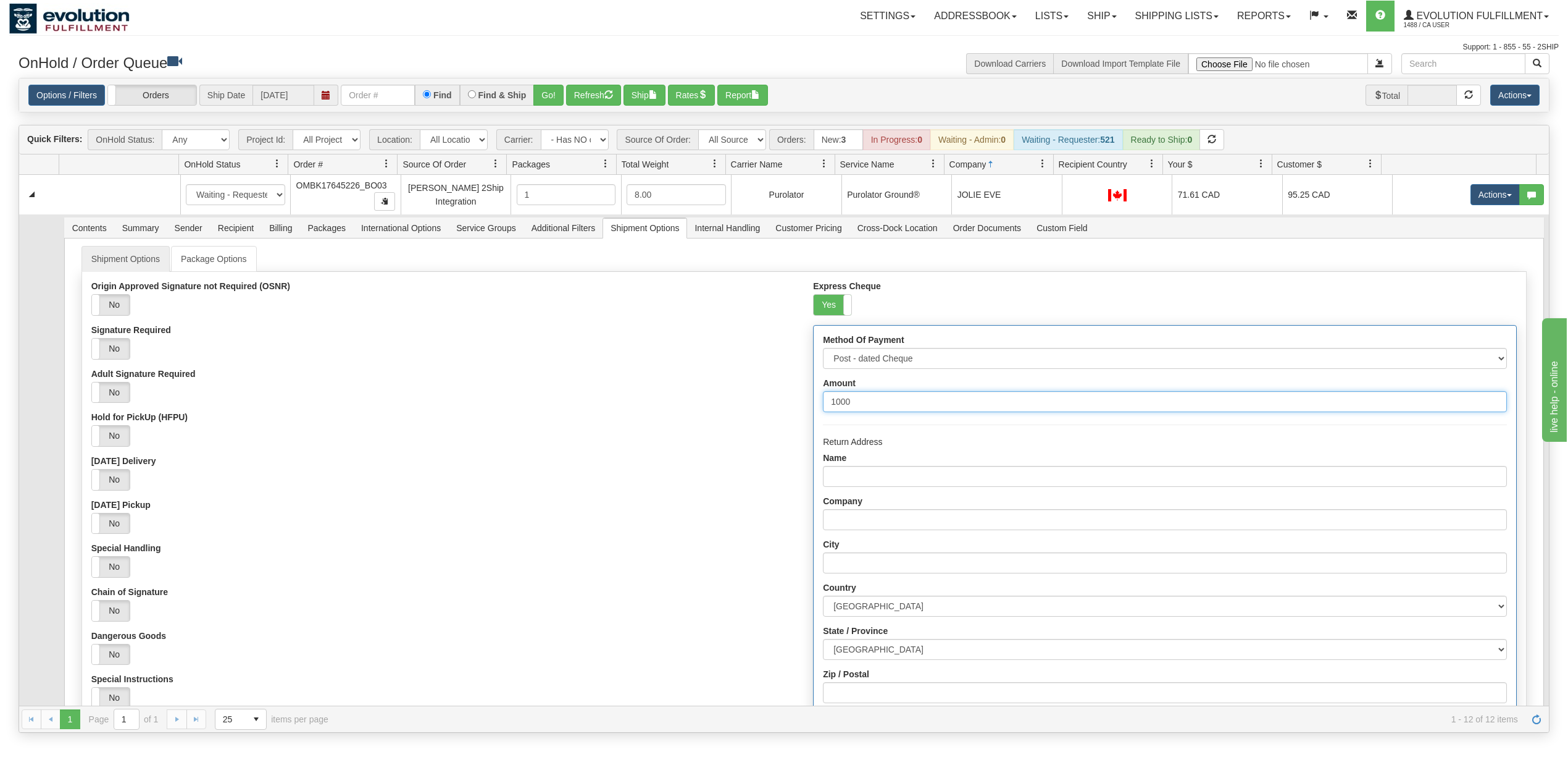
type input "1000"
click at [600, 425] on div "Hold for PickUp (HFPU) Yes No" at bounding box center [443, 429] width 703 height 35
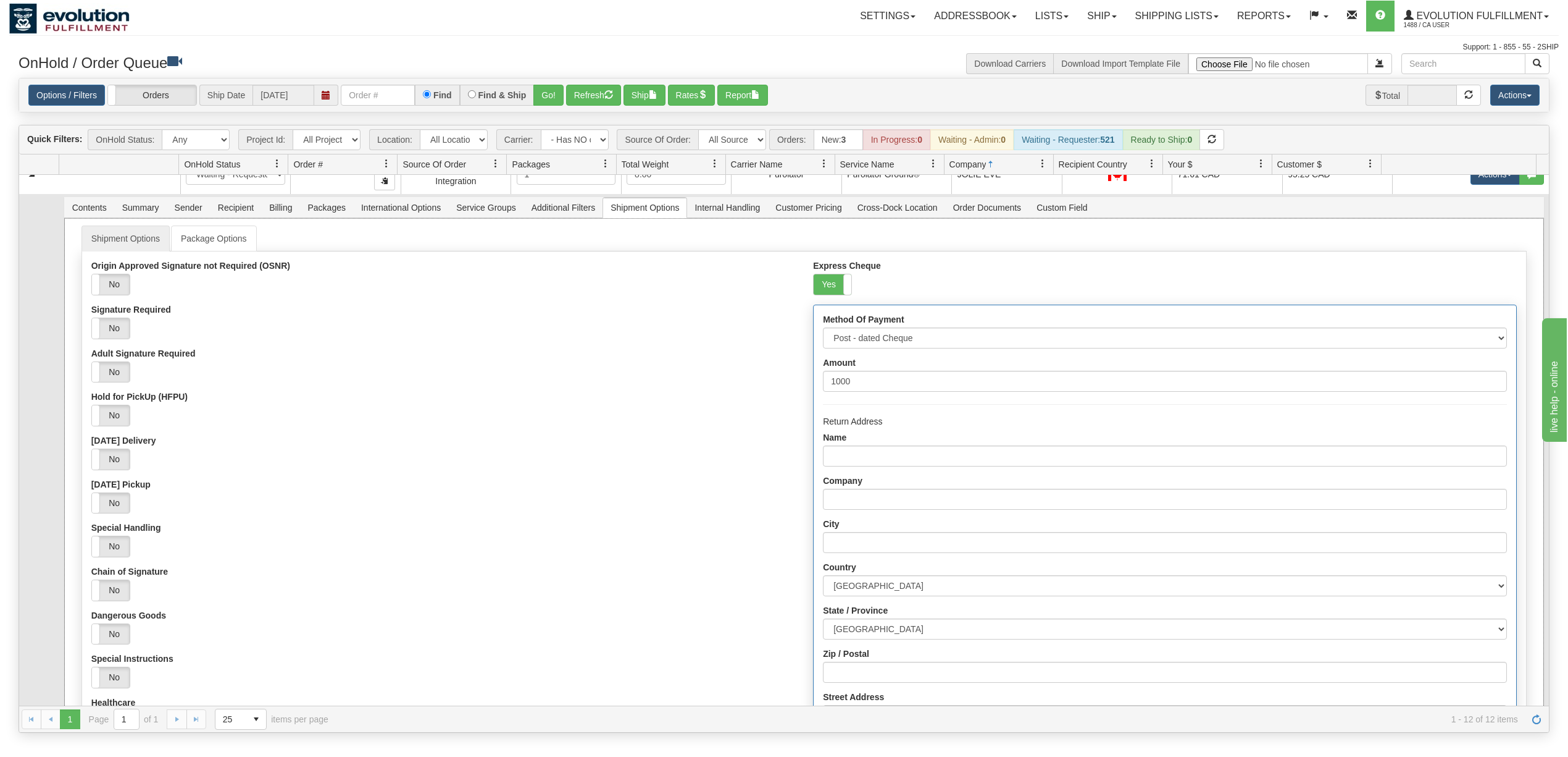
scroll to position [82, 0]
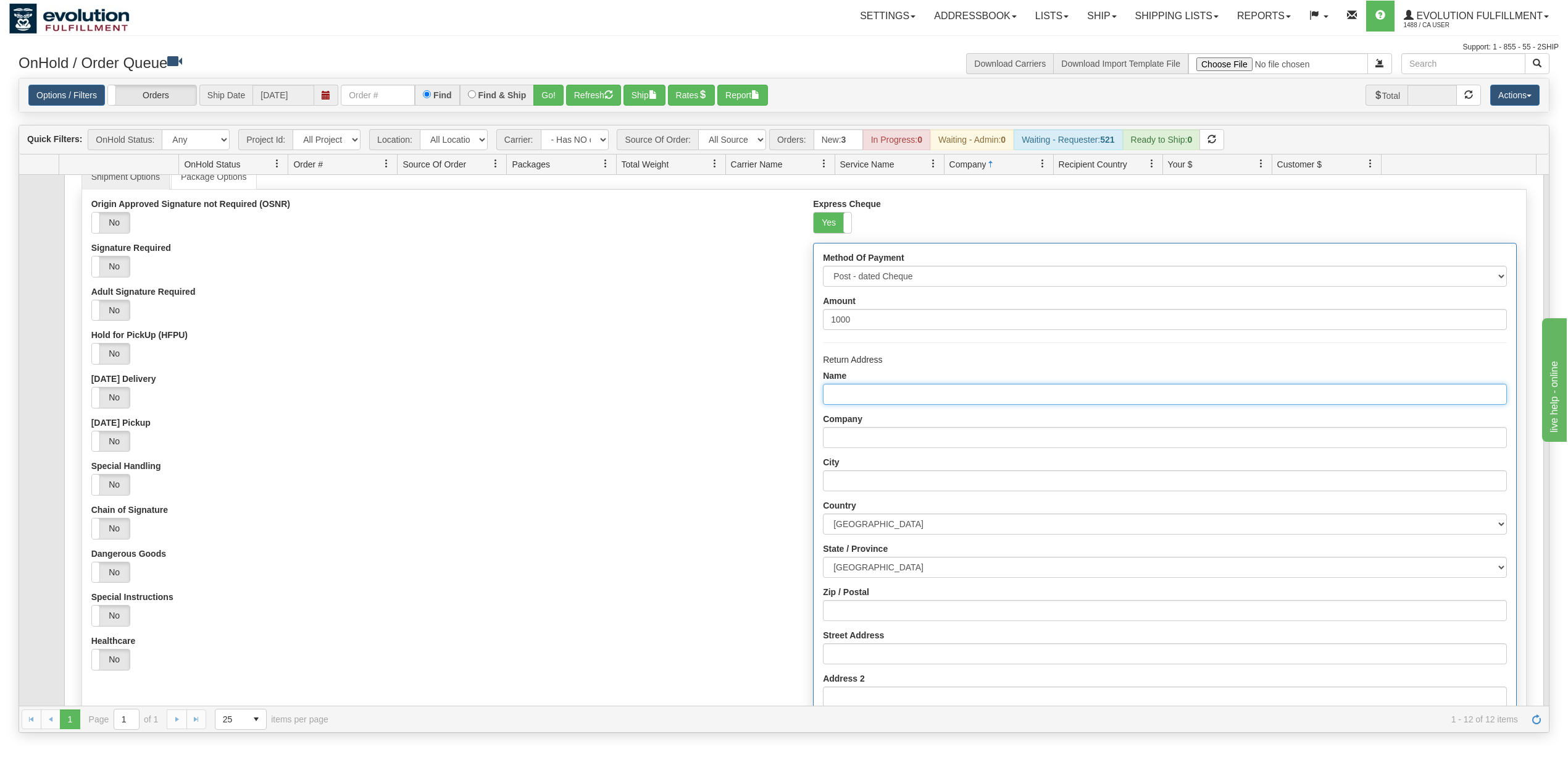
click at [867, 391] on input "Name" at bounding box center [1164, 394] width 683 height 21
type input "Evolution fulfilment"
type input "Delta"
select select "BC"
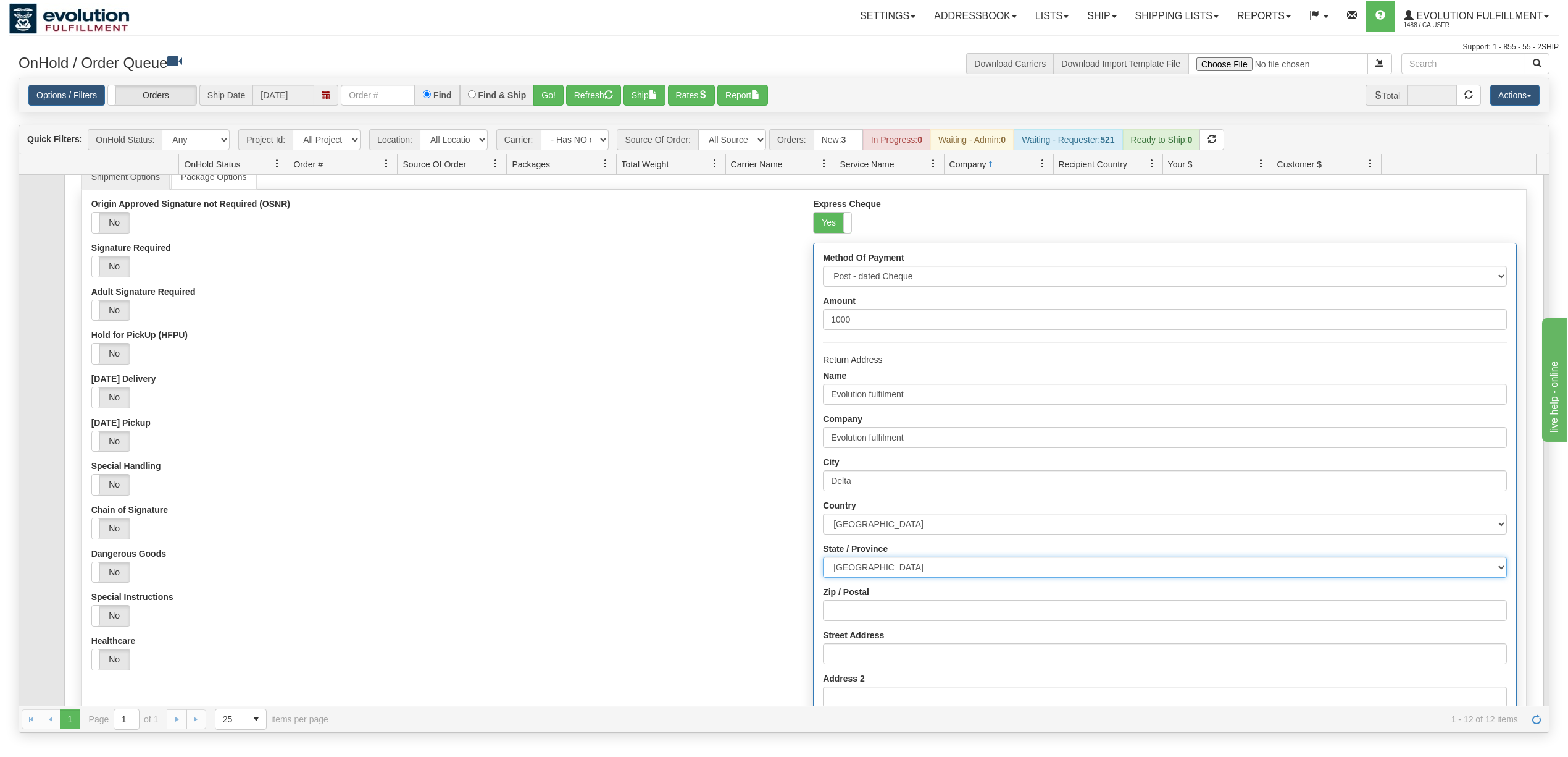
type input "V4G1K3"
type input "7137 Venture Street"
type input "6049402228"
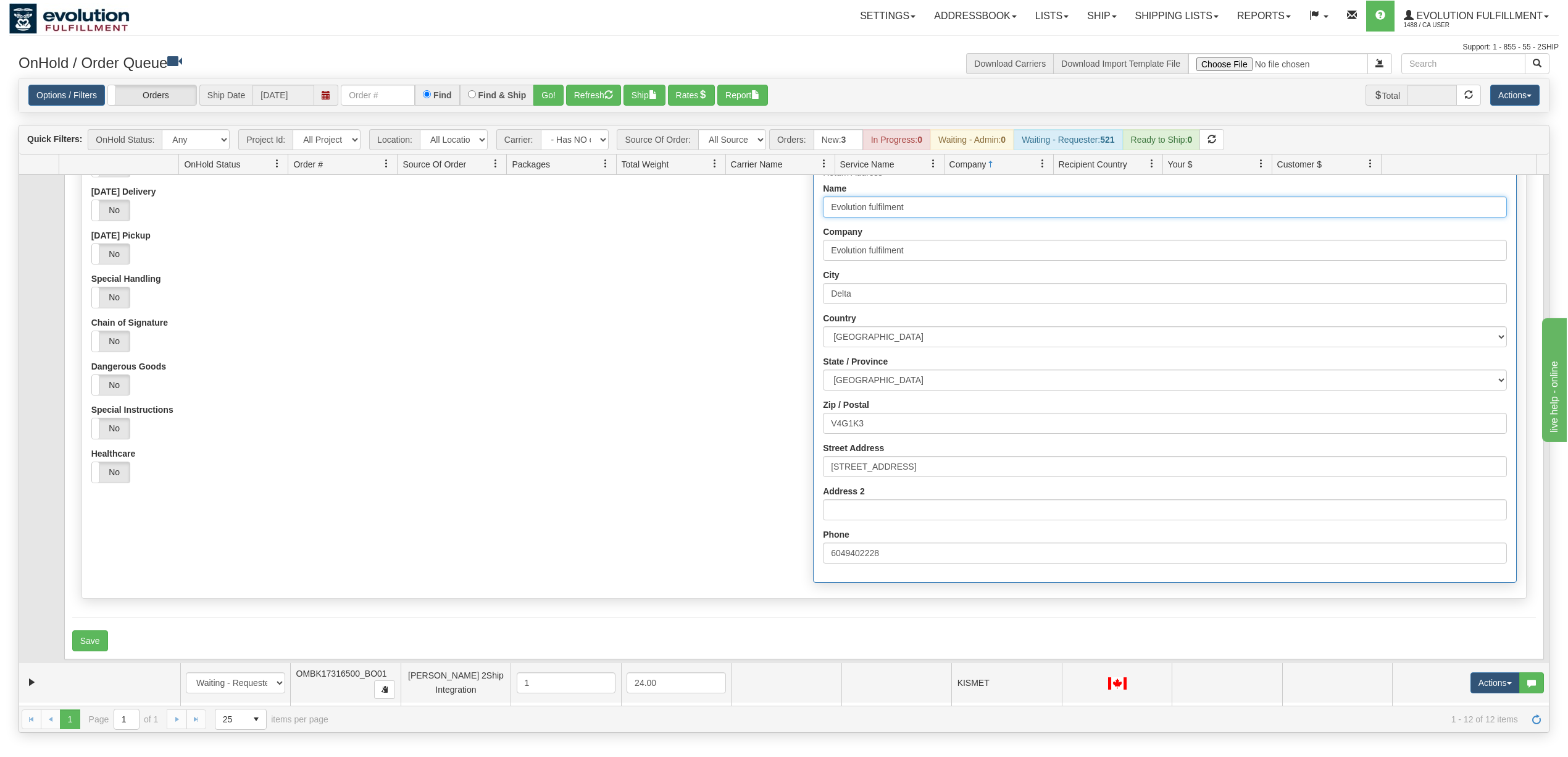
scroll to position [329, 0]
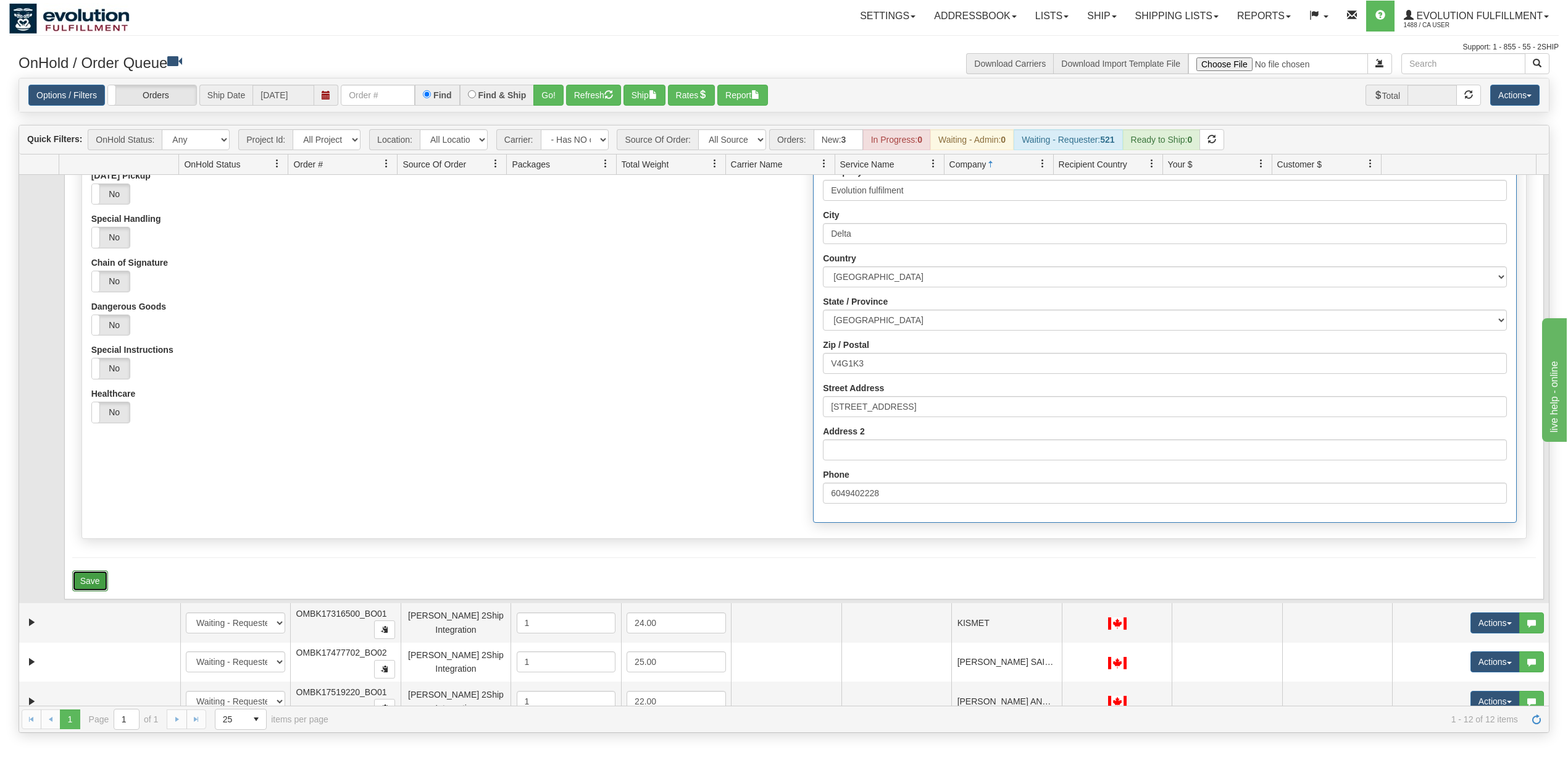
click at [79, 585] on button "Save" at bounding box center [90, 581] width 36 height 21
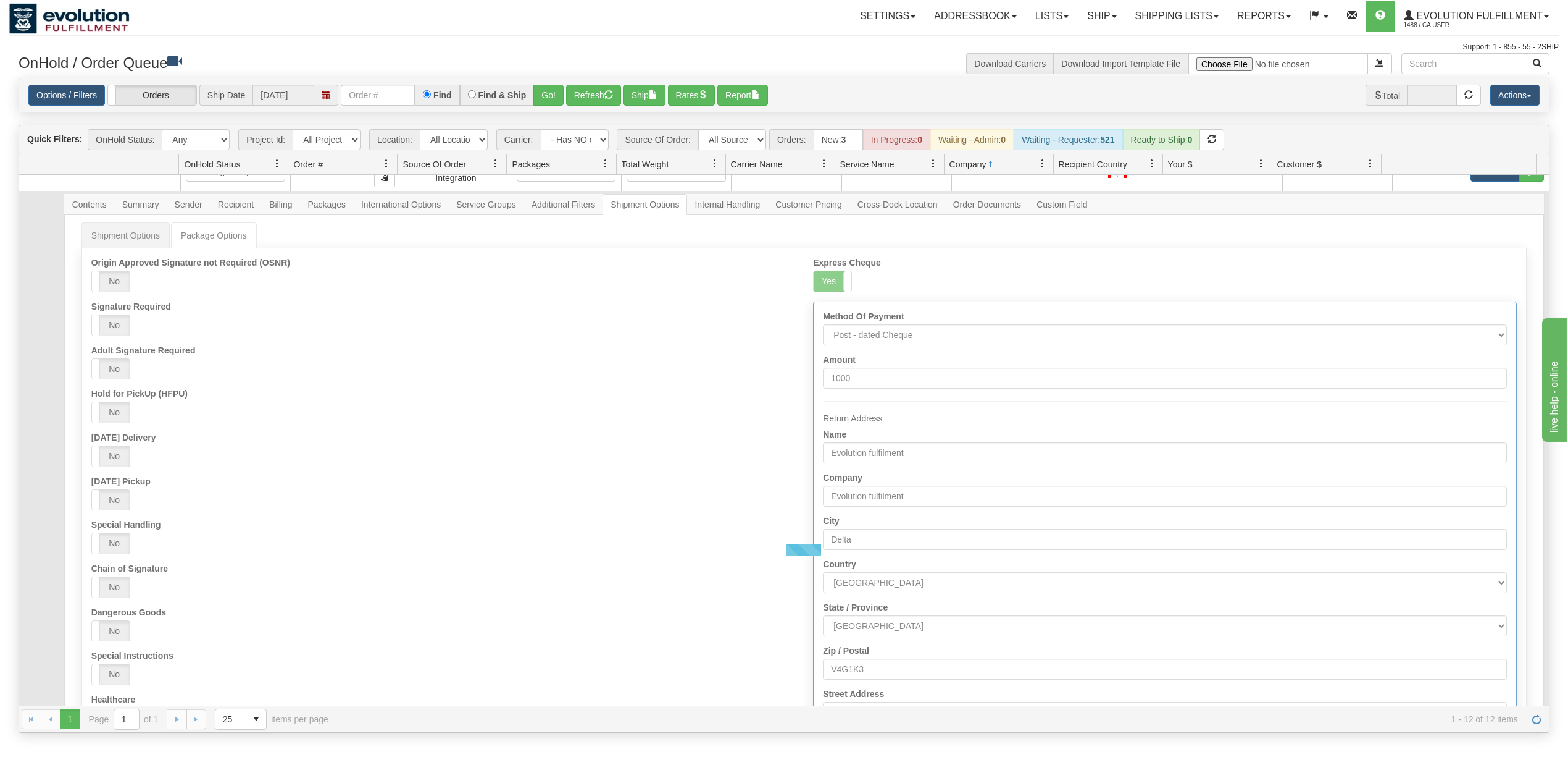
scroll to position [0, 0]
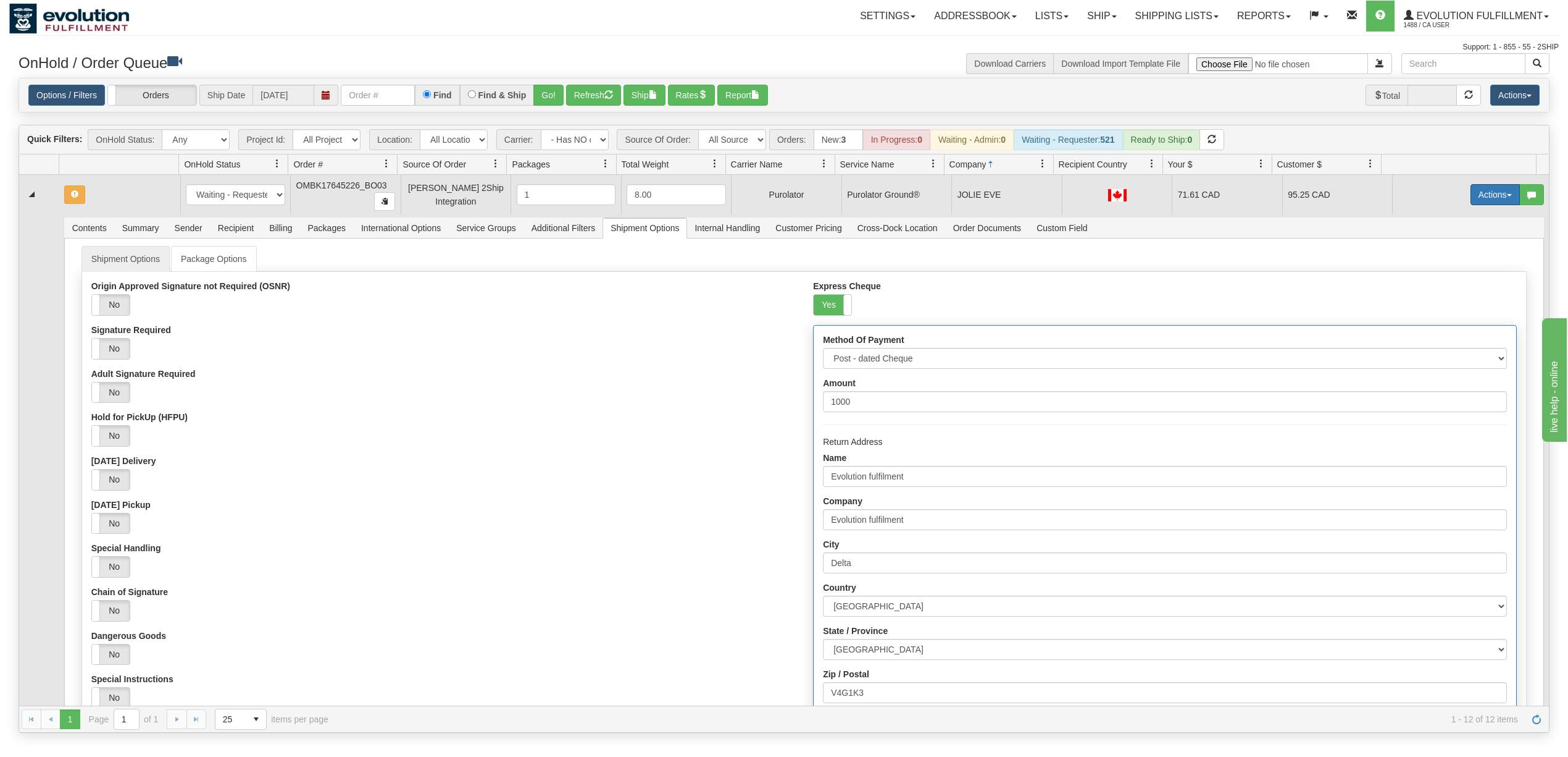
click at [1471, 198] on button "Actions" at bounding box center [1495, 194] width 49 height 21
click at [1453, 238] on span "Refresh Rates" at bounding box center [1464, 234] width 63 height 9
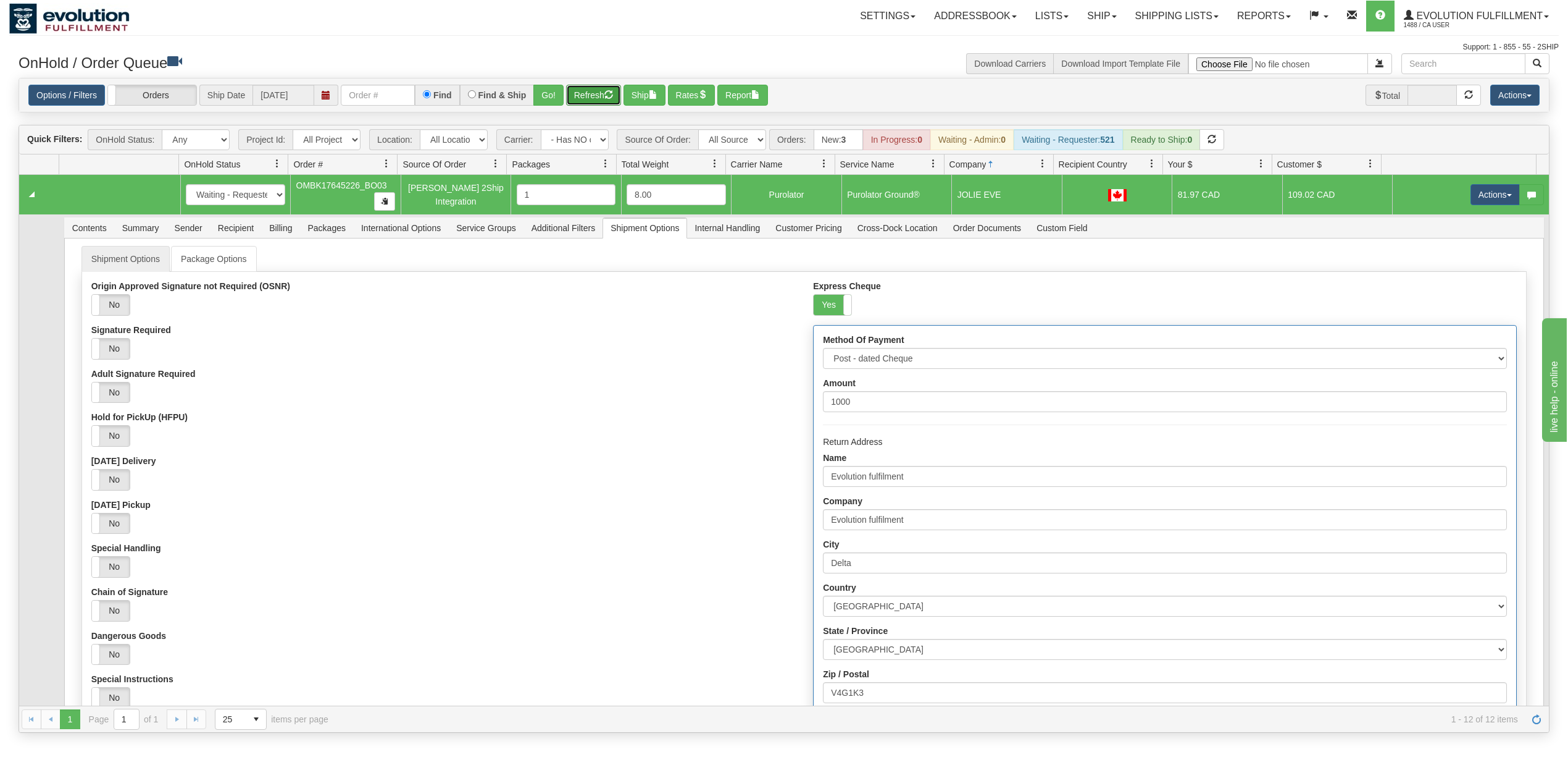
click at [593, 94] on button "Refresh" at bounding box center [594, 95] width 55 height 21
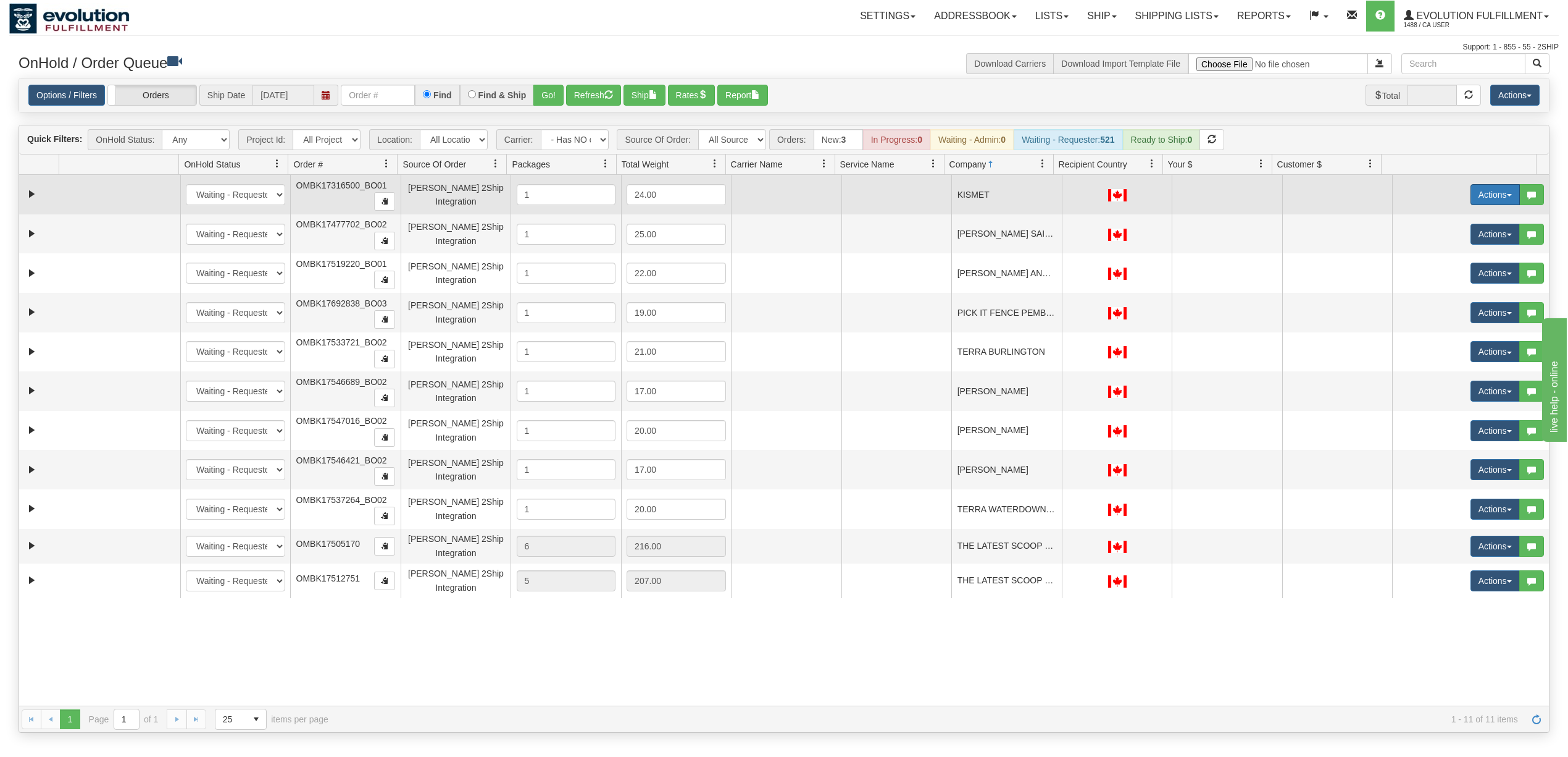
click at [1482, 194] on button "Actions" at bounding box center [1495, 194] width 49 height 21
click at [1464, 250] on span "Rate All Services" at bounding box center [1470, 250] width 74 height 9
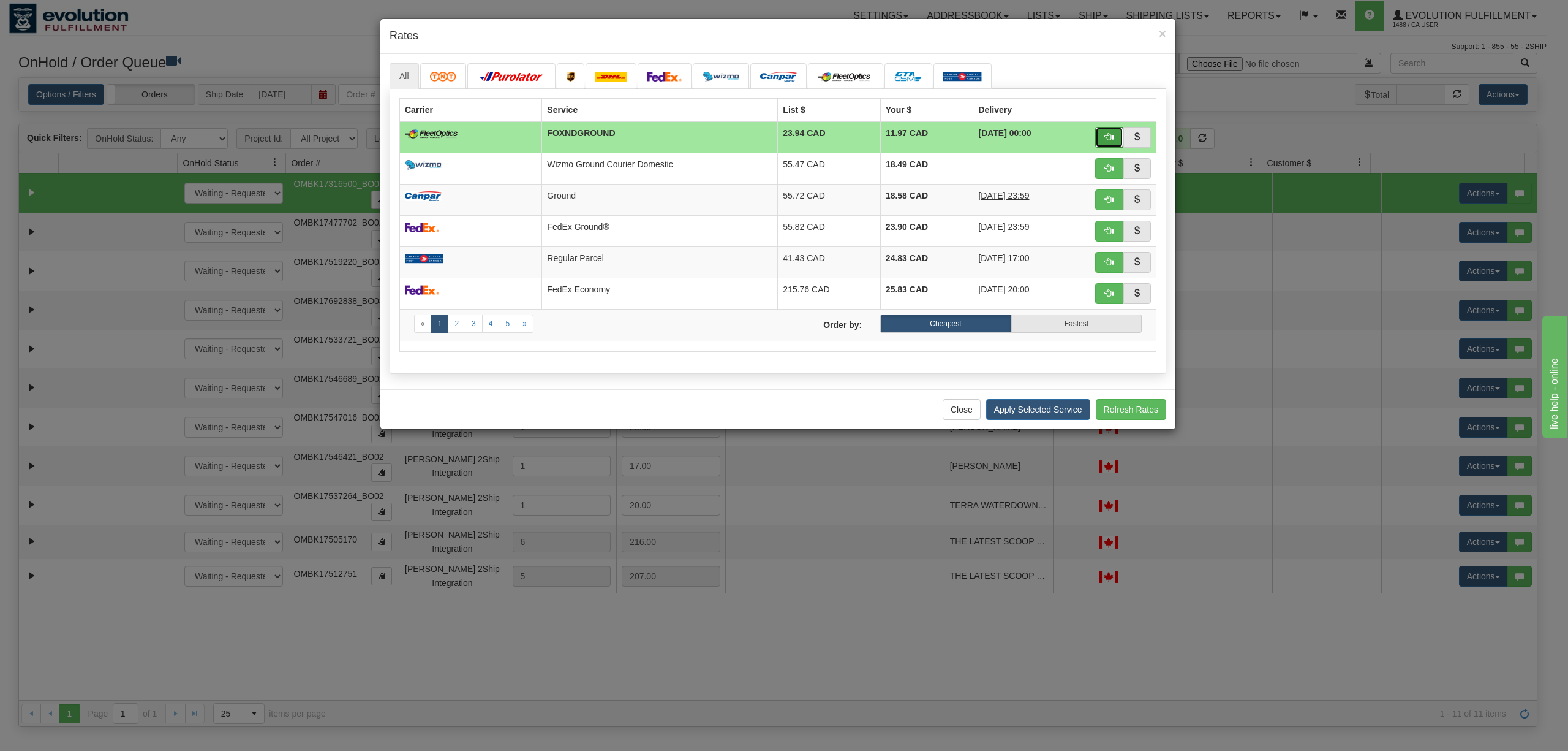
click at [1105, 143] on button "button" at bounding box center [1109, 137] width 28 height 21
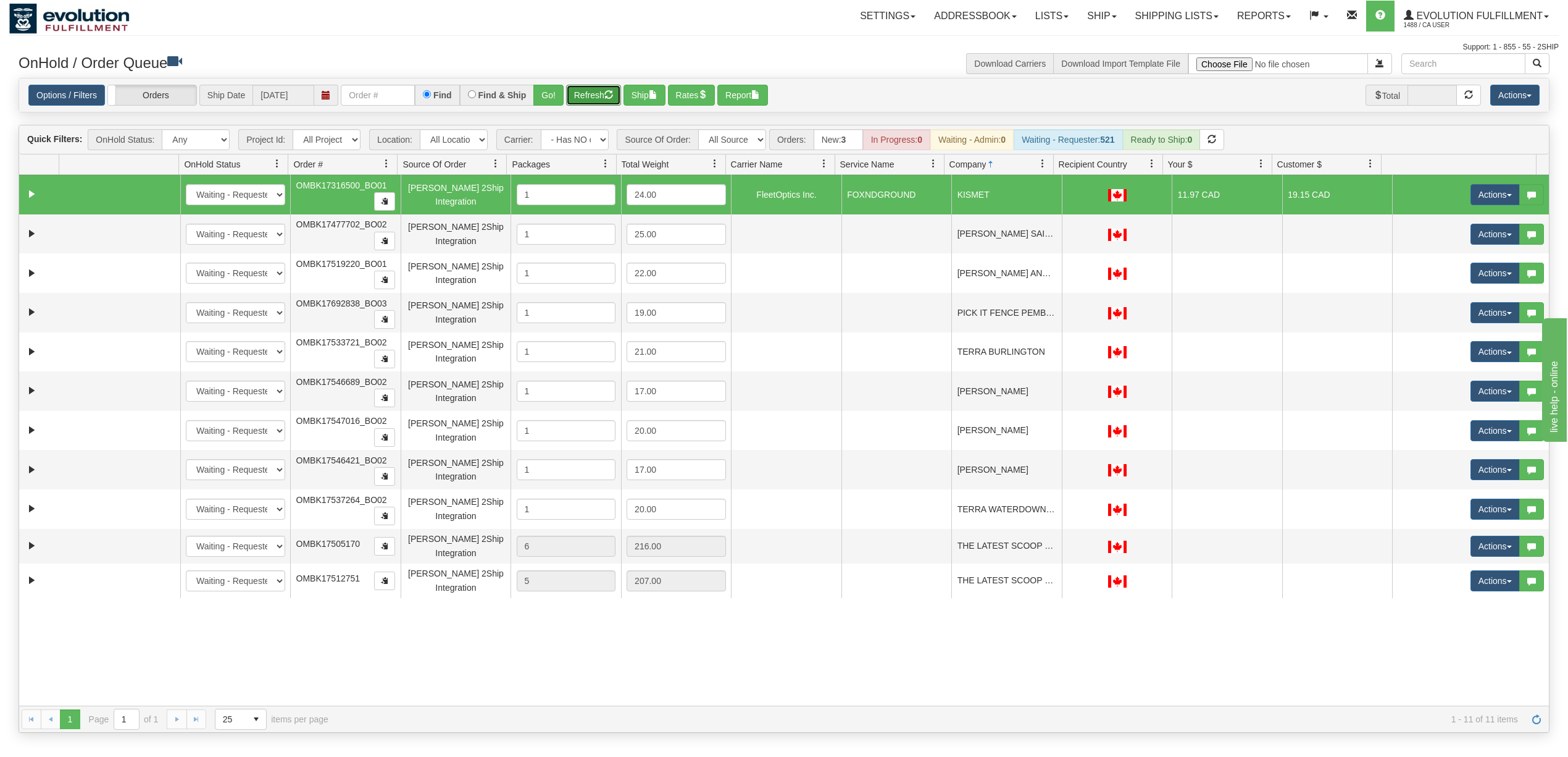
click at [600, 97] on button "Refresh" at bounding box center [594, 95] width 55 height 21
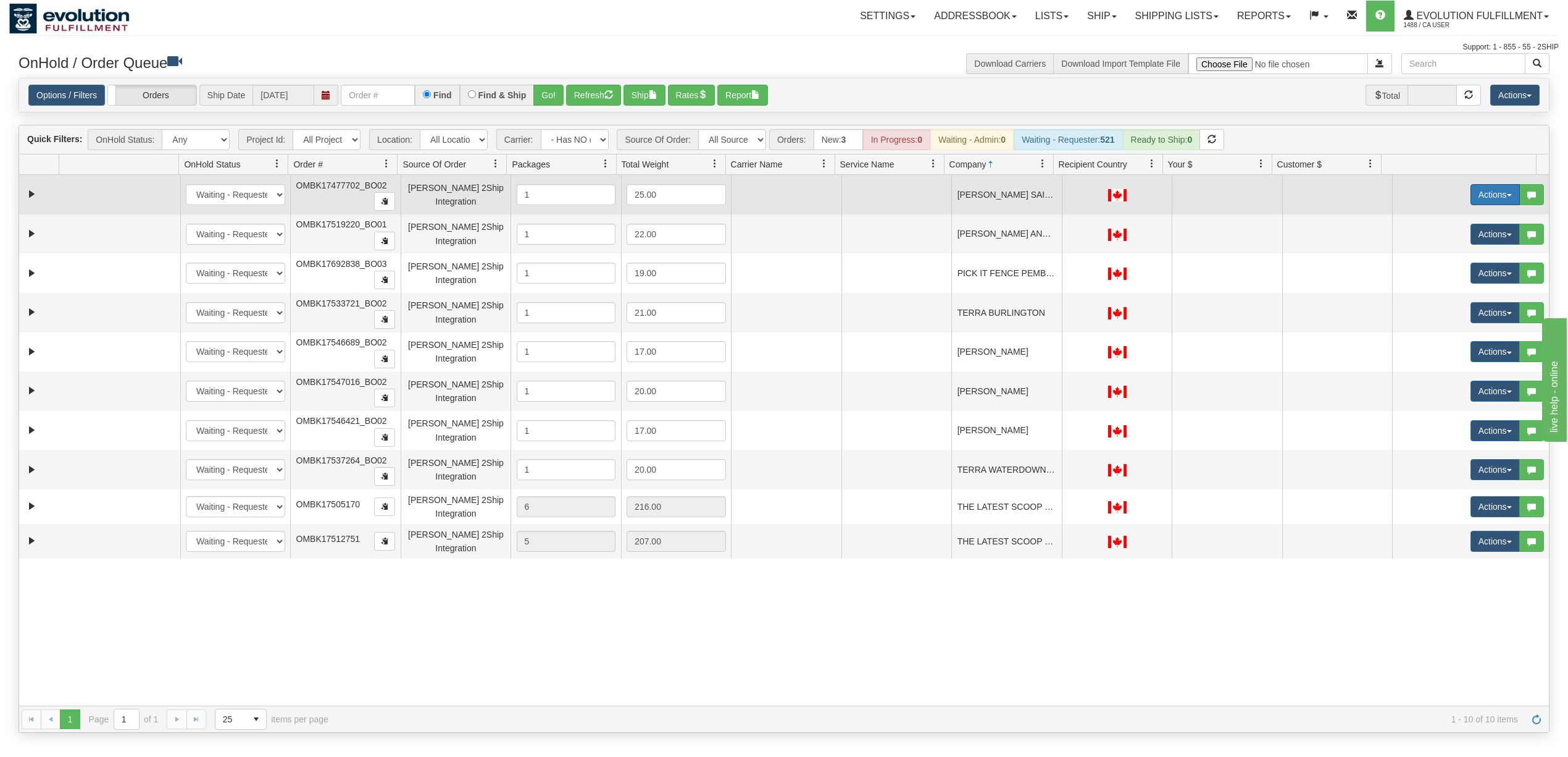
click at [1490, 189] on button "Actions" at bounding box center [1495, 194] width 49 height 21
click at [1454, 245] on link "Rate All Services" at bounding box center [1469, 250] width 99 height 16
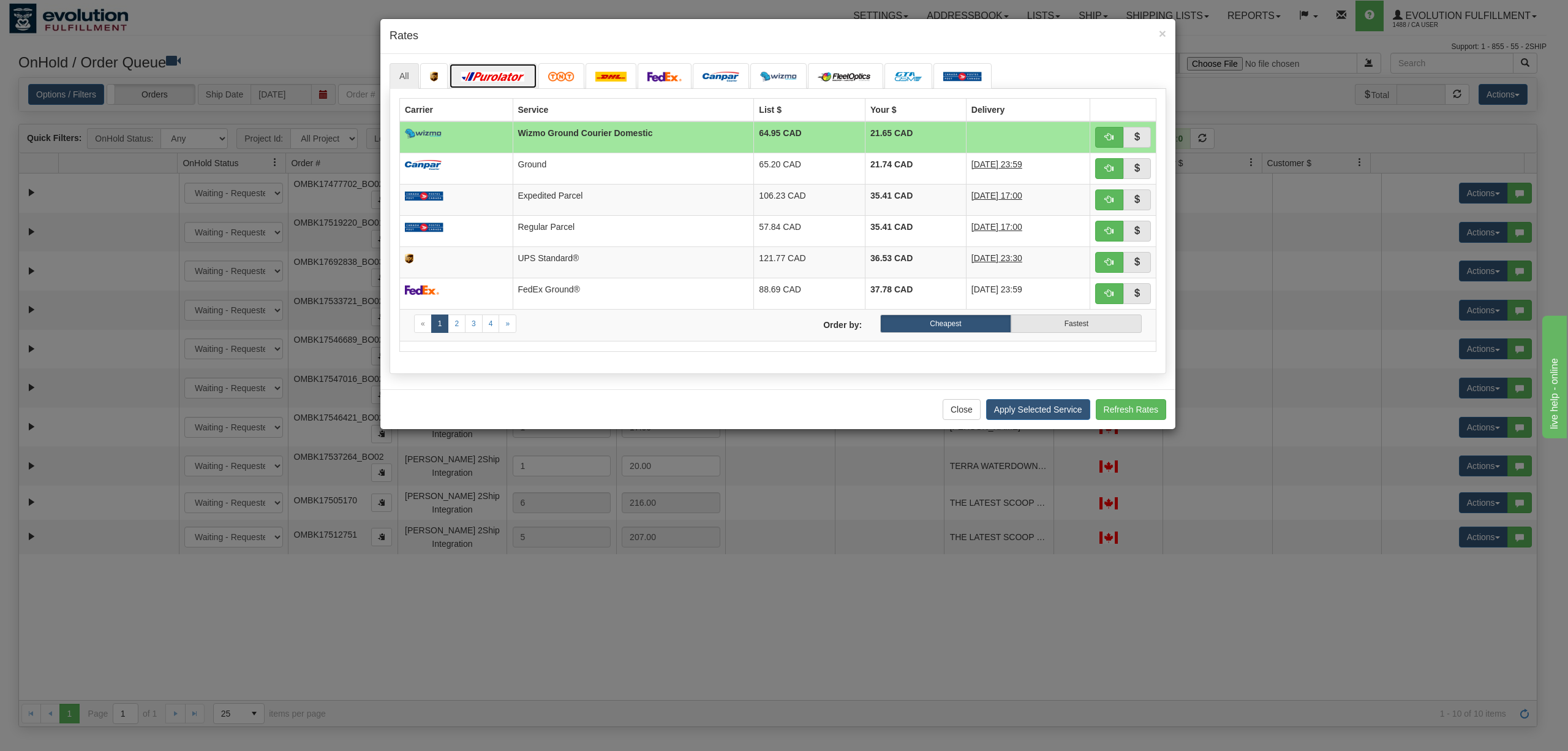
click at [483, 80] on img at bounding box center [493, 77] width 68 height 9
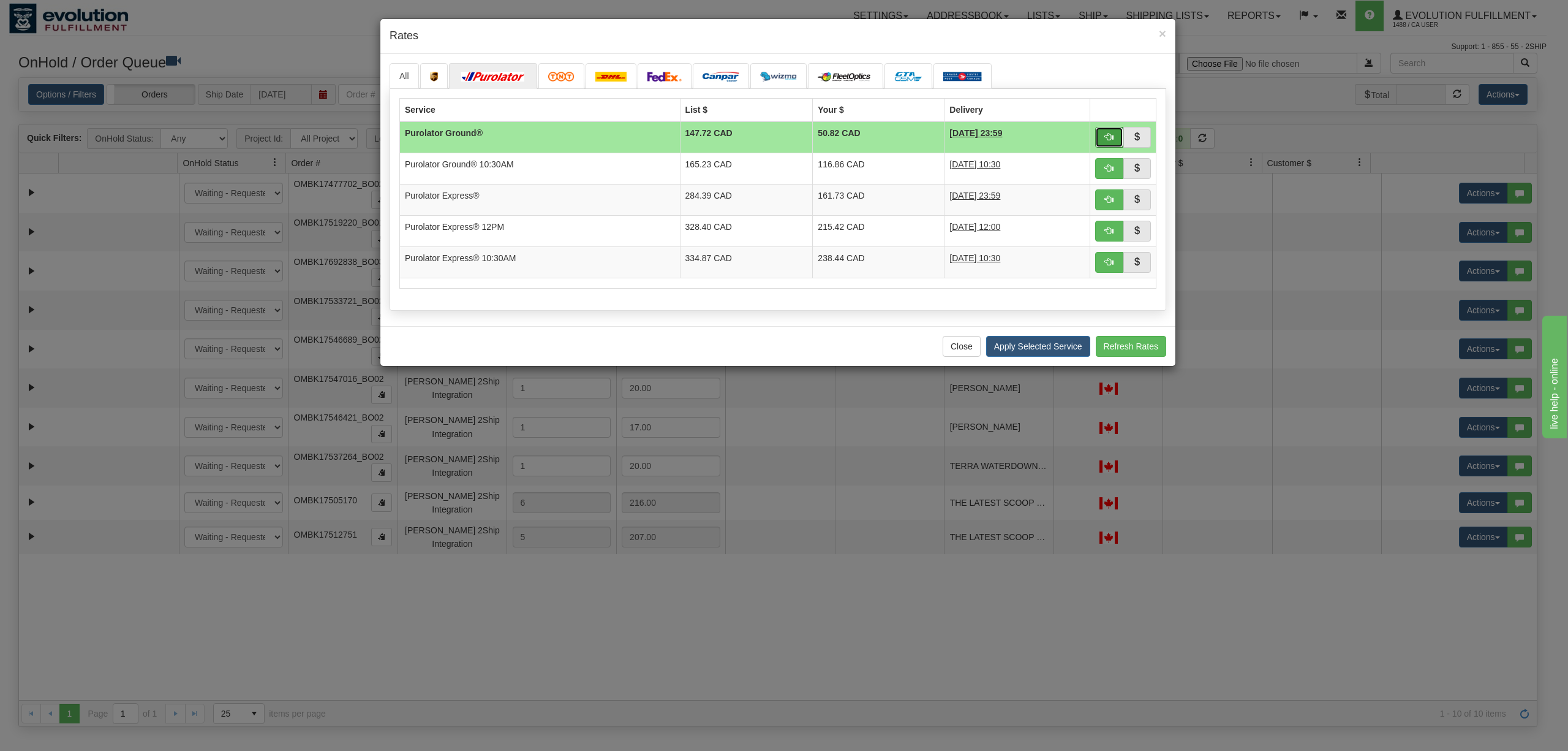
click at [1105, 133] on span "button" at bounding box center [1109, 137] width 8 height 8
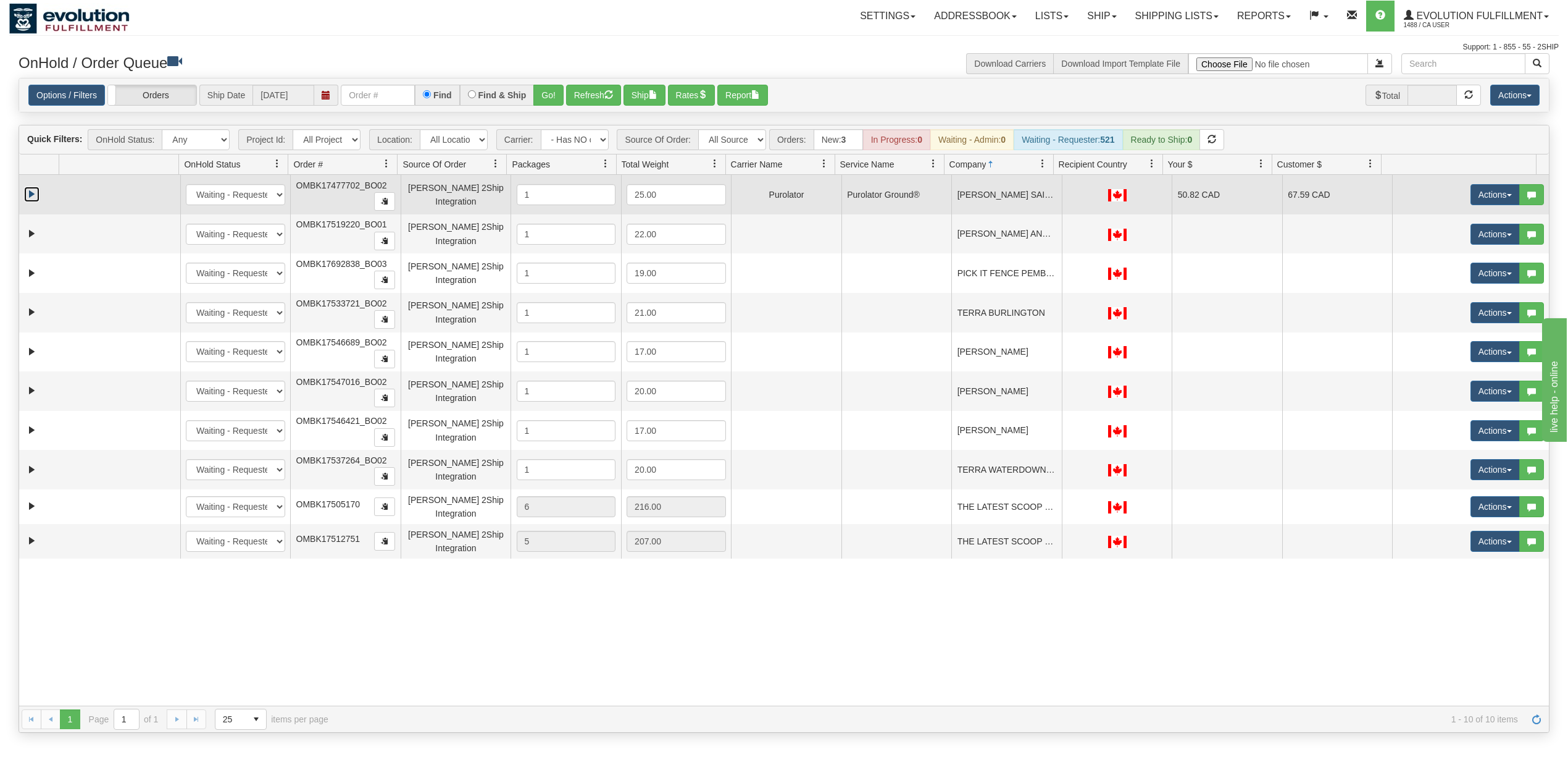
click at [37, 193] on link "Expand" at bounding box center [32, 194] width 15 height 15
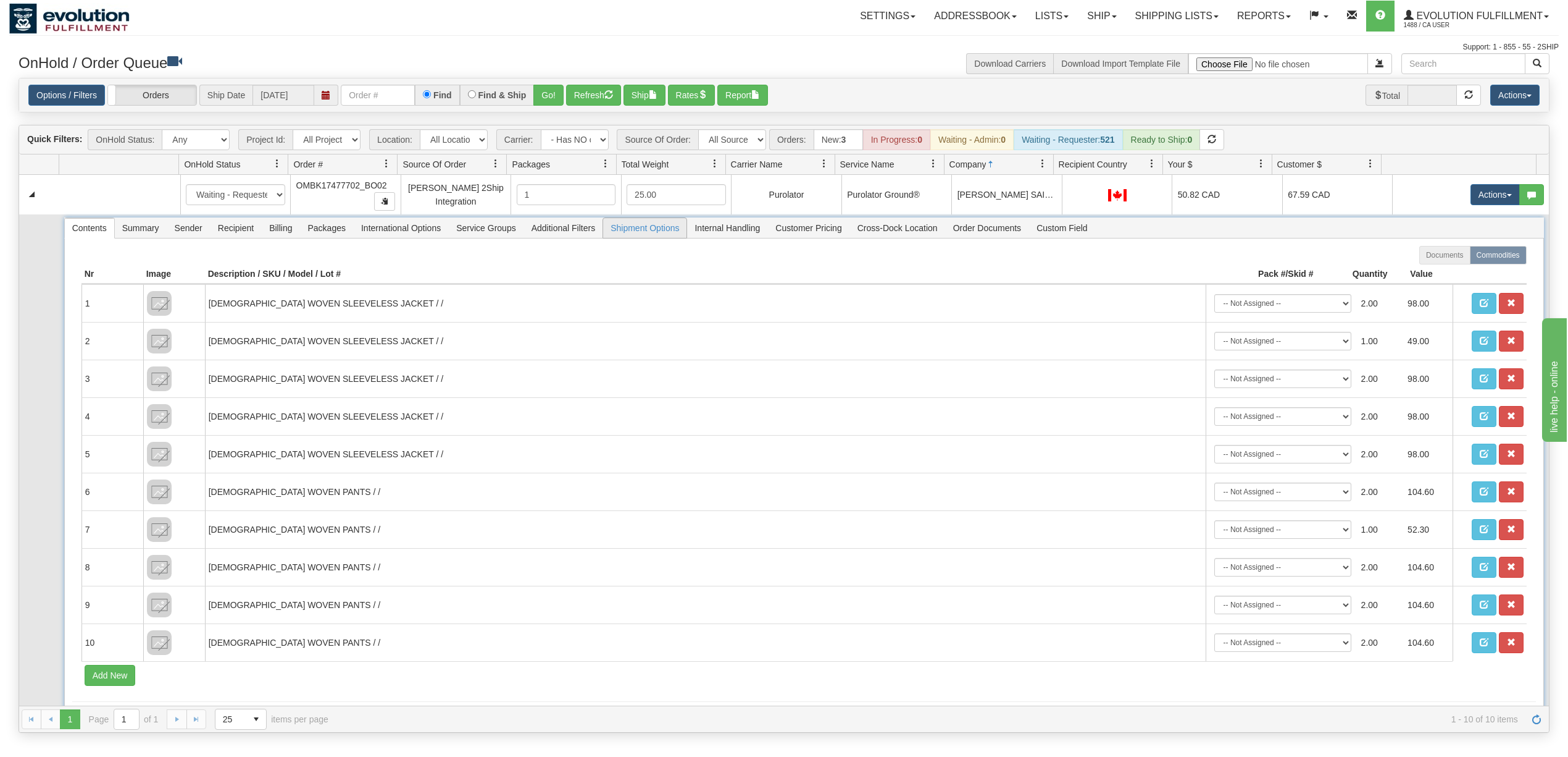
click at [665, 232] on span "Shipment Options" at bounding box center [645, 227] width 83 height 20
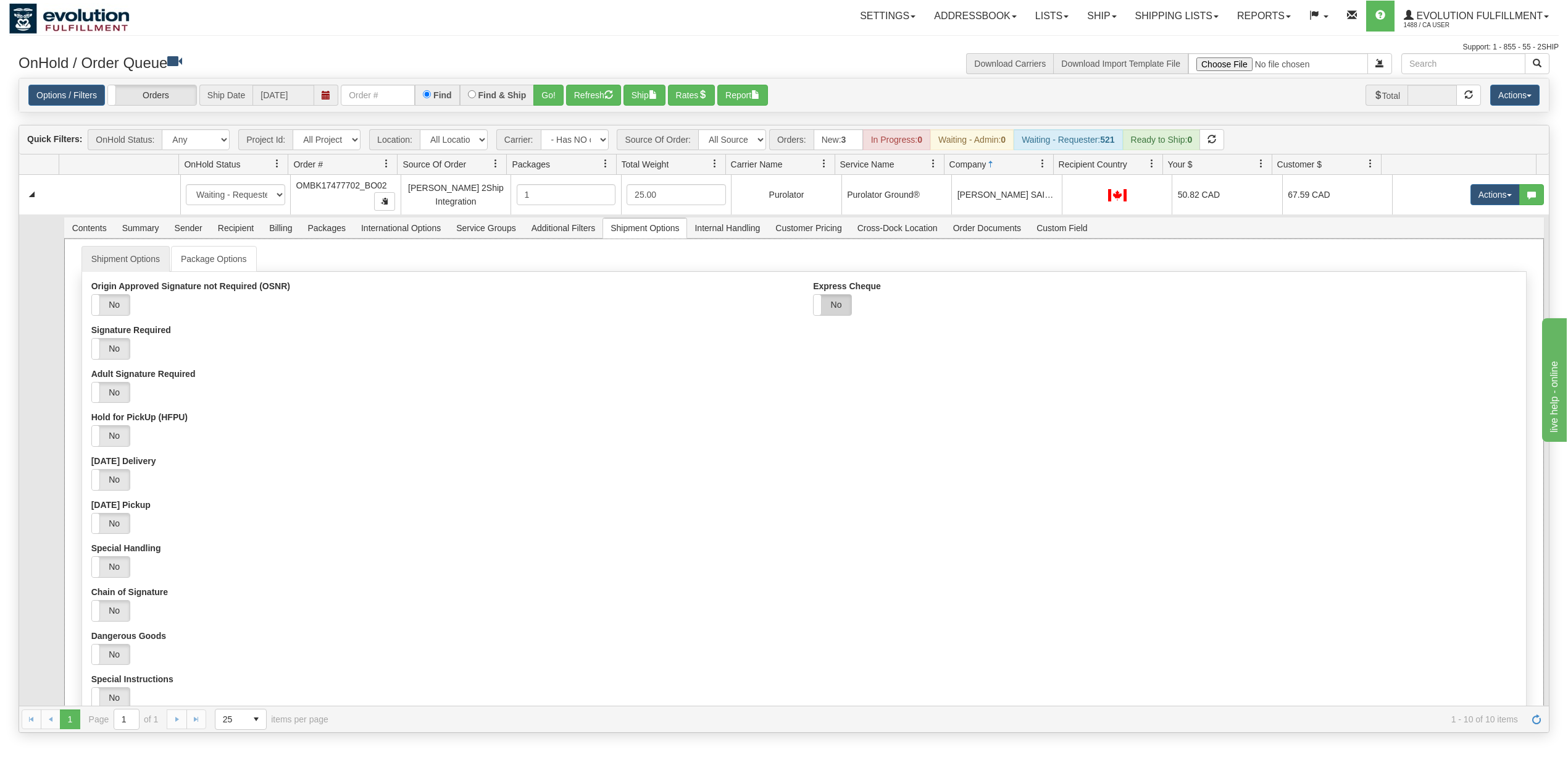
click at [828, 315] on label "No" at bounding box center [832, 304] width 38 height 21
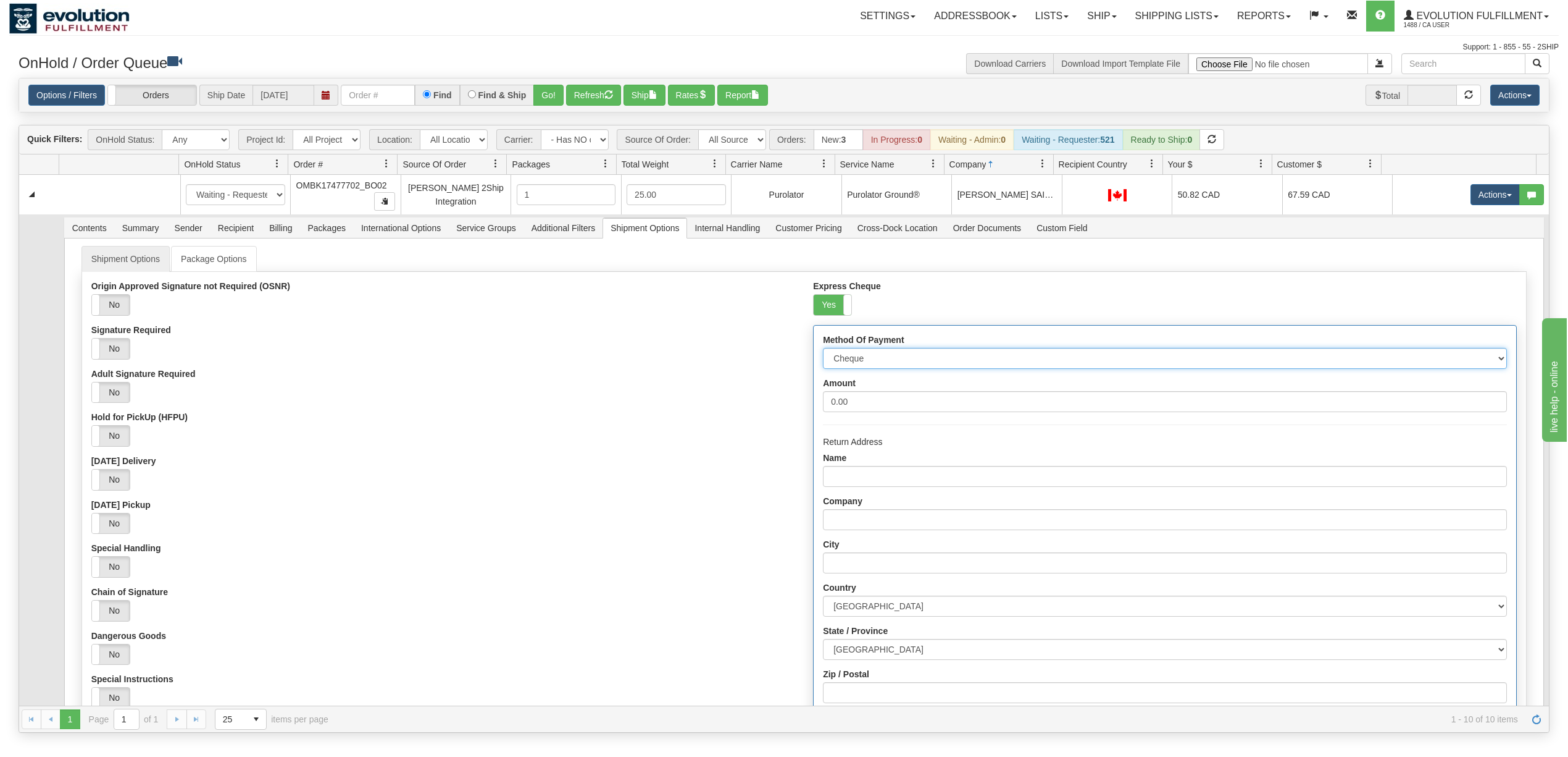
drag, startPoint x: 852, startPoint y: 357, endPoint x: 857, endPoint y: 370, distance: 13.9
click at [852, 357] on select "Cheque Post - dated Cheque Certified Cheque Money Order Bank Draft" at bounding box center [1164, 358] width 683 height 21
select select "2"
click at [823, 352] on select "Cheque Post - dated Cheque Certified Cheque Money Order Bank Draft" at bounding box center [1164, 358] width 683 height 21
drag, startPoint x: 868, startPoint y: 406, endPoint x: 516, endPoint y: 457, distance: 355.7
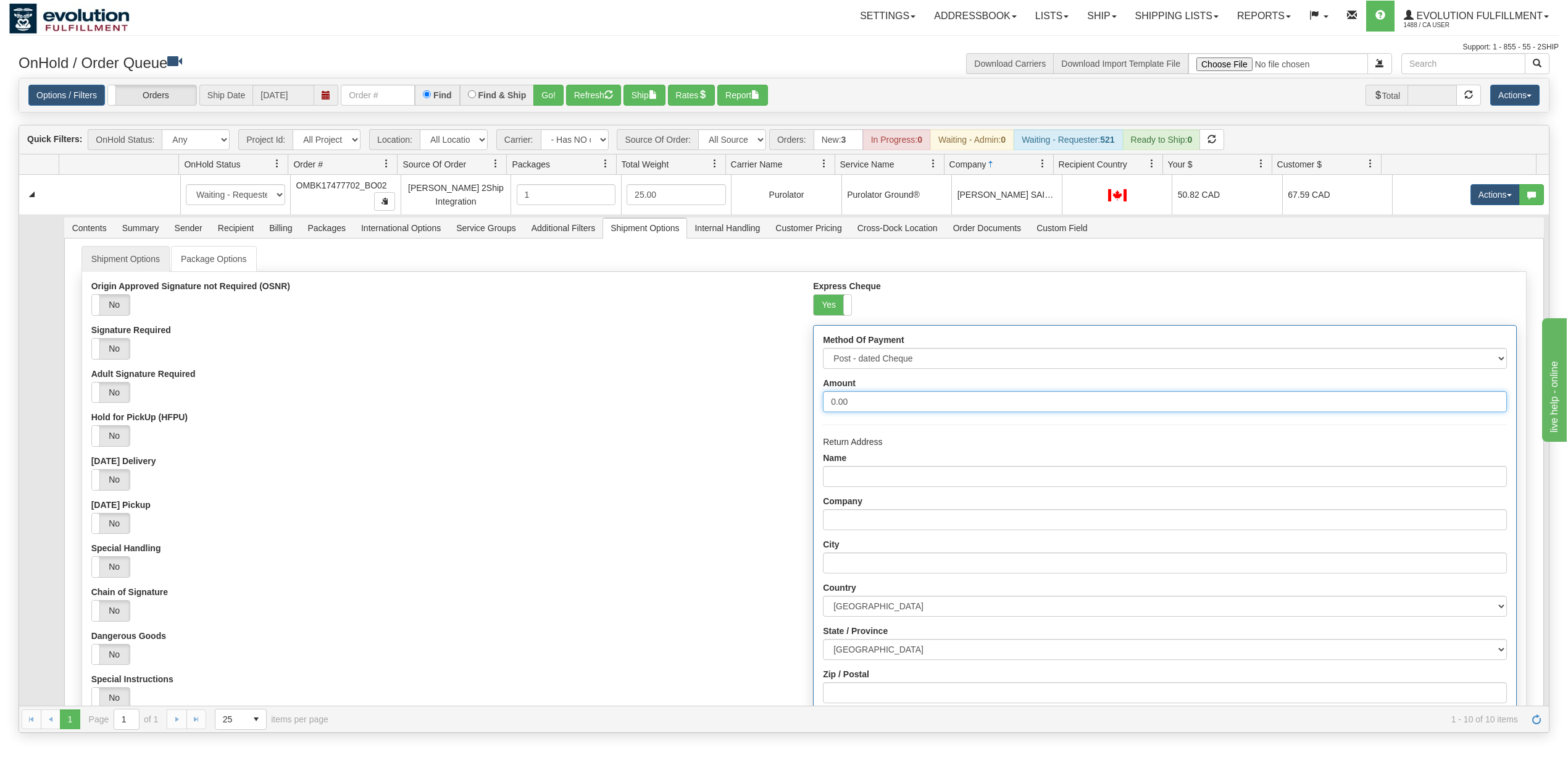
click at [516, 457] on div "Origin Approved Signature not Required (OSNR) Yes No Signature Required Yes No …" at bounding box center [804, 569] width 1444 height 577
type input "1000"
click at [863, 486] on input "Name" at bounding box center [1164, 476] width 683 height 21
type input "Evolution fulfilment"
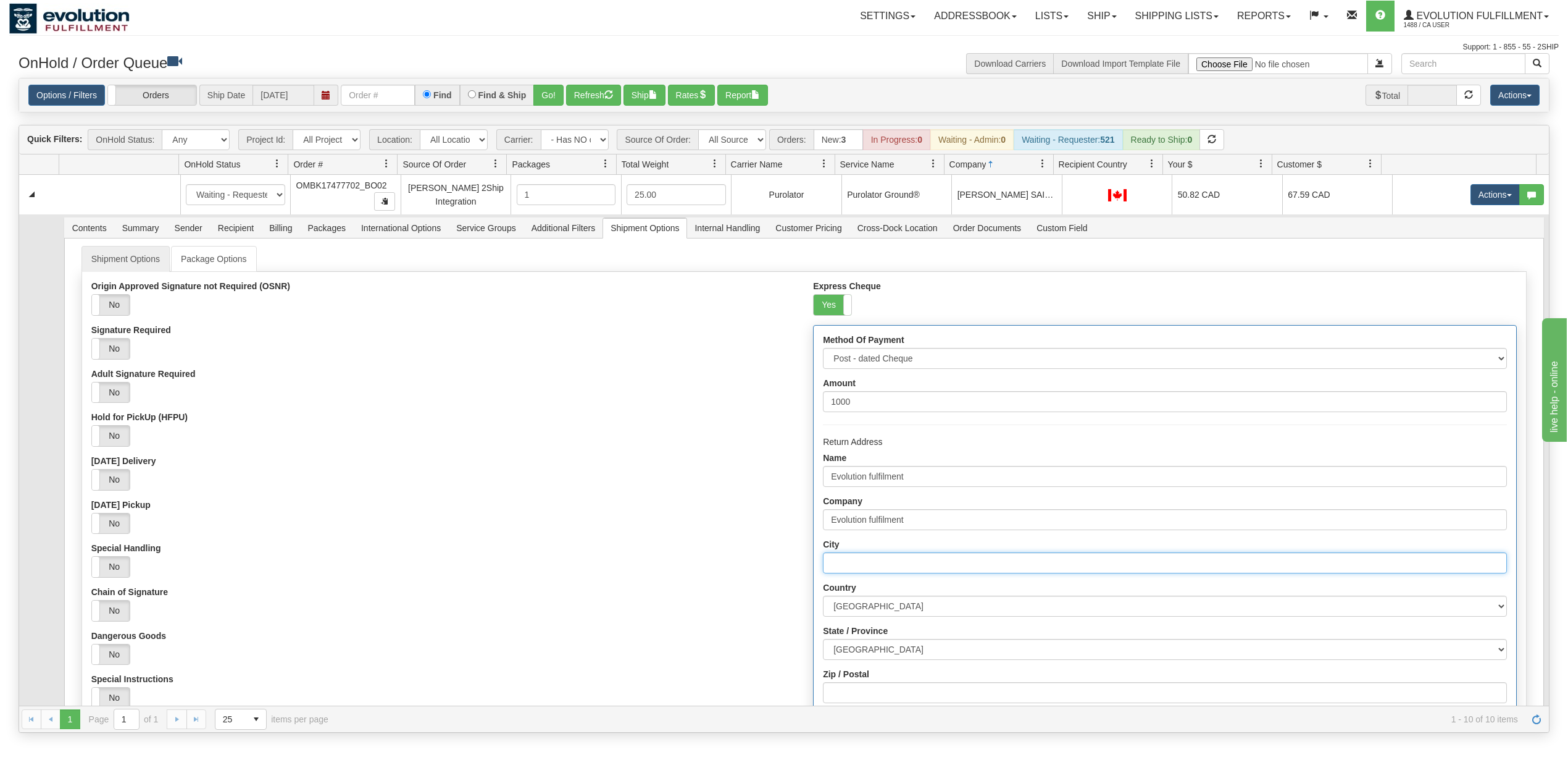
type input "Delta"
select select "BC"
type input "V4G1K3"
type input "7137 Venture Street"
type input "6049402228"
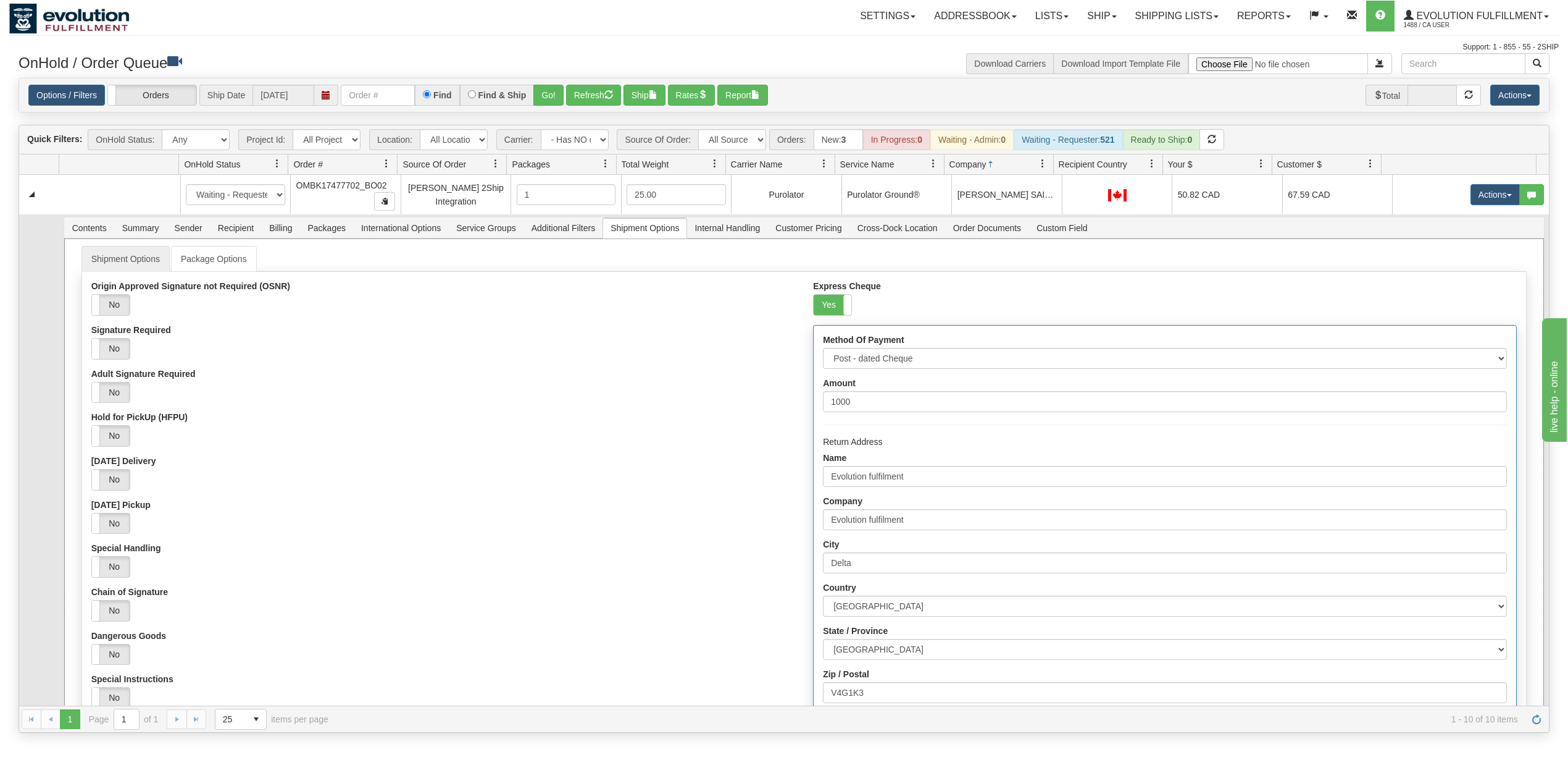
click at [601, 413] on div "Origin Approved Signature not Required (OSNR) Yes No Signature Required Yes No …" at bounding box center [443, 520] width 722 height 480
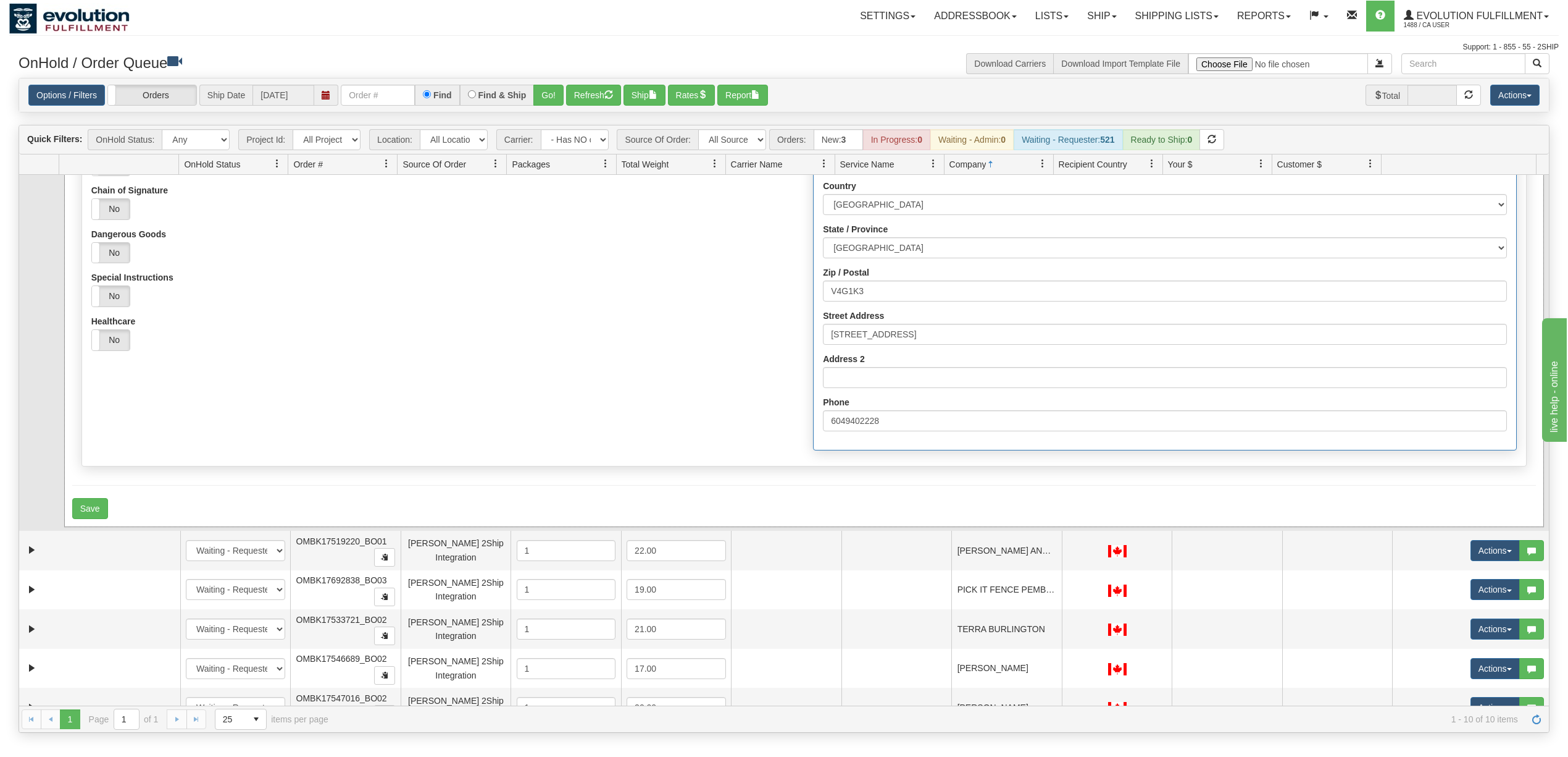
scroll to position [411, 0]
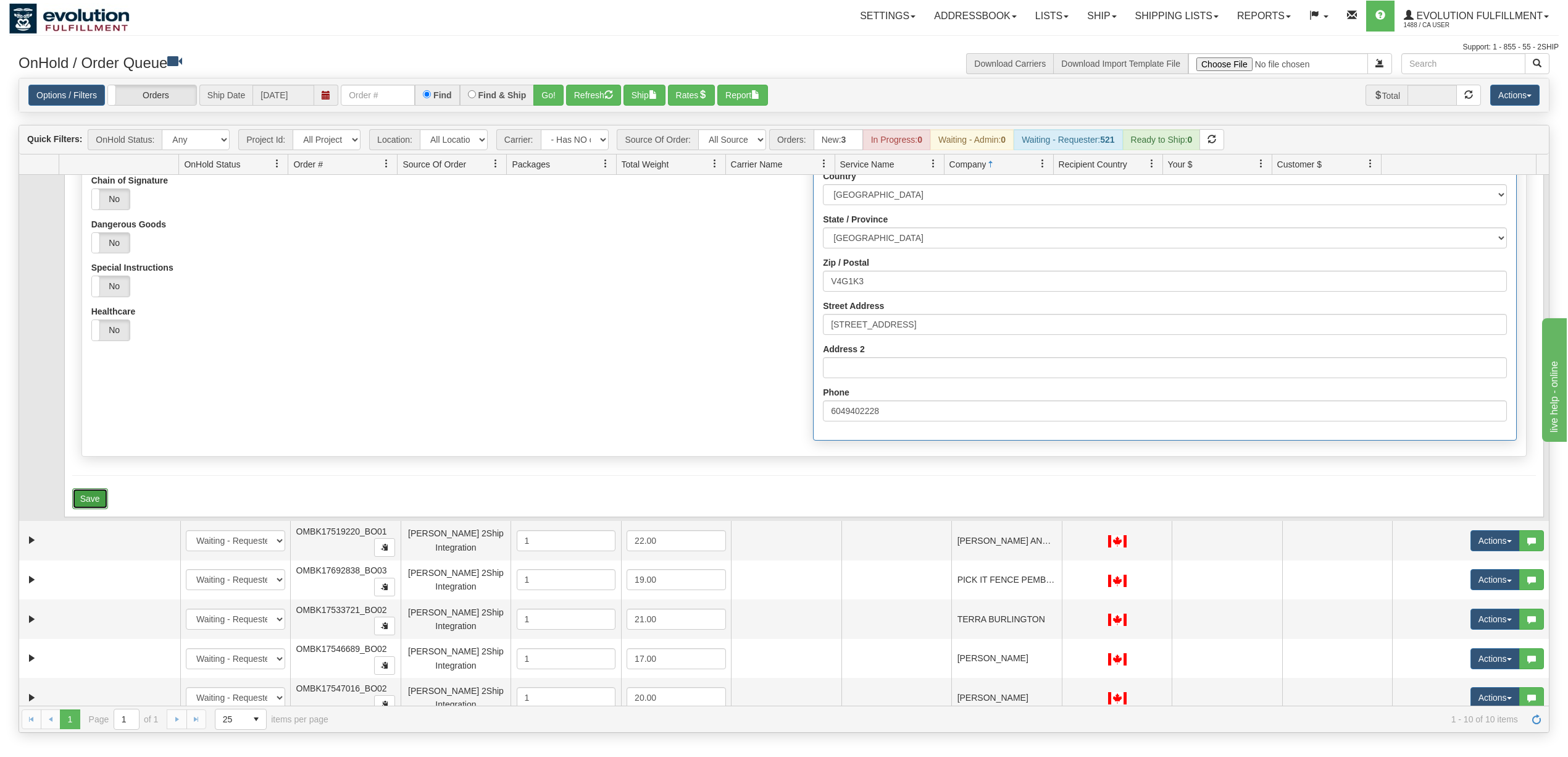
click at [95, 508] on button "Save" at bounding box center [90, 499] width 36 height 21
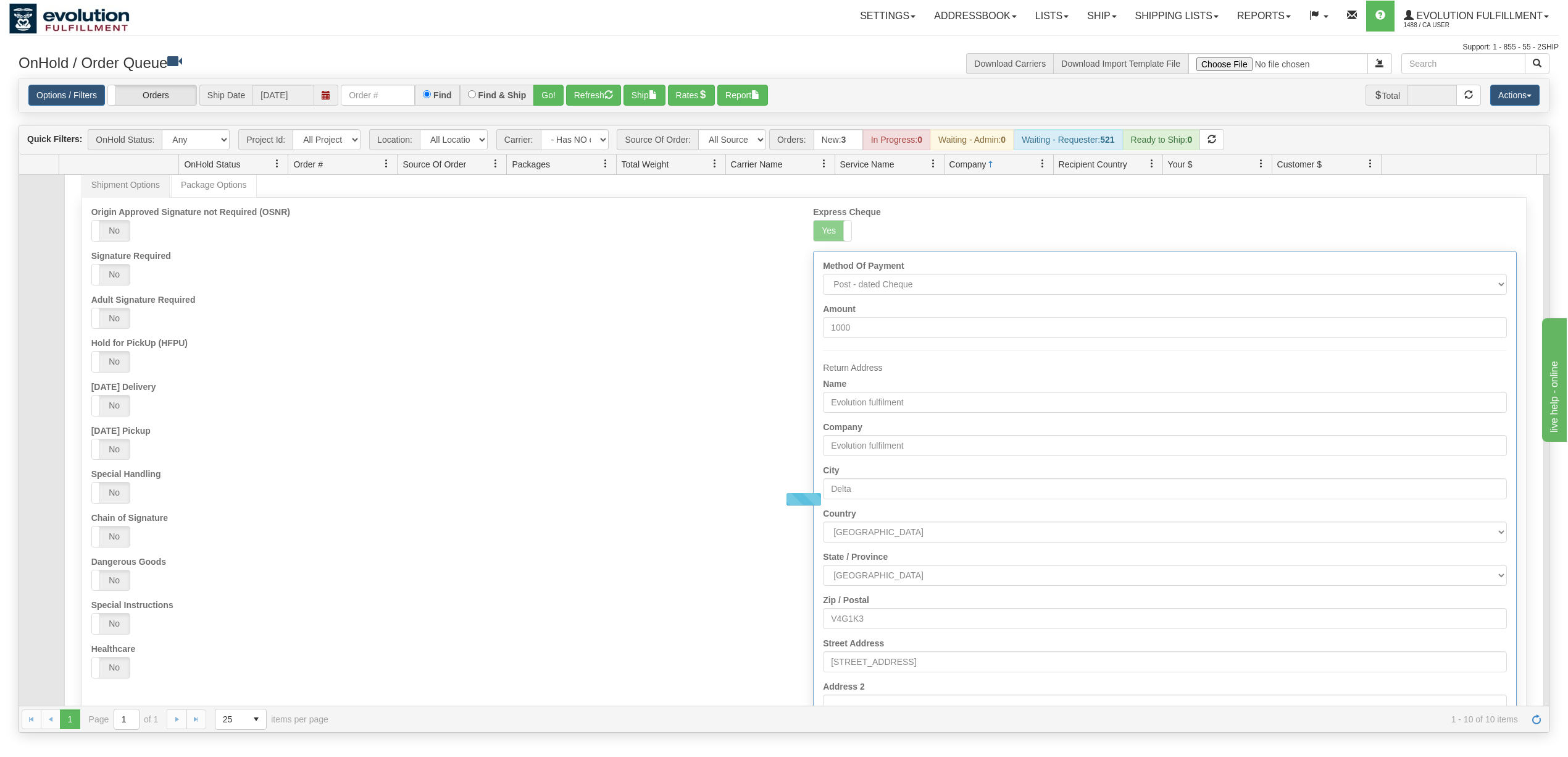
scroll to position [0, 0]
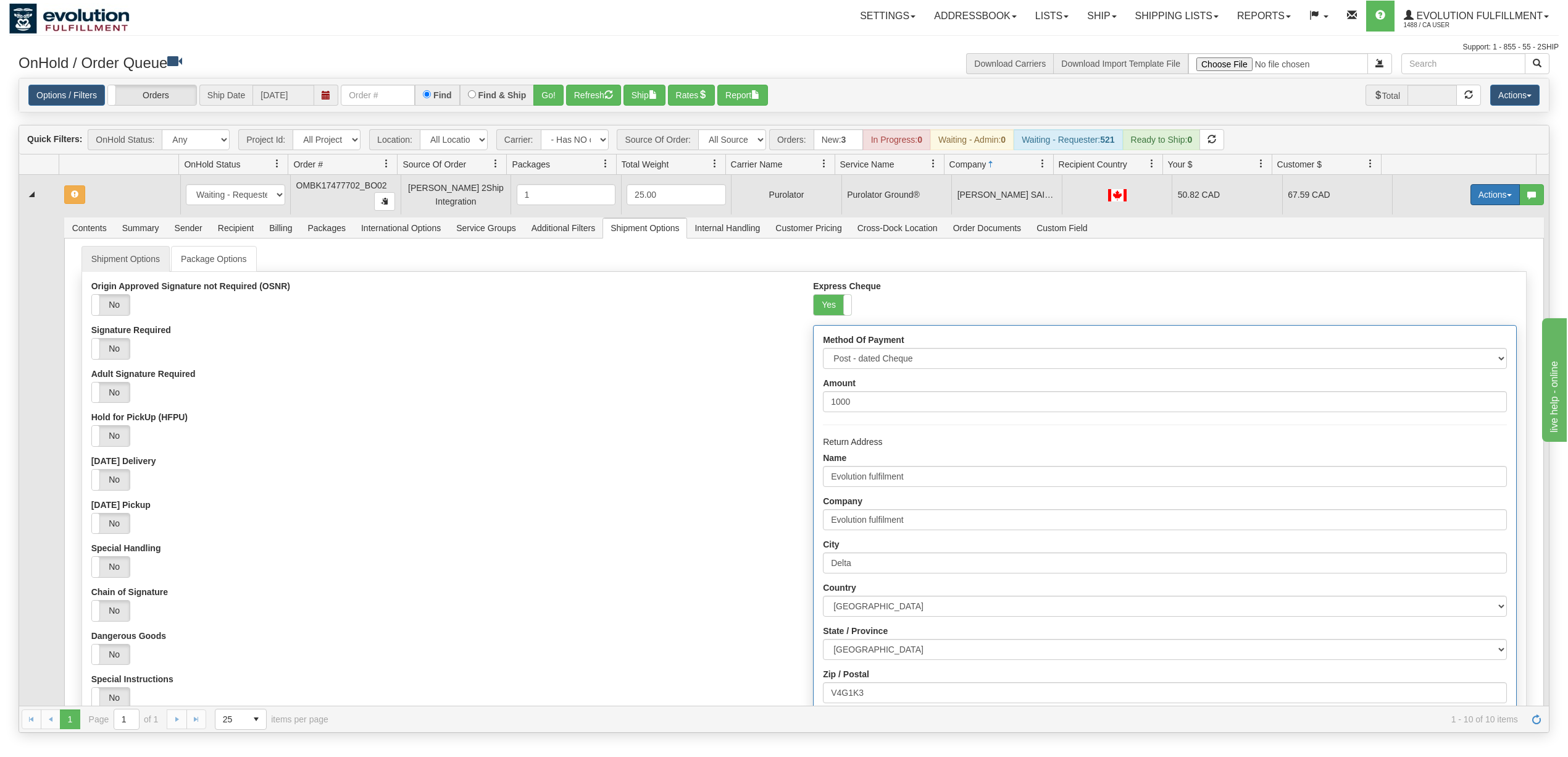
click at [1471, 204] on button "Actions" at bounding box center [1495, 194] width 49 height 21
click at [1464, 234] on span "Refresh Rates" at bounding box center [1464, 234] width 63 height 9
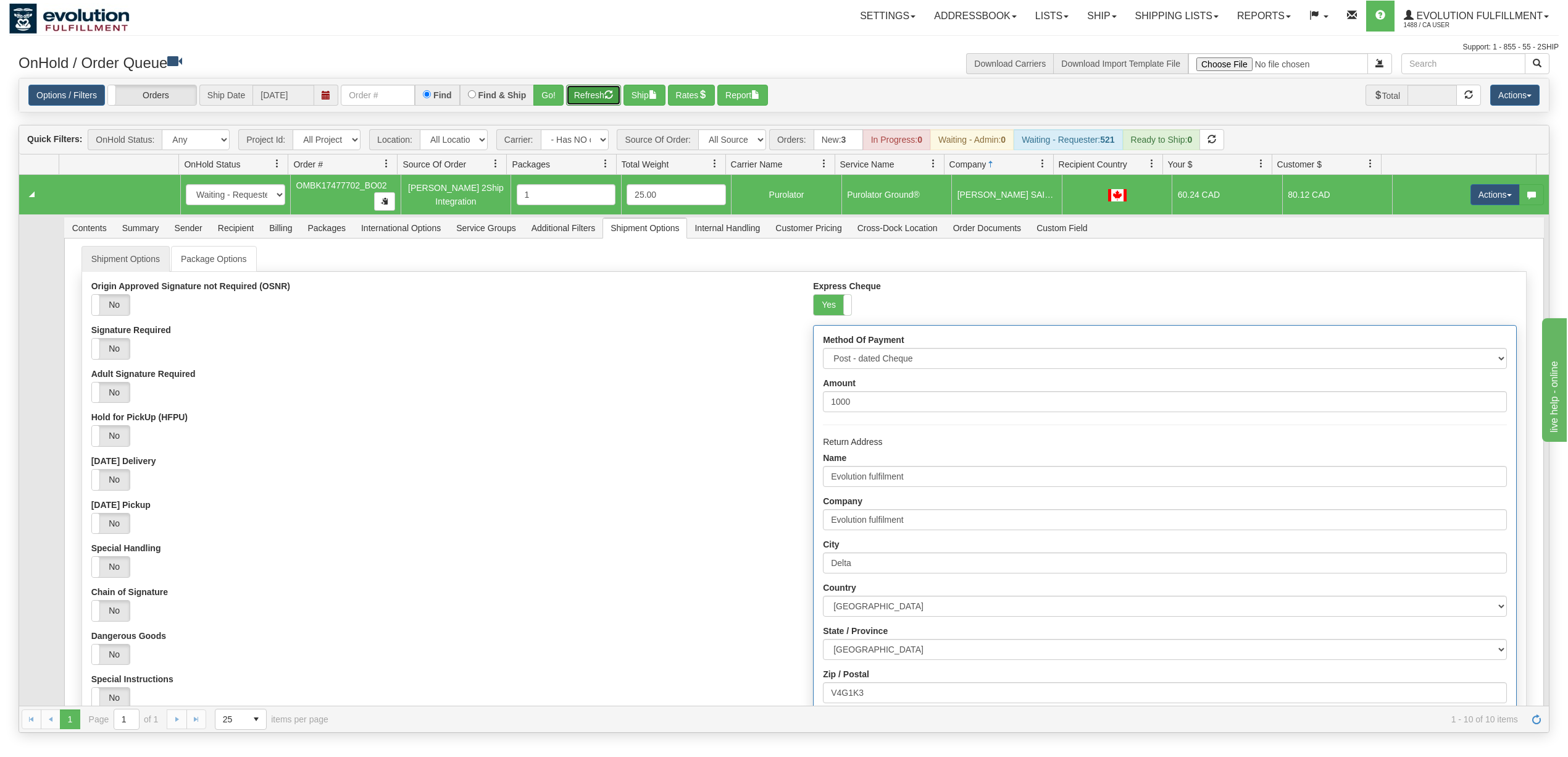
click at [580, 105] on button "Refresh" at bounding box center [594, 95] width 55 height 21
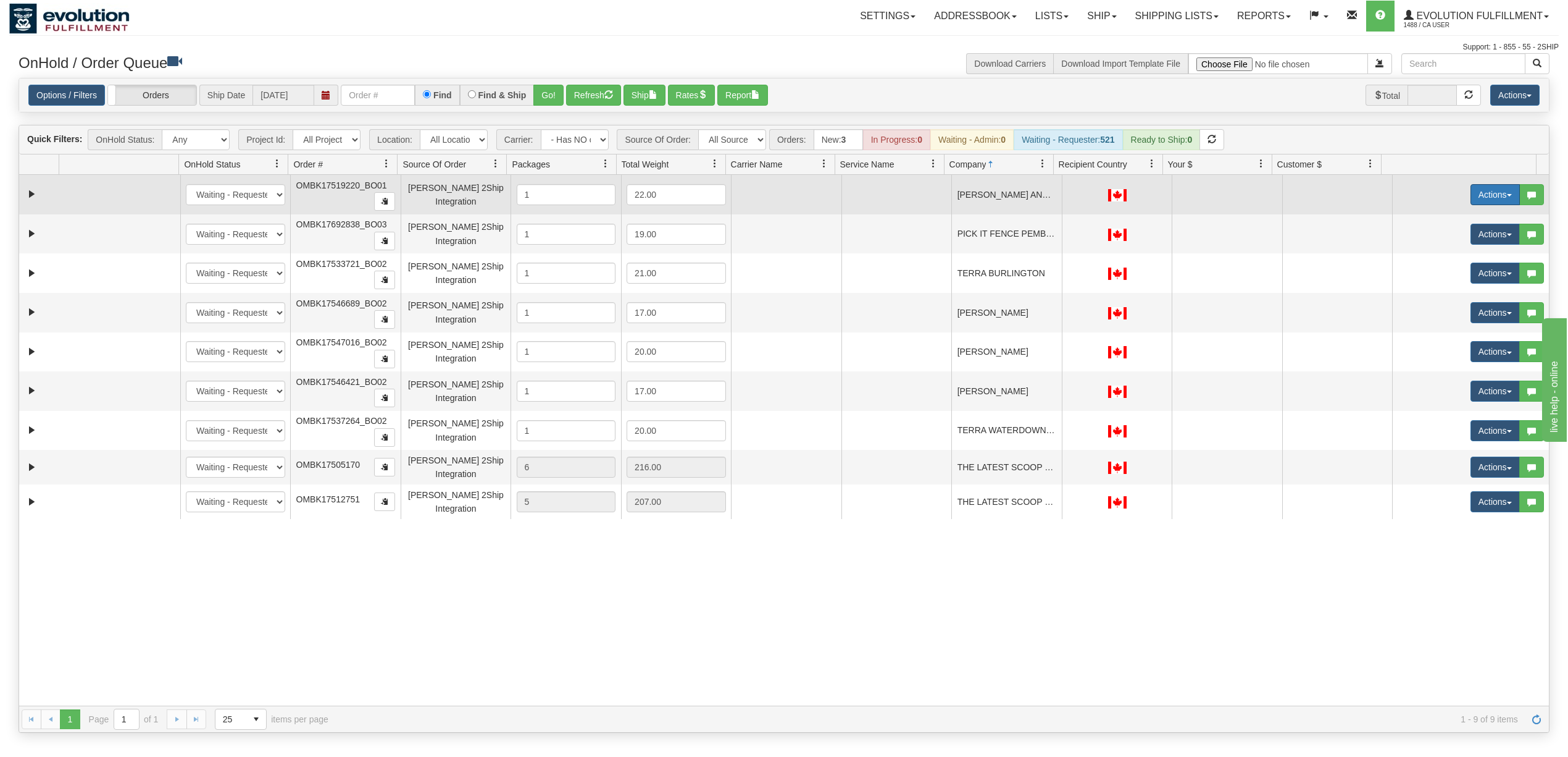
click at [1480, 194] on button "Actions" at bounding box center [1495, 194] width 49 height 21
click at [1433, 286] on span "Delete" at bounding box center [1449, 282] width 33 height 9
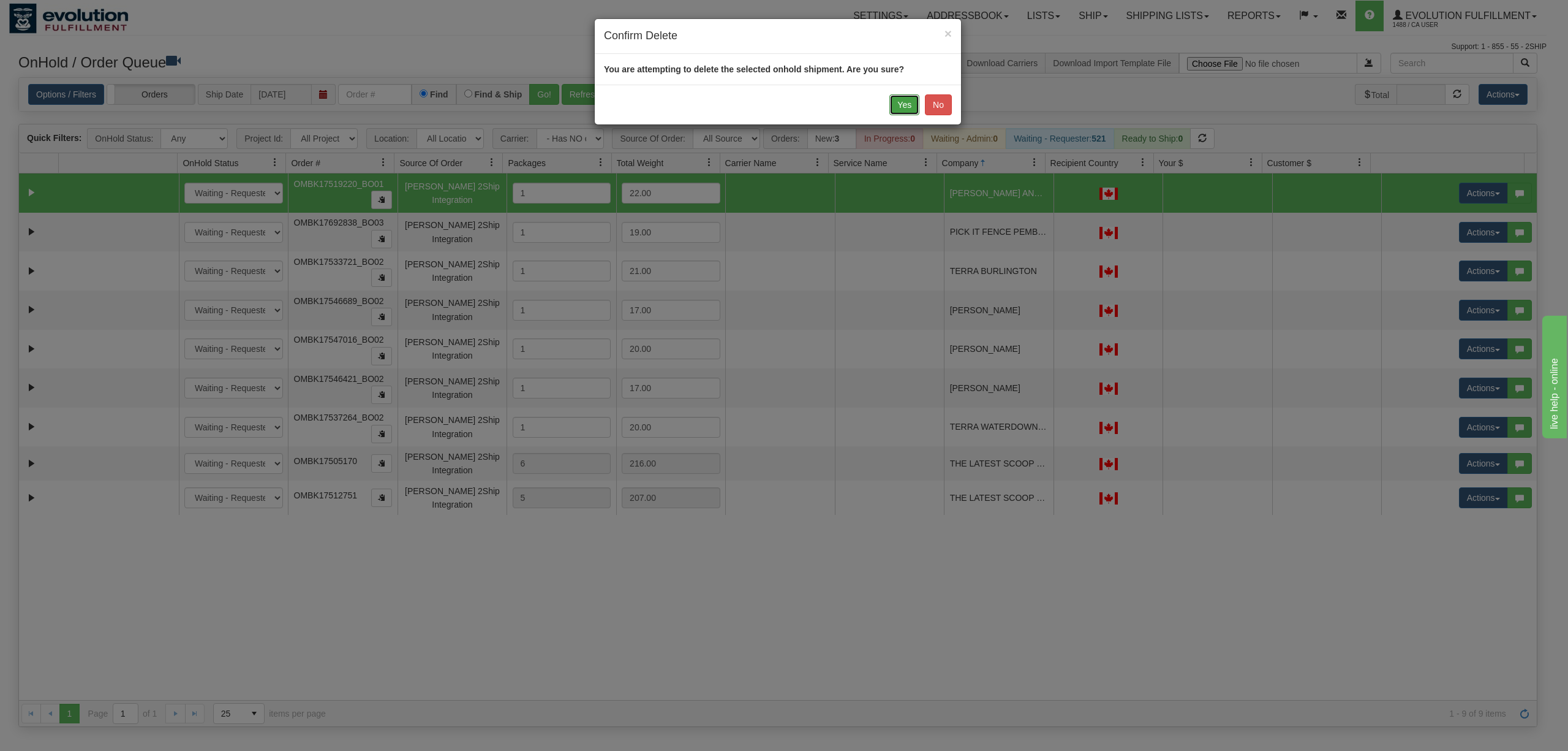
click at [903, 103] on button "Yes" at bounding box center [904, 105] width 30 height 21
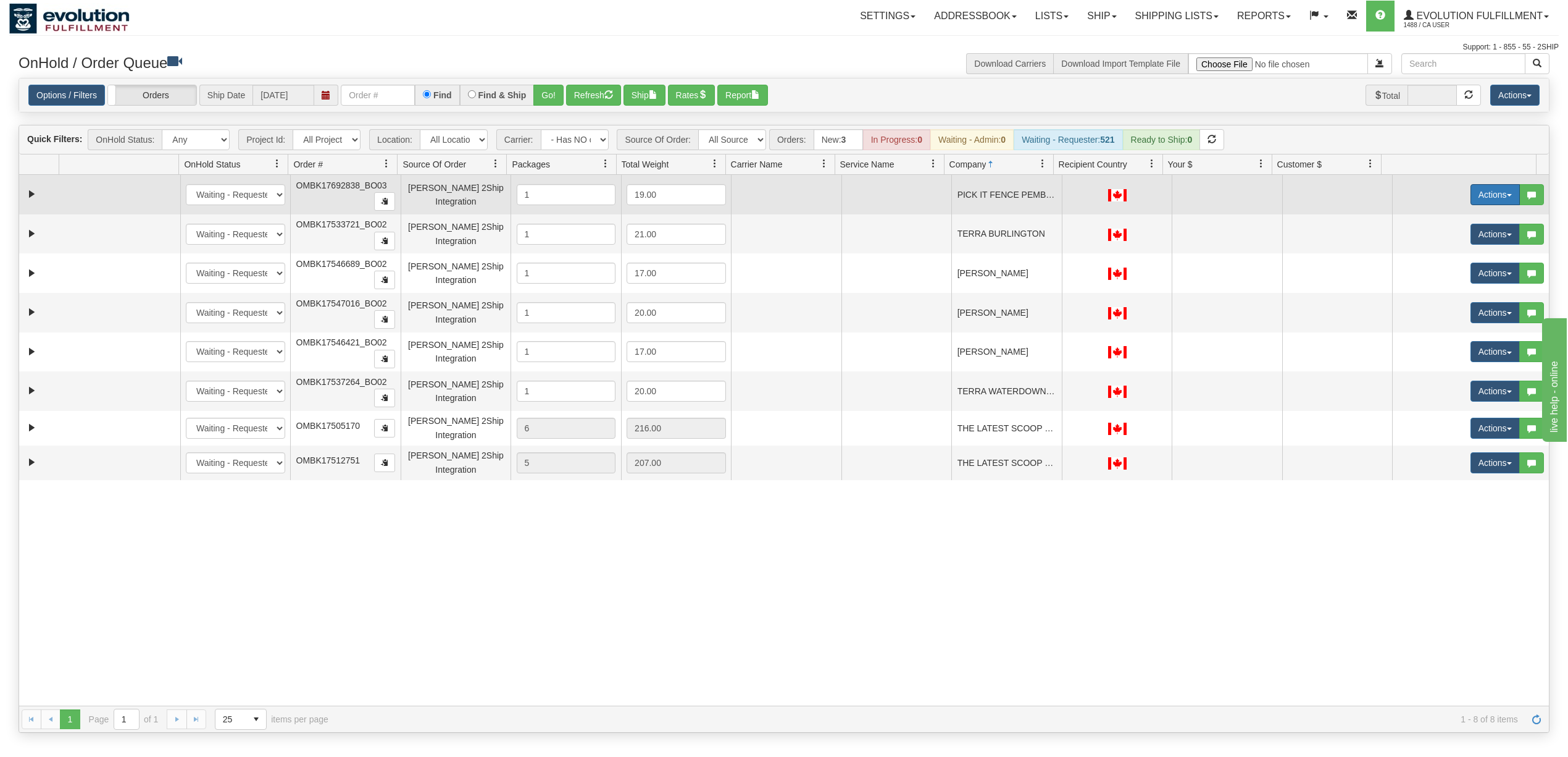
click at [1479, 194] on button "Actions" at bounding box center [1495, 194] width 49 height 21
click at [1467, 255] on span "Rate All Services" at bounding box center [1470, 250] width 74 height 9
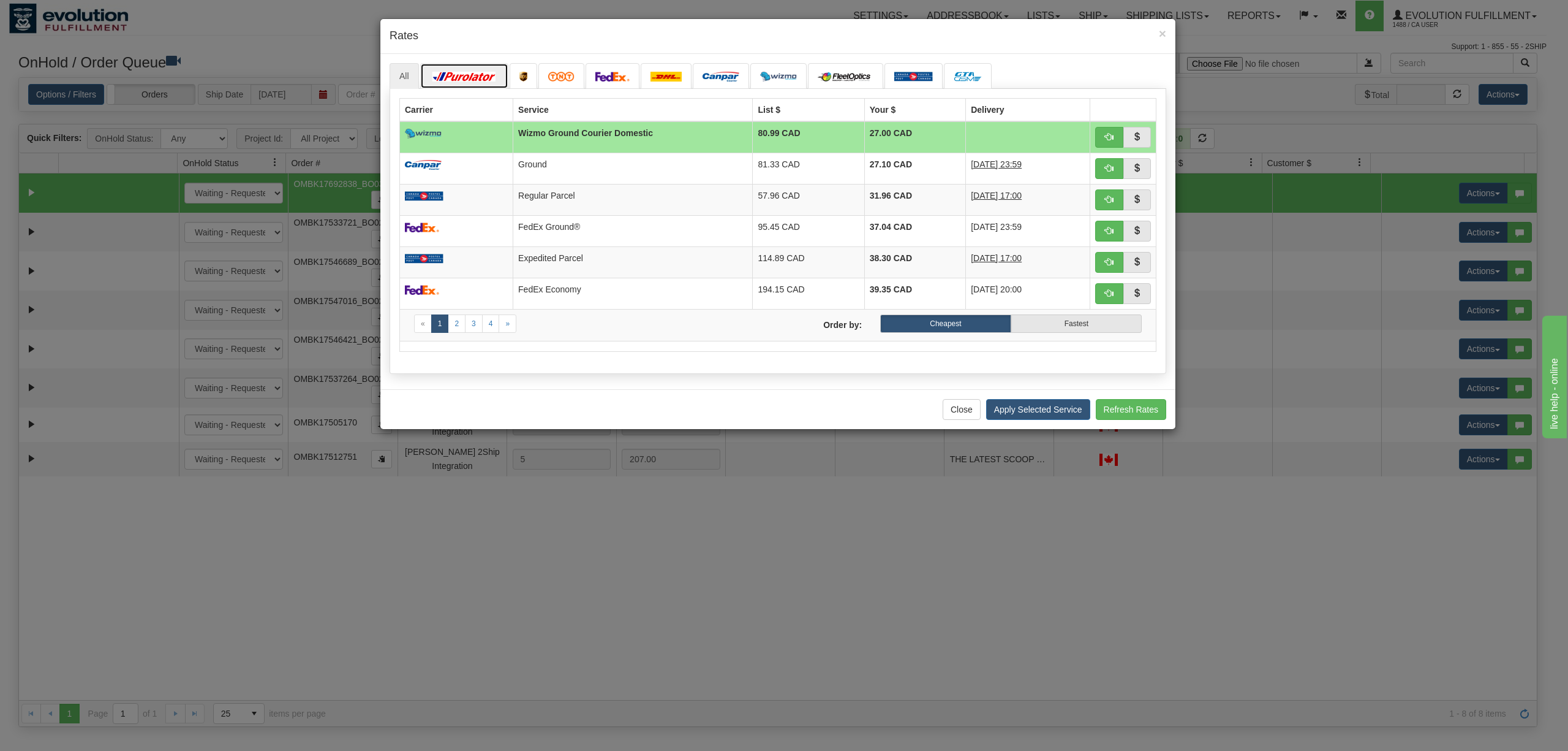
click at [486, 67] on link at bounding box center [464, 76] width 88 height 26
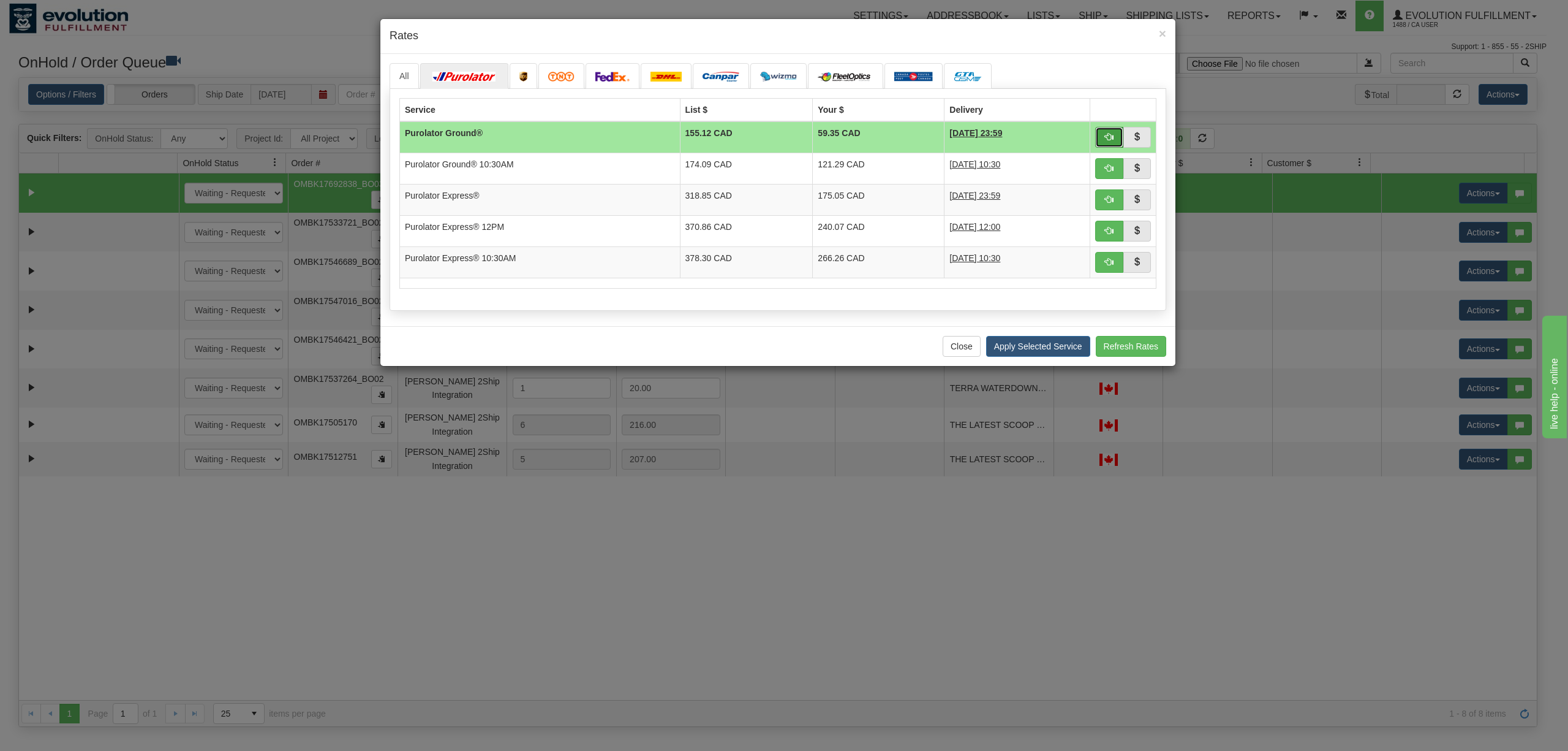
click at [1117, 135] on button "button" at bounding box center [1109, 137] width 28 height 21
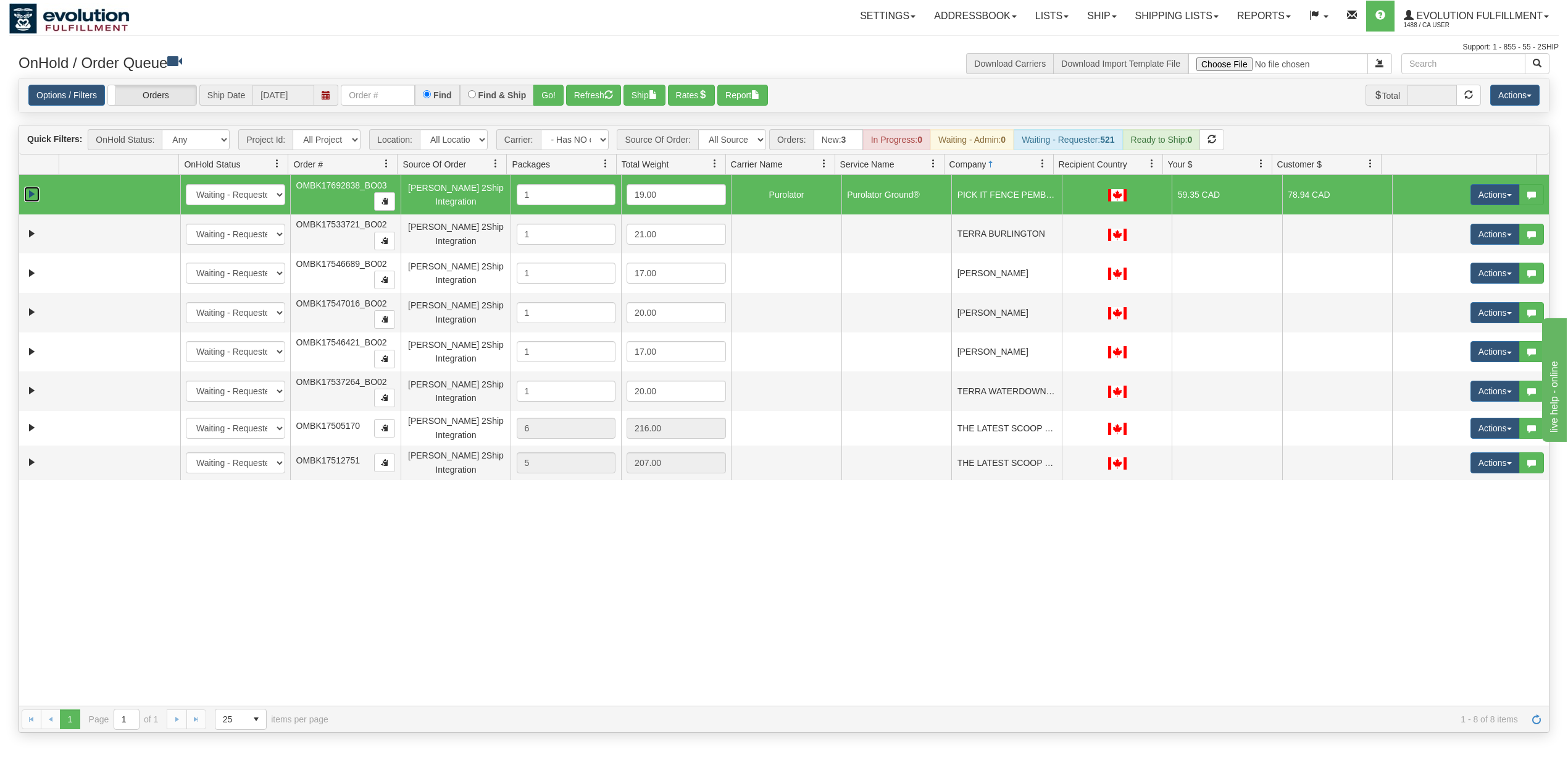
click at [36, 196] on link "Expand" at bounding box center [32, 194] width 15 height 15
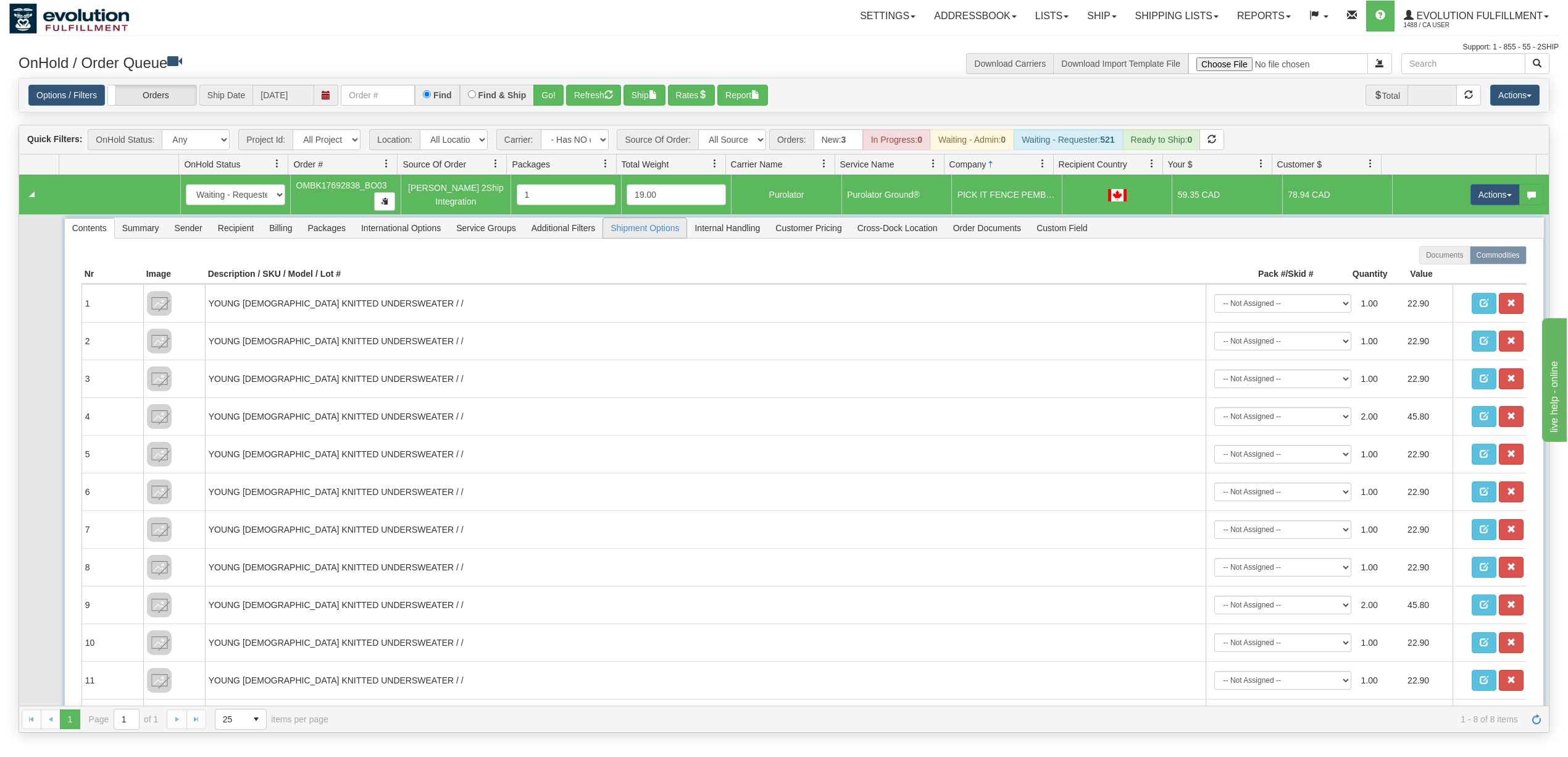
click at [660, 236] on span "Shipment Options" at bounding box center [645, 227] width 83 height 20
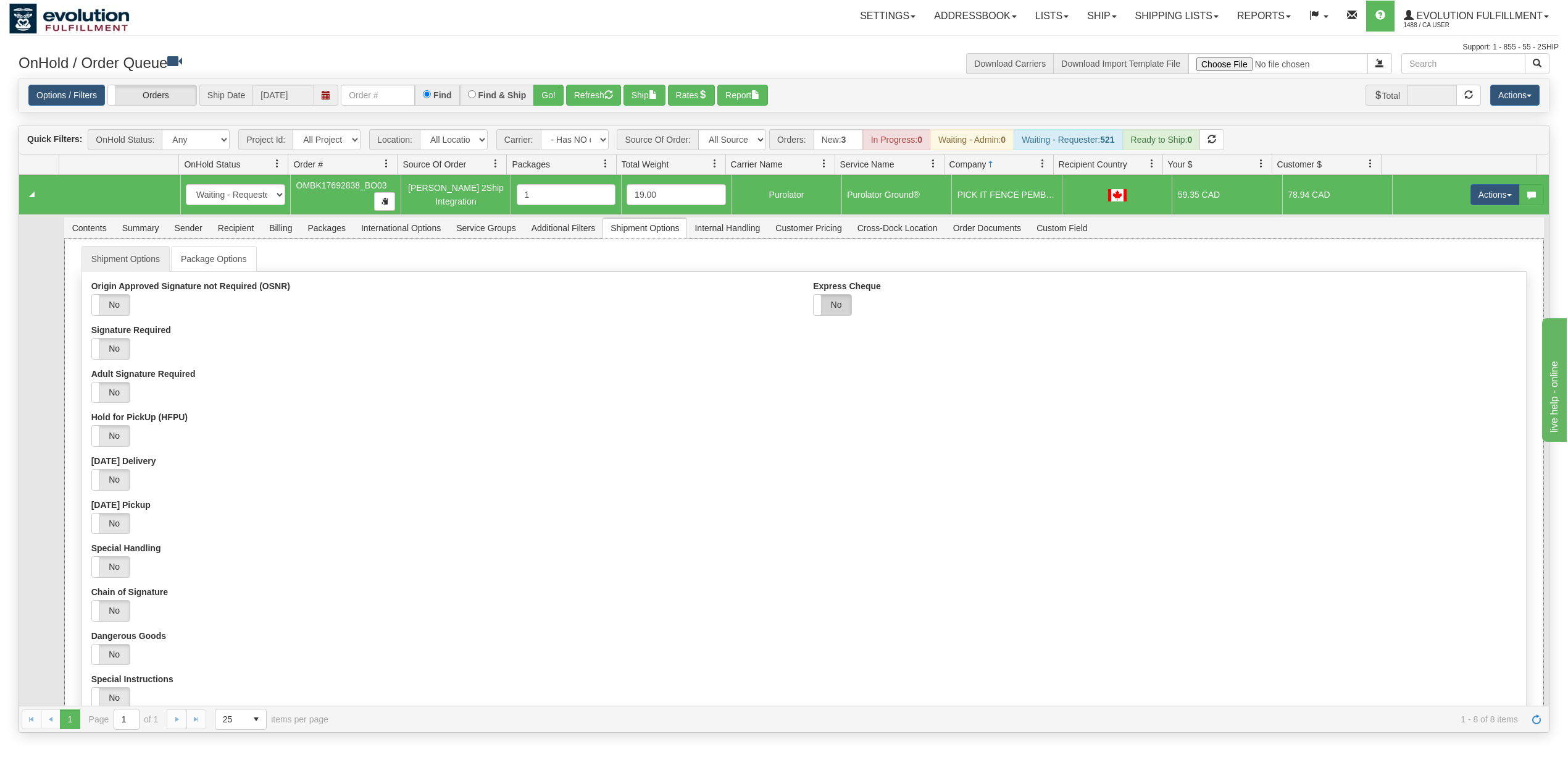
click at [836, 309] on label "No" at bounding box center [832, 304] width 38 height 21
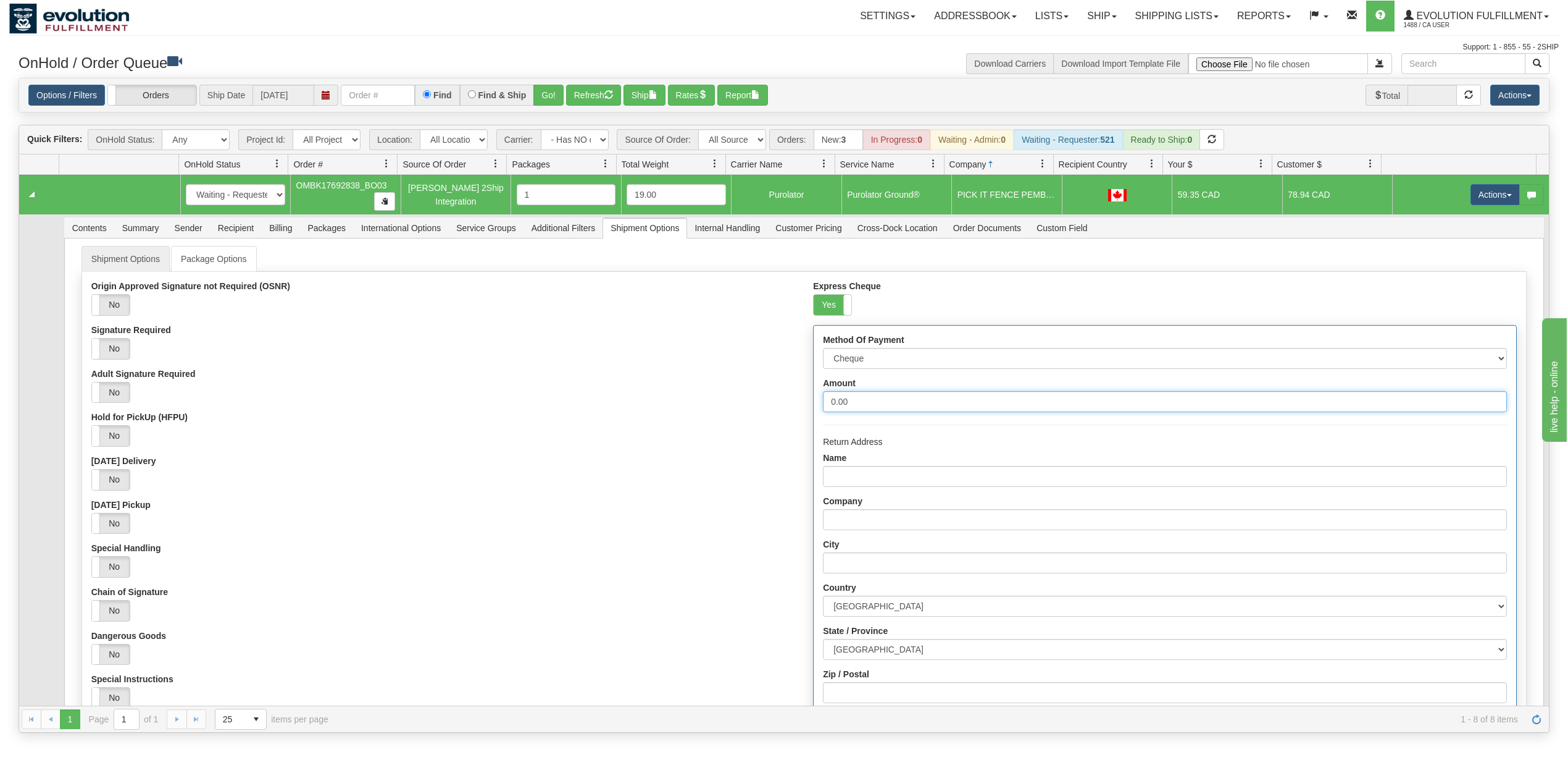
drag, startPoint x: 865, startPoint y: 395, endPoint x: 758, endPoint y: 403, distance: 107.3
click at [758, 403] on div "Origin Approved Signature not Required (OSNR) Yes No Signature Required Yes No …" at bounding box center [804, 569] width 1444 height 577
type input "1000"
click at [877, 367] on select "Cheque Post - dated Cheque Certified Cheque Money Order Bank Draft" at bounding box center [1164, 358] width 683 height 21
select select "2"
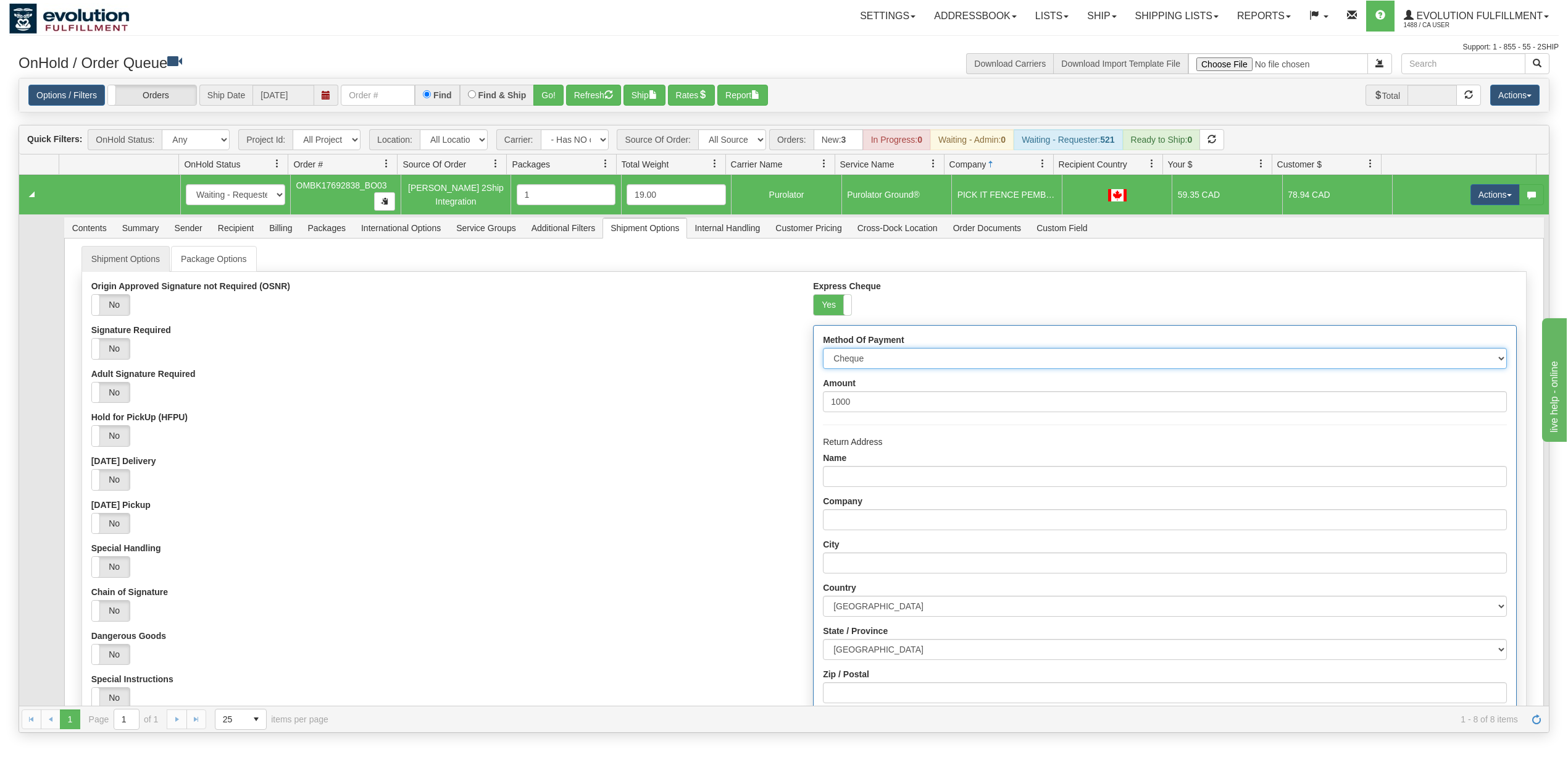
click at [823, 352] on select "Cheque Post - dated Cheque Certified Cheque Money Order Bank Draft" at bounding box center [1164, 358] width 683 height 21
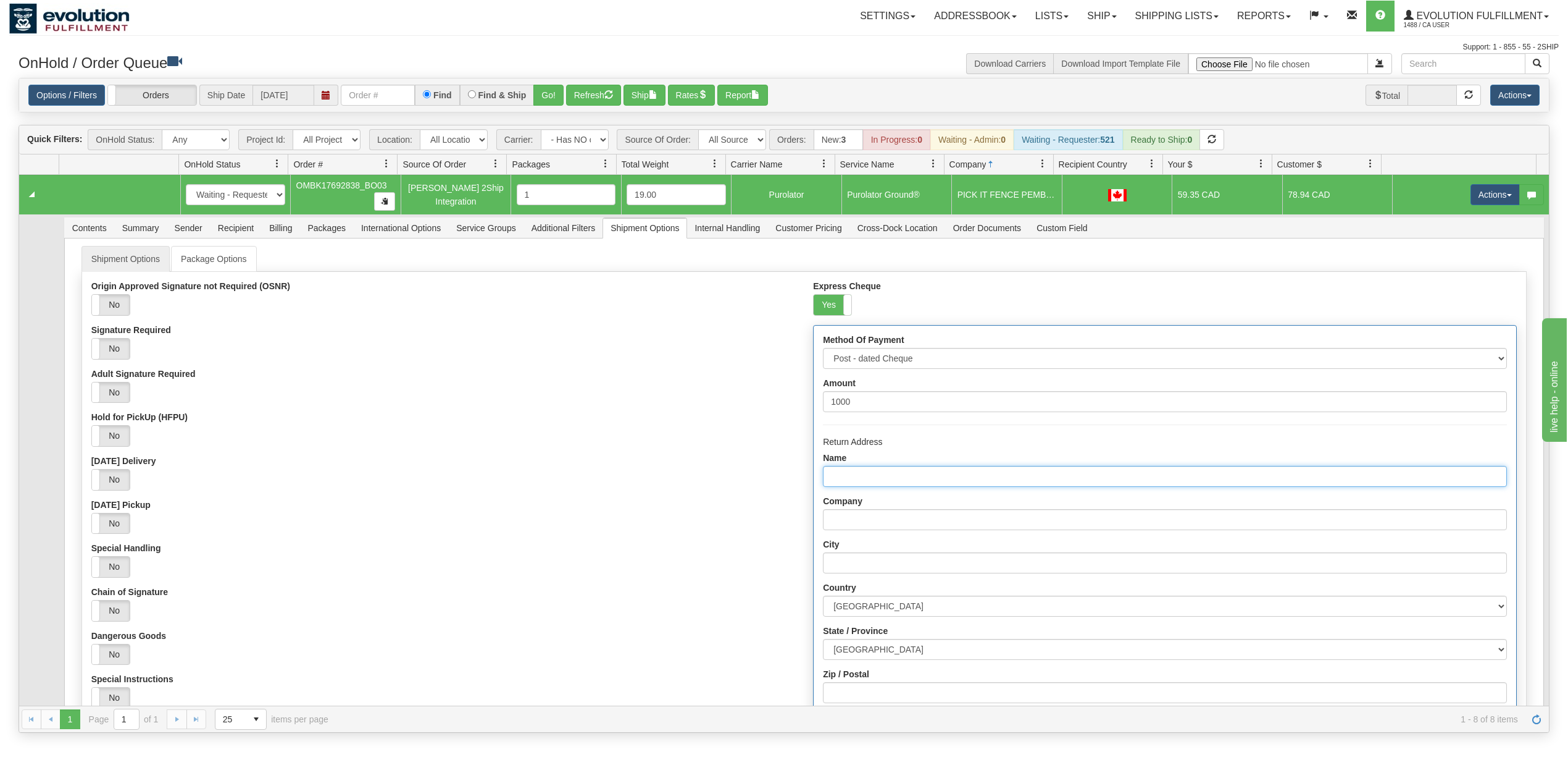
click at [863, 486] on input "Name" at bounding box center [1164, 476] width 683 height 21
type input "Evolution fulfilment"
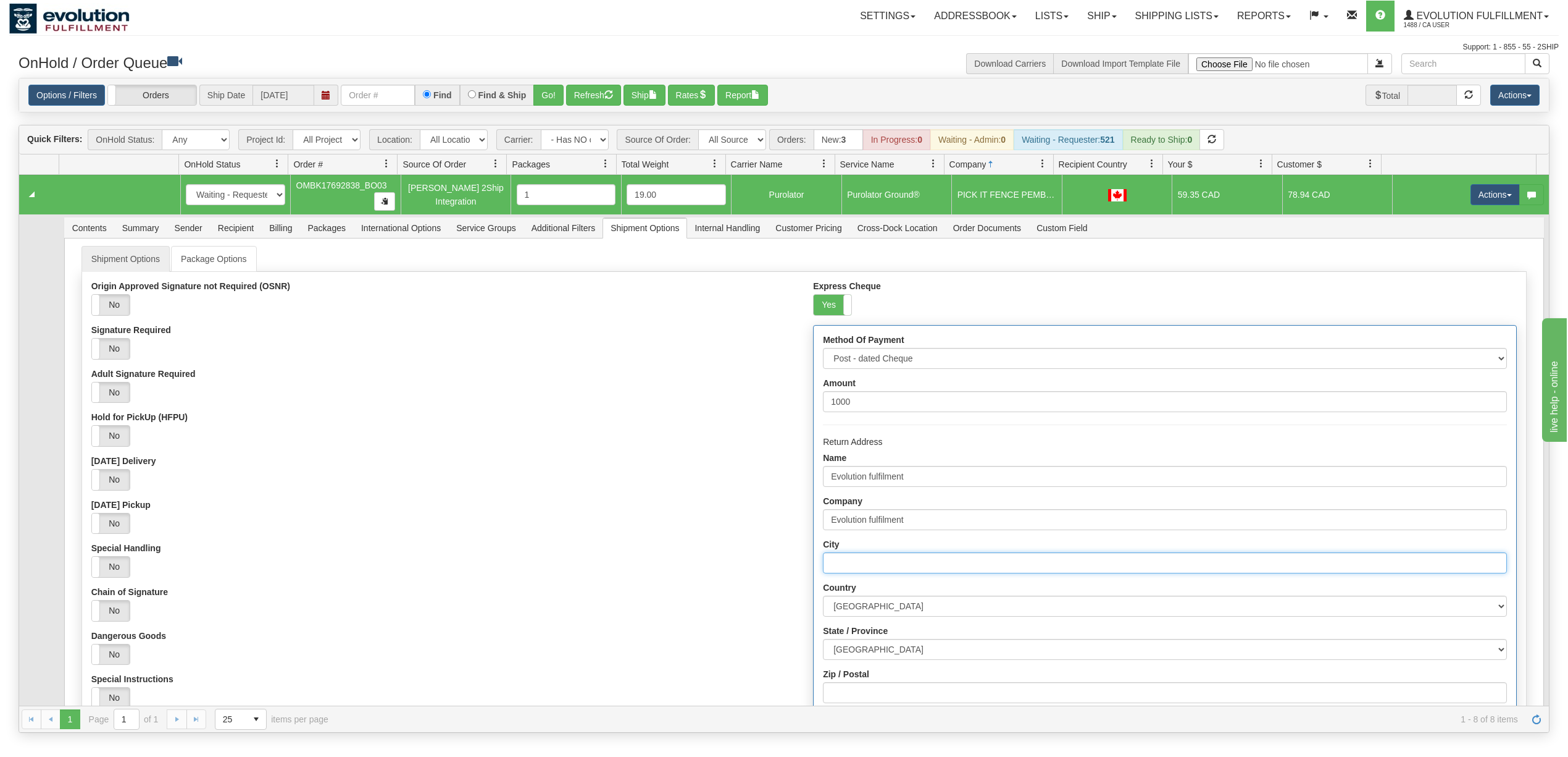
type input "Delta"
select select "BC"
type input "V4G1K3"
type input "7137 Venture Street"
type input "6049402228"
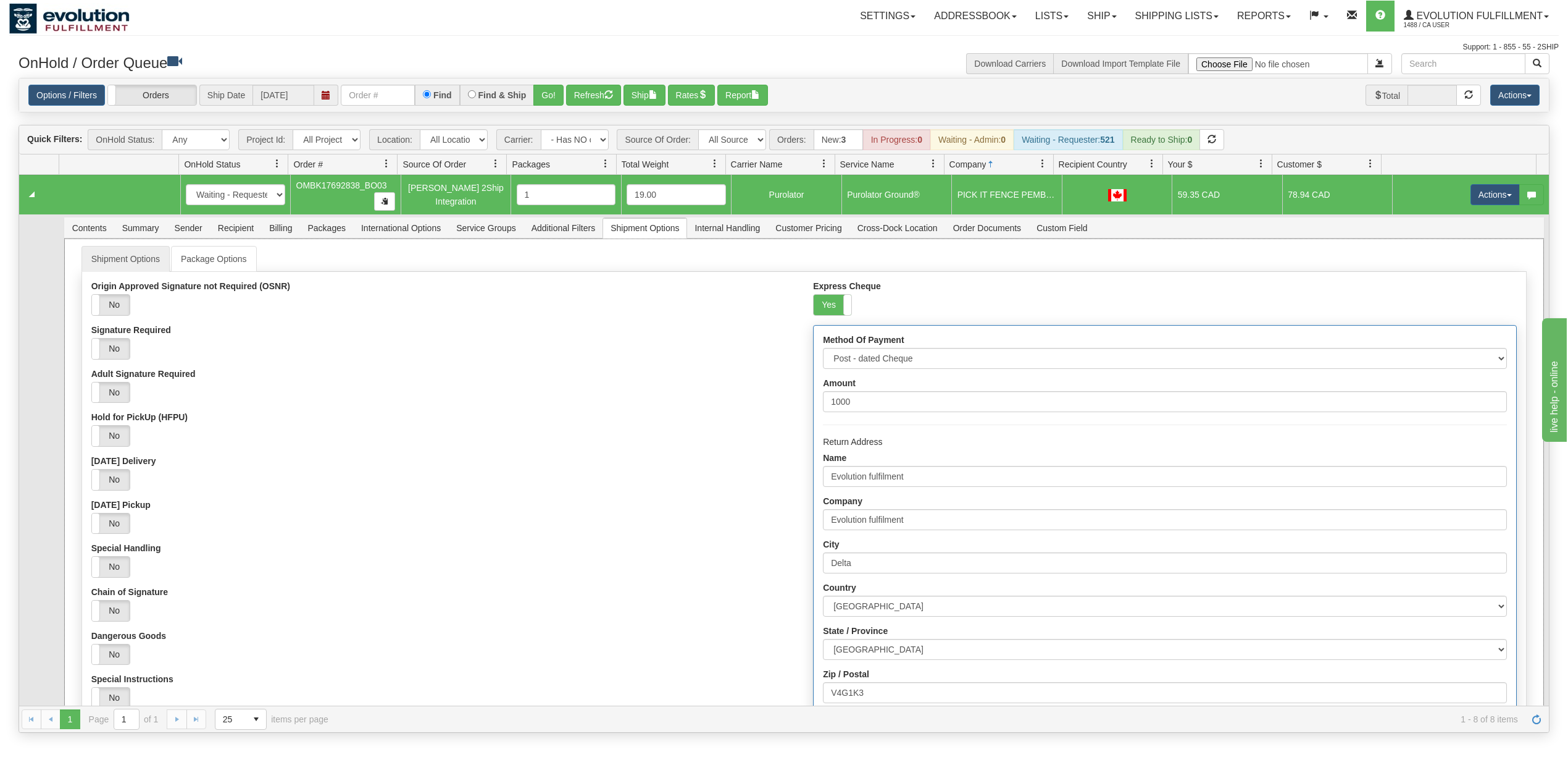
click at [584, 487] on div "Yes No" at bounding box center [443, 479] width 703 height 22
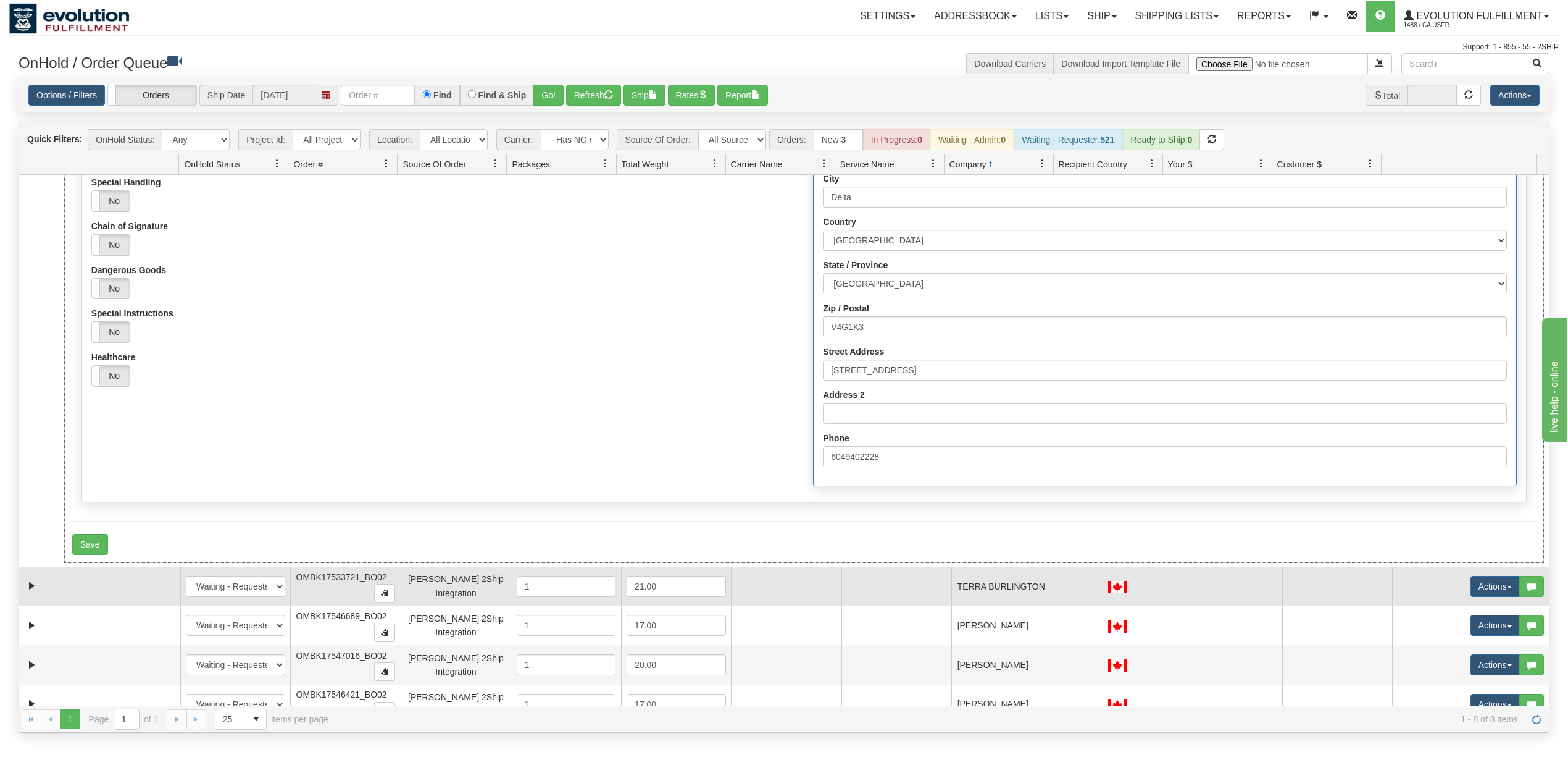
scroll to position [411, 0]
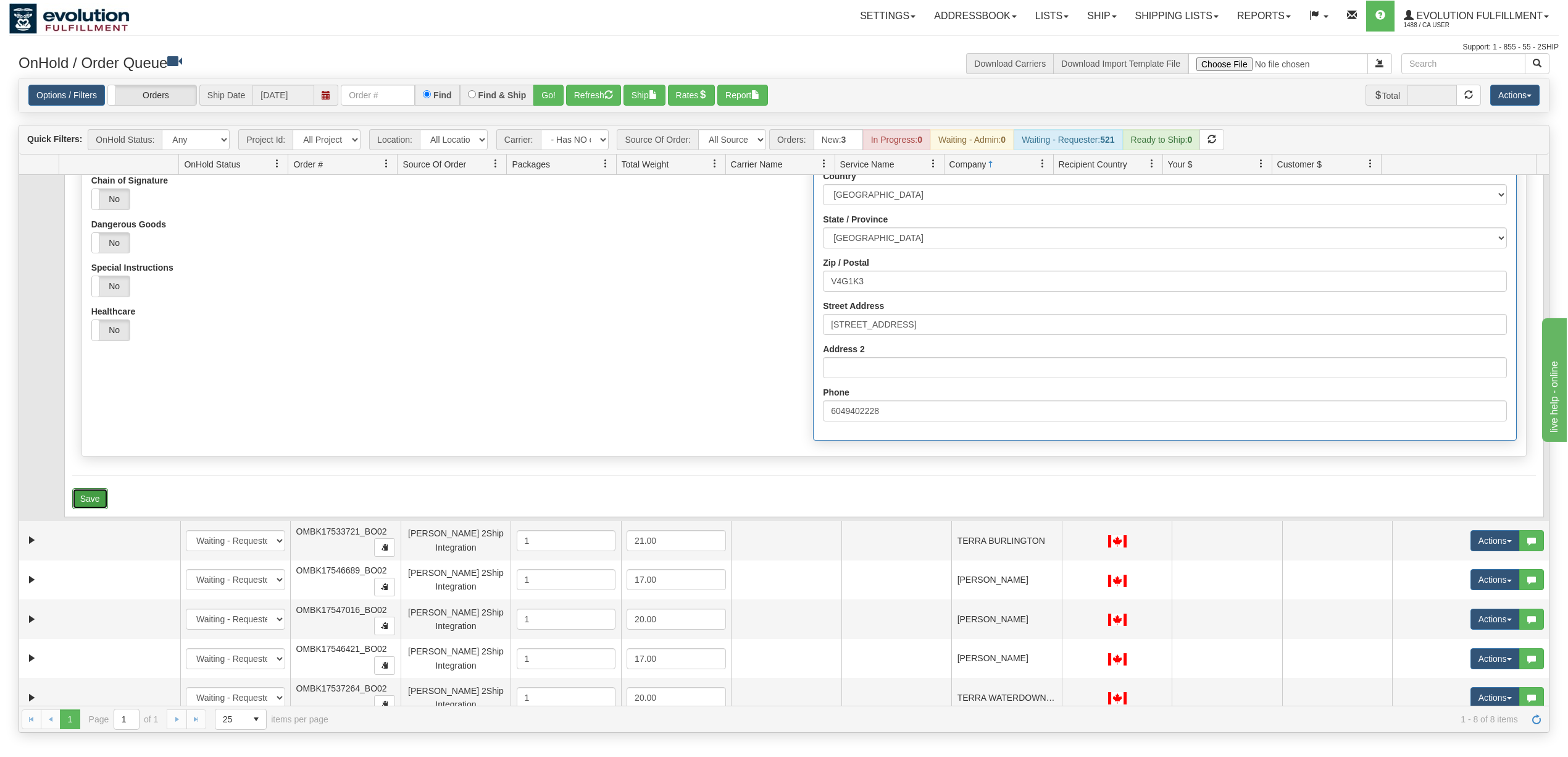
click at [90, 509] on button "Save" at bounding box center [90, 499] width 36 height 21
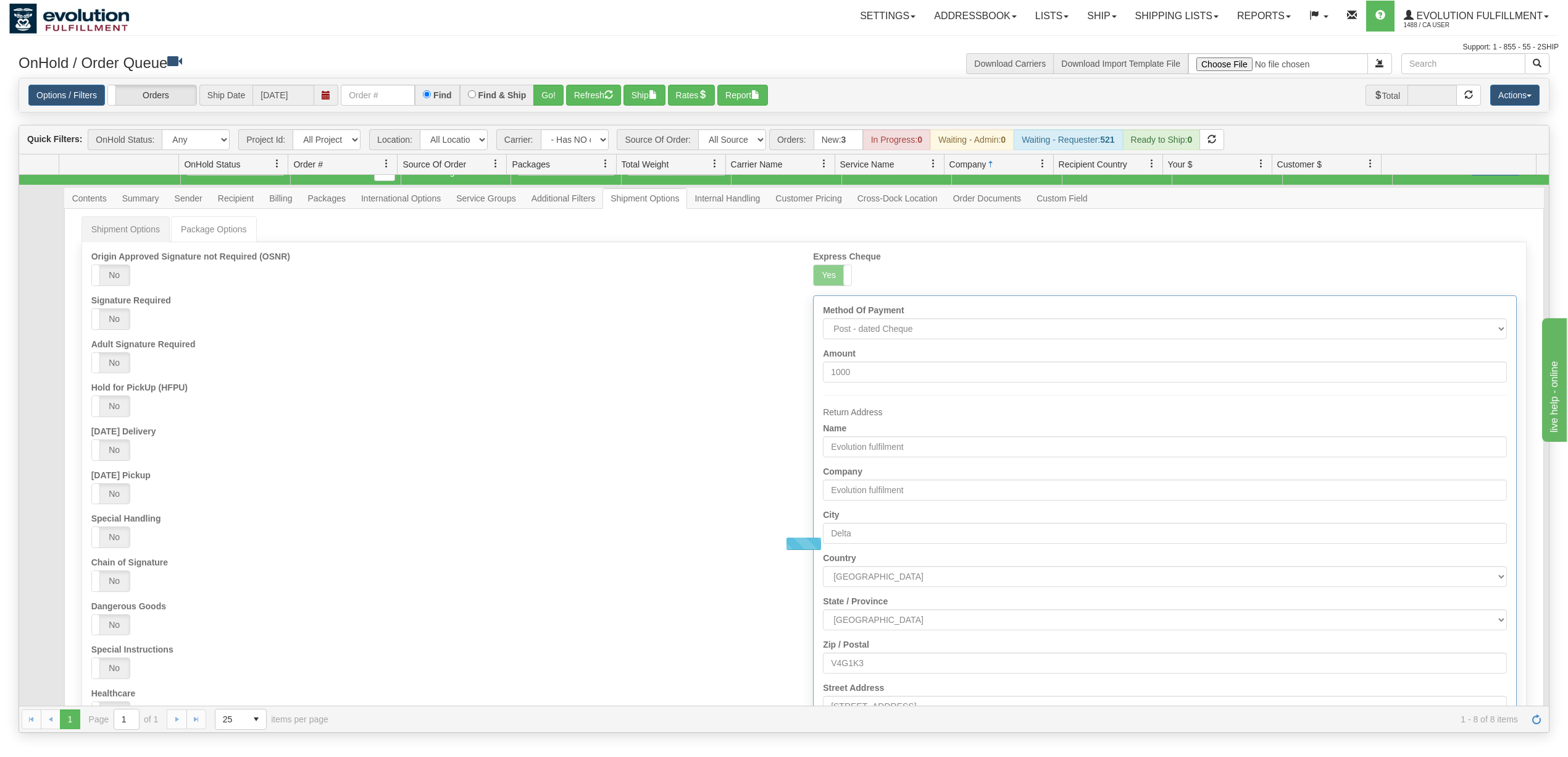
scroll to position [0, 0]
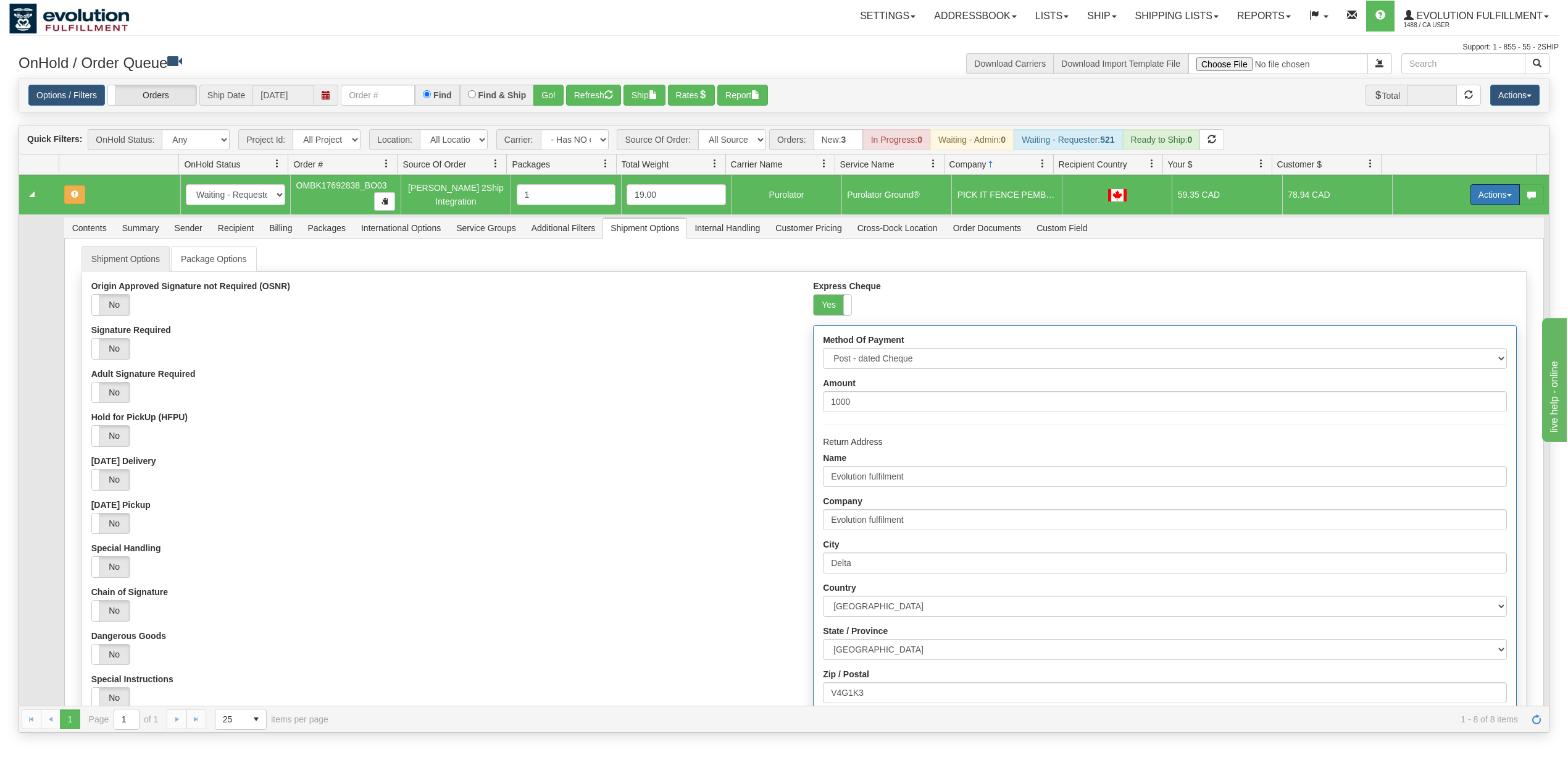
click at [1477, 193] on button "Actions" at bounding box center [1495, 194] width 49 height 21
click at [1440, 238] on span "Refresh Rates" at bounding box center [1464, 234] width 63 height 9
click at [588, 85] on button "Refresh" at bounding box center [594, 95] width 55 height 21
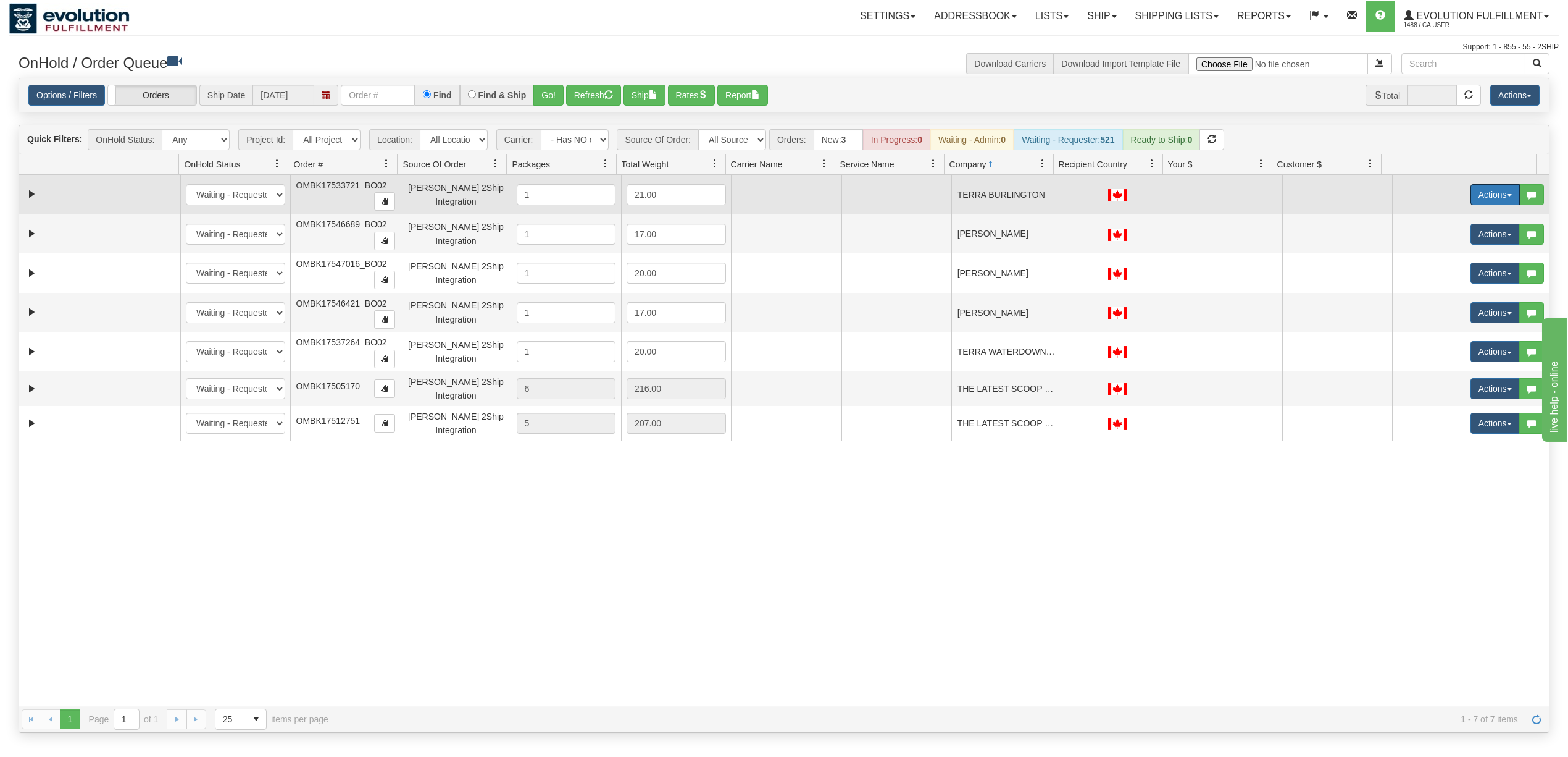
drag, startPoint x: 1494, startPoint y: 199, endPoint x: 1492, endPoint y: 208, distance: 9.2
click at [1494, 199] on button "Actions" at bounding box center [1495, 194] width 49 height 21
click at [1476, 253] on span "Rate All Services" at bounding box center [1470, 250] width 74 height 9
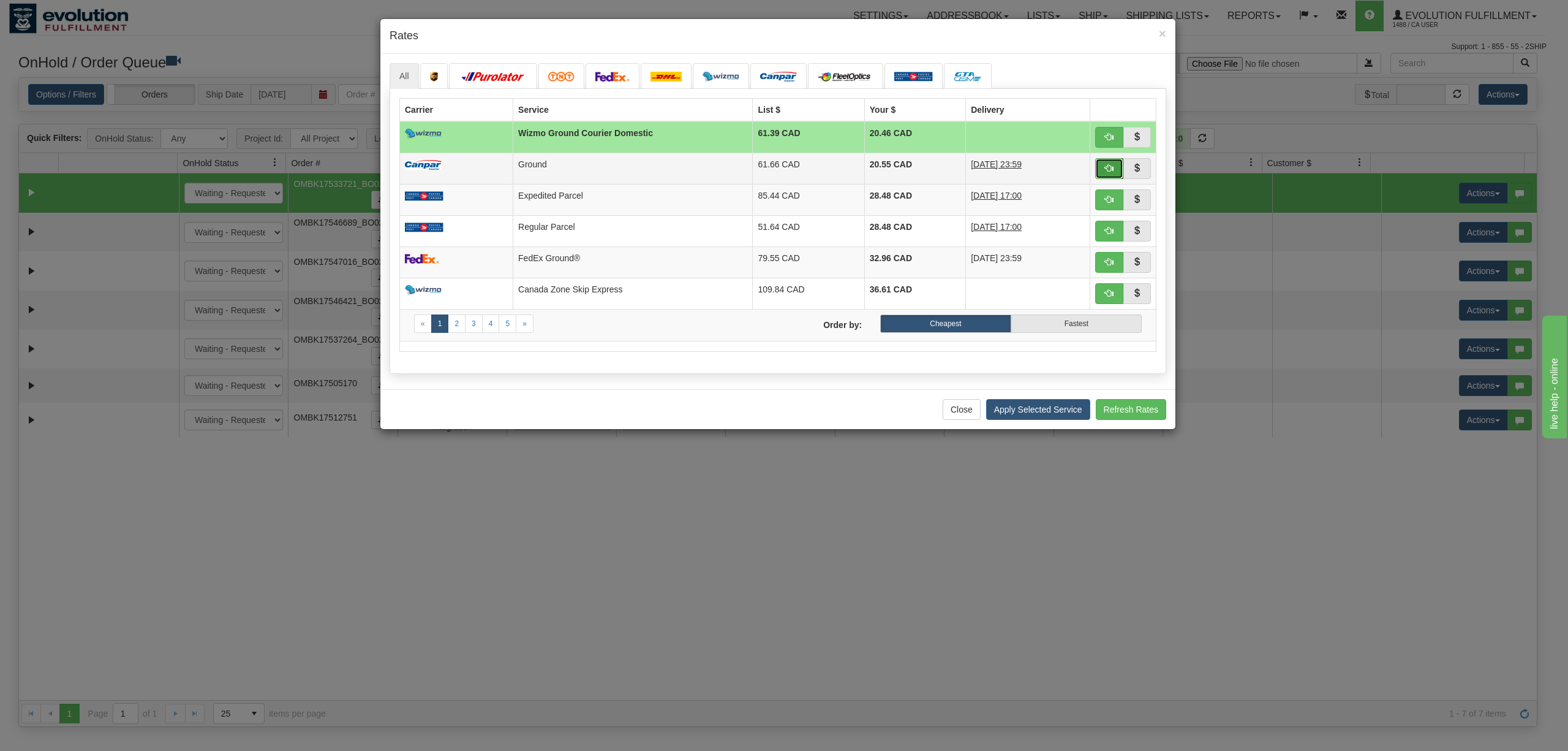
click at [1108, 163] on button "button" at bounding box center [1109, 168] width 28 height 21
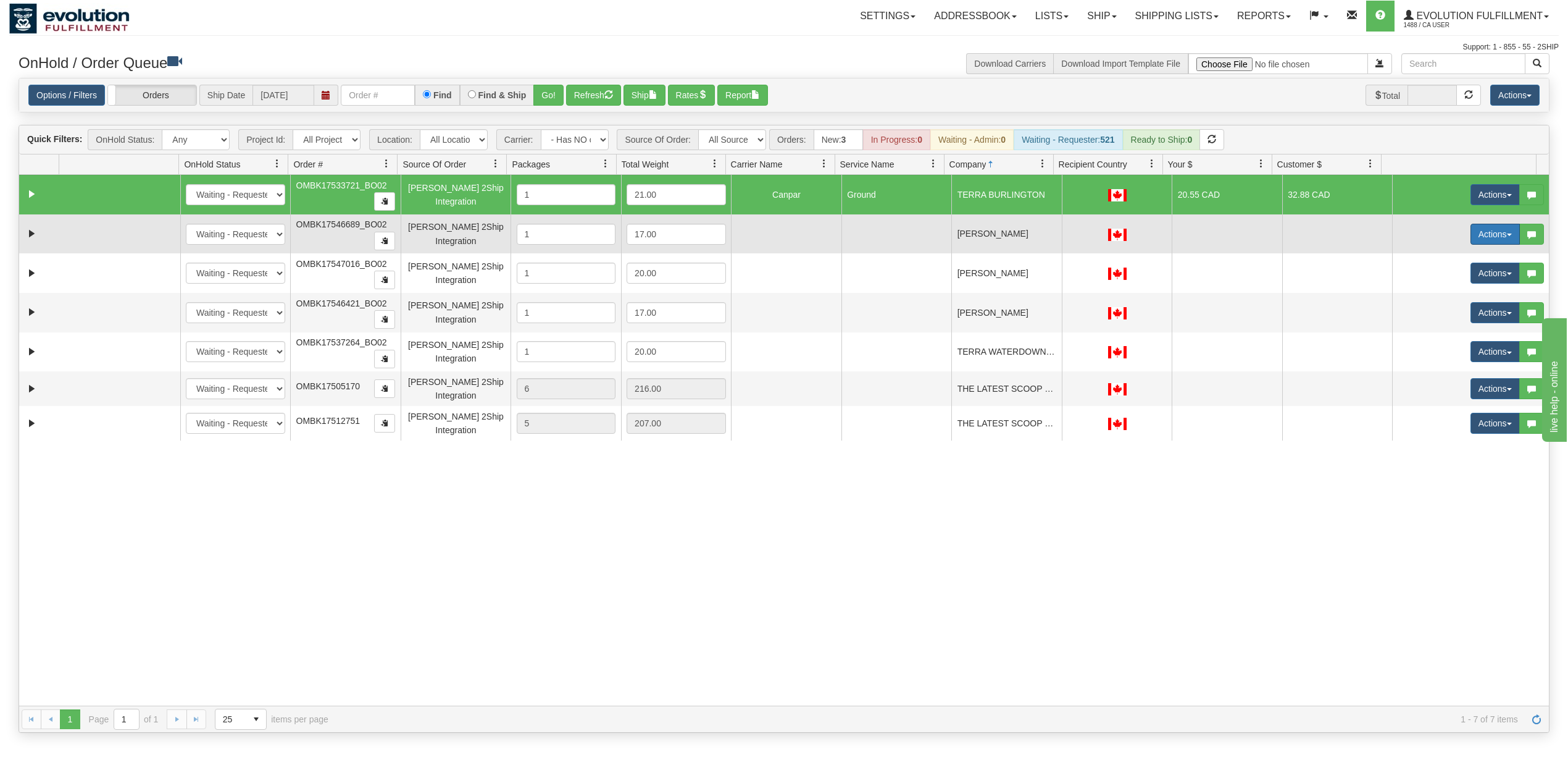
click at [1471, 230] on button "Actions" at bounding box center [1495, 234] width 49 height 21
click at [1449, 297] on link "Rate All Services" at bounding box center [1469, 289] width 99 height 16
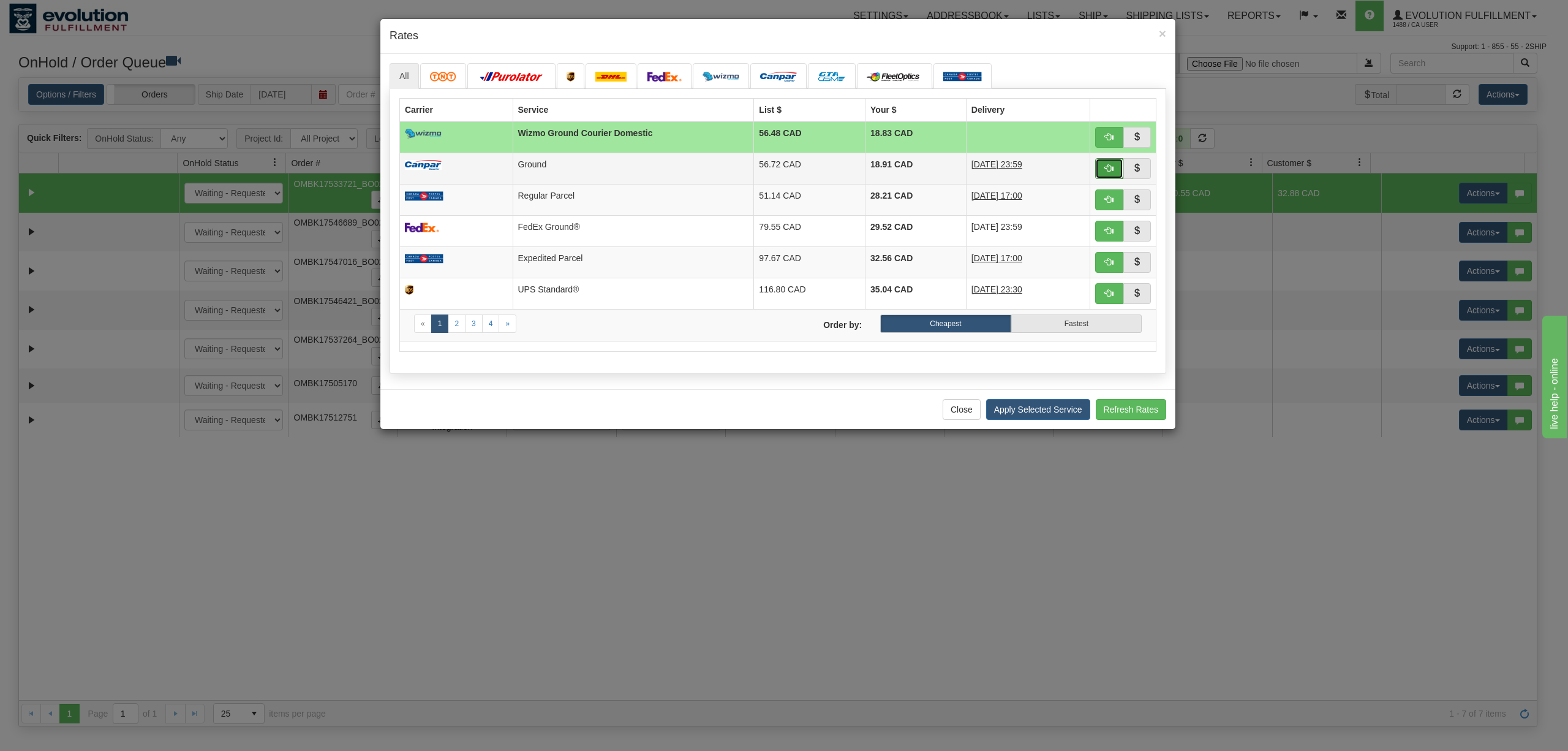
click at [1106, 167] on span "button" at bounding box center [1109, 167] width 8 height 8
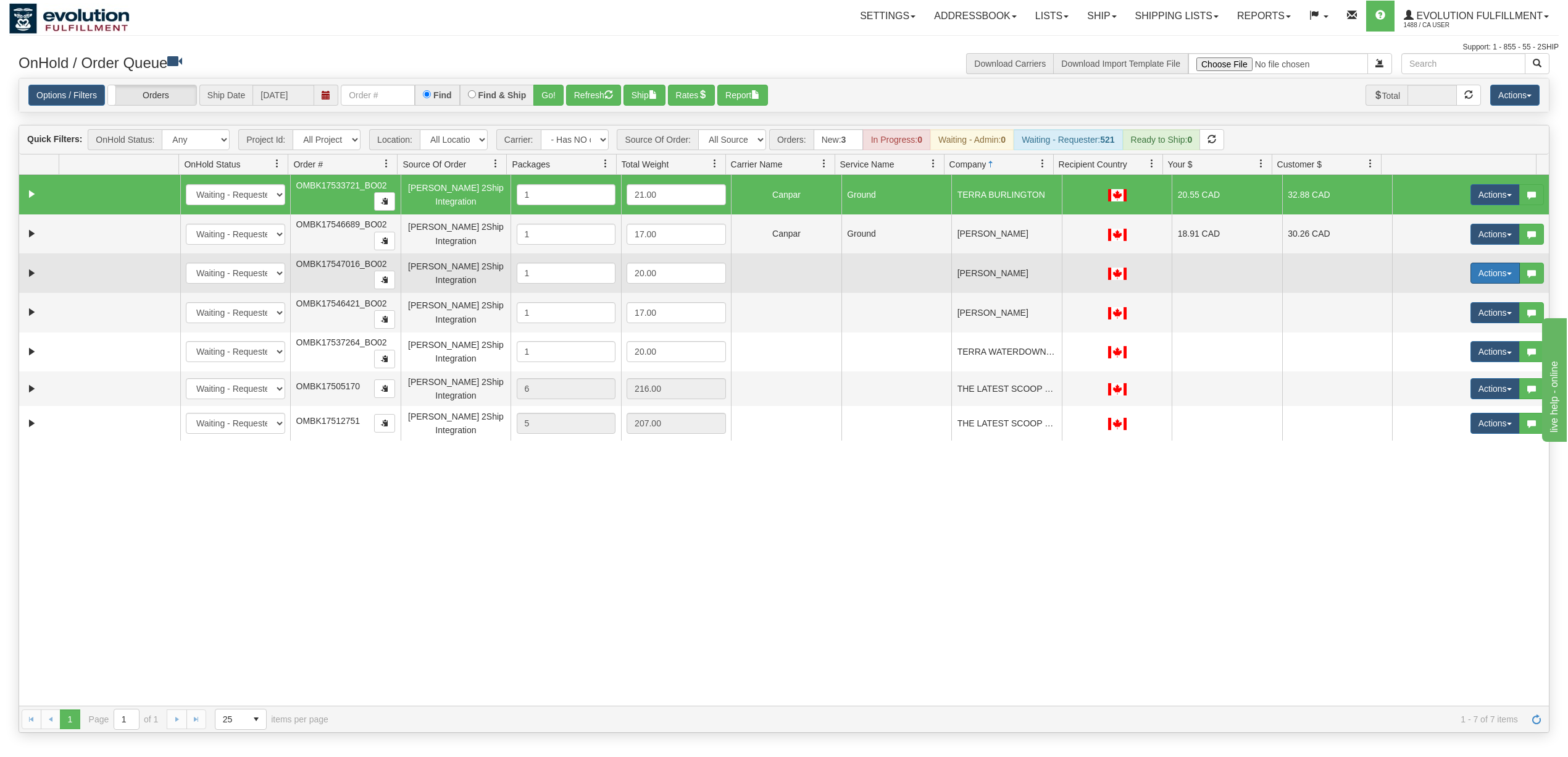
click at [1492, 274] on button "Actions" at bounding box center [1495, 272] width 49 height 21
click at [1467, 326] on link "Rate All Services" at bounding box center [1469, 328] width 99 height 16
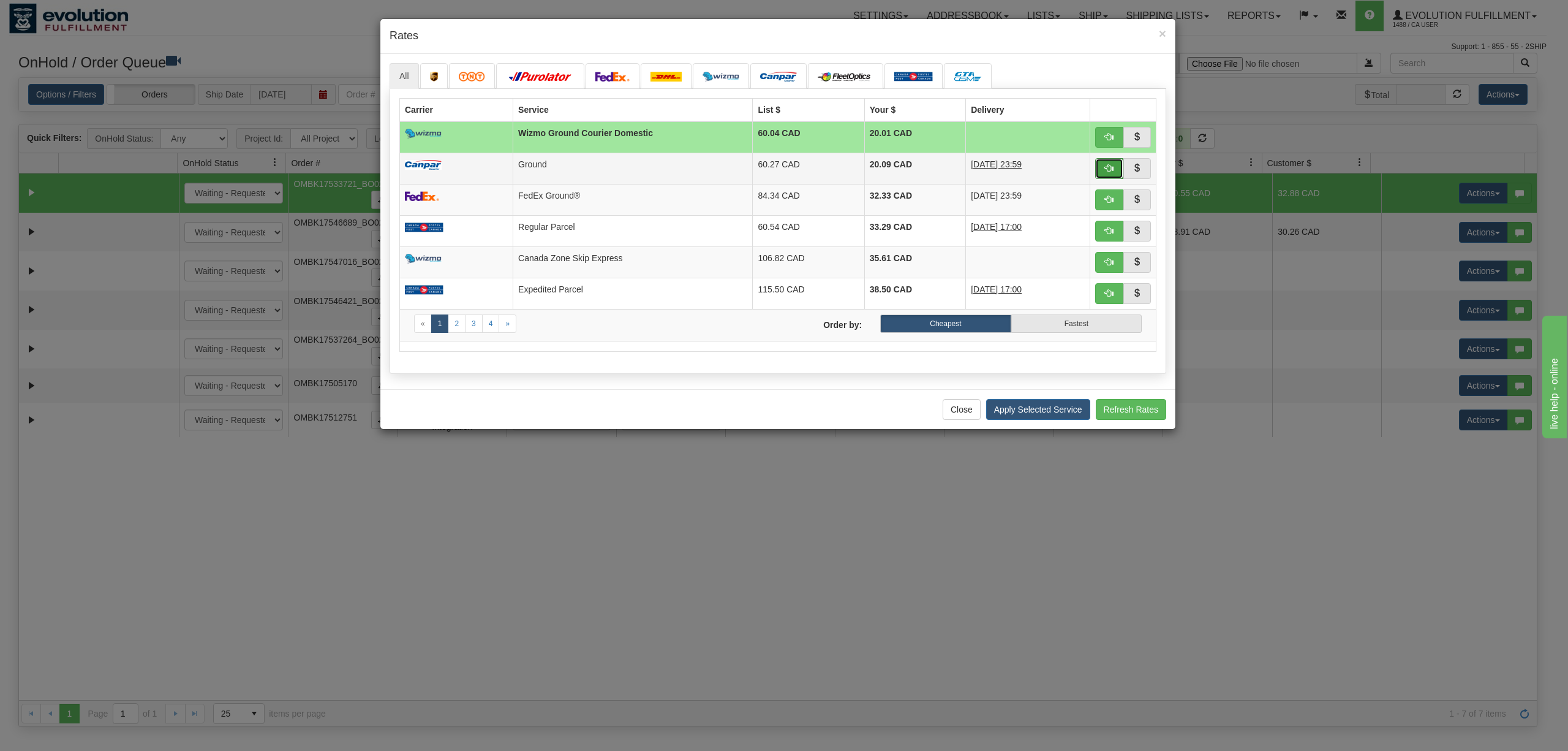
click at [1110, 167] on span "button" at bounding box center [1109, 167] width 8 height 8
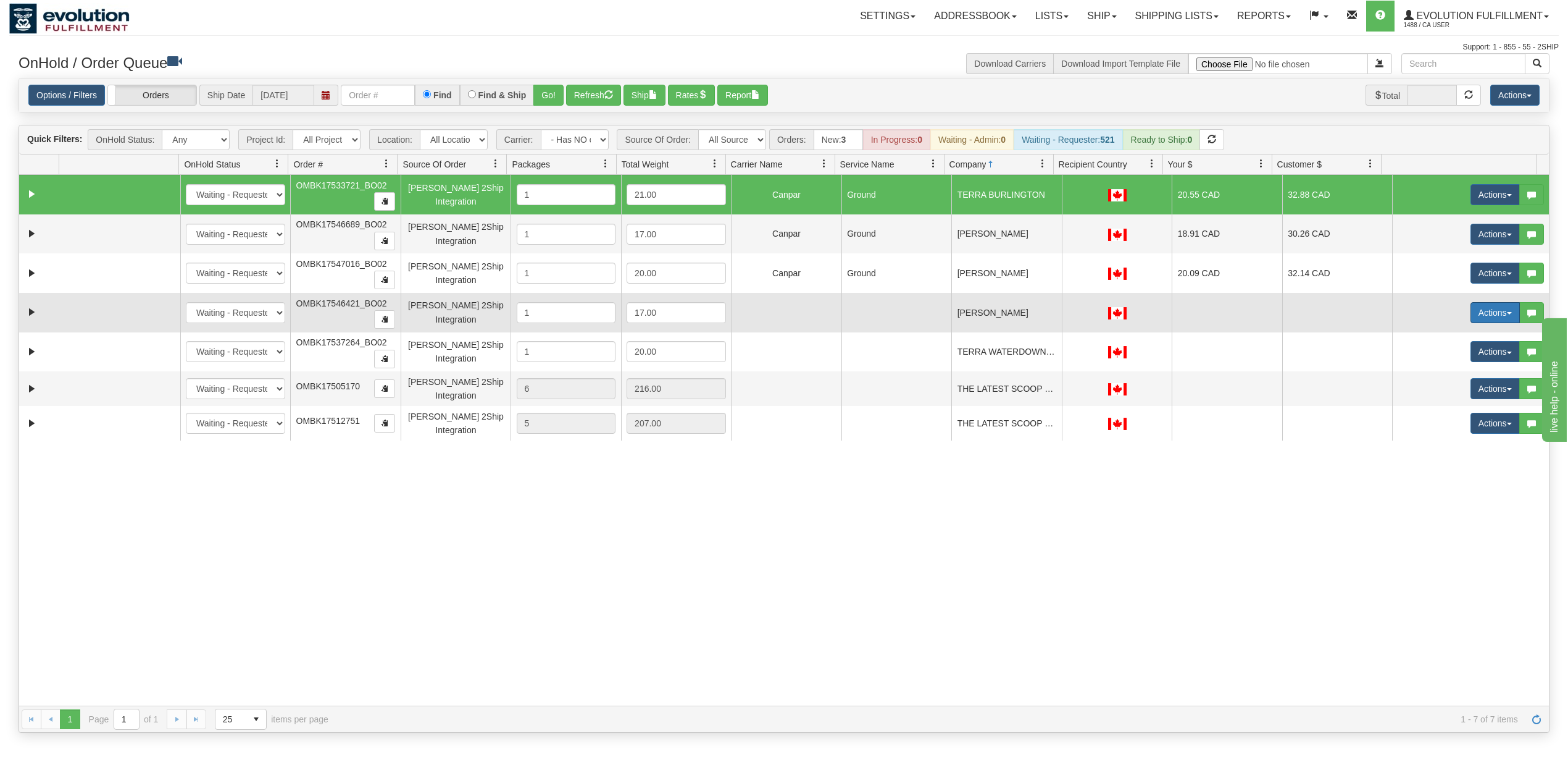
click at [1471, 318] on button "Actions" at bounding box center [1495, 312] width 49 height 21
click at [1448, 373] on span "Rate All Services" at bounding box center [1470, 368] width 74 height 9
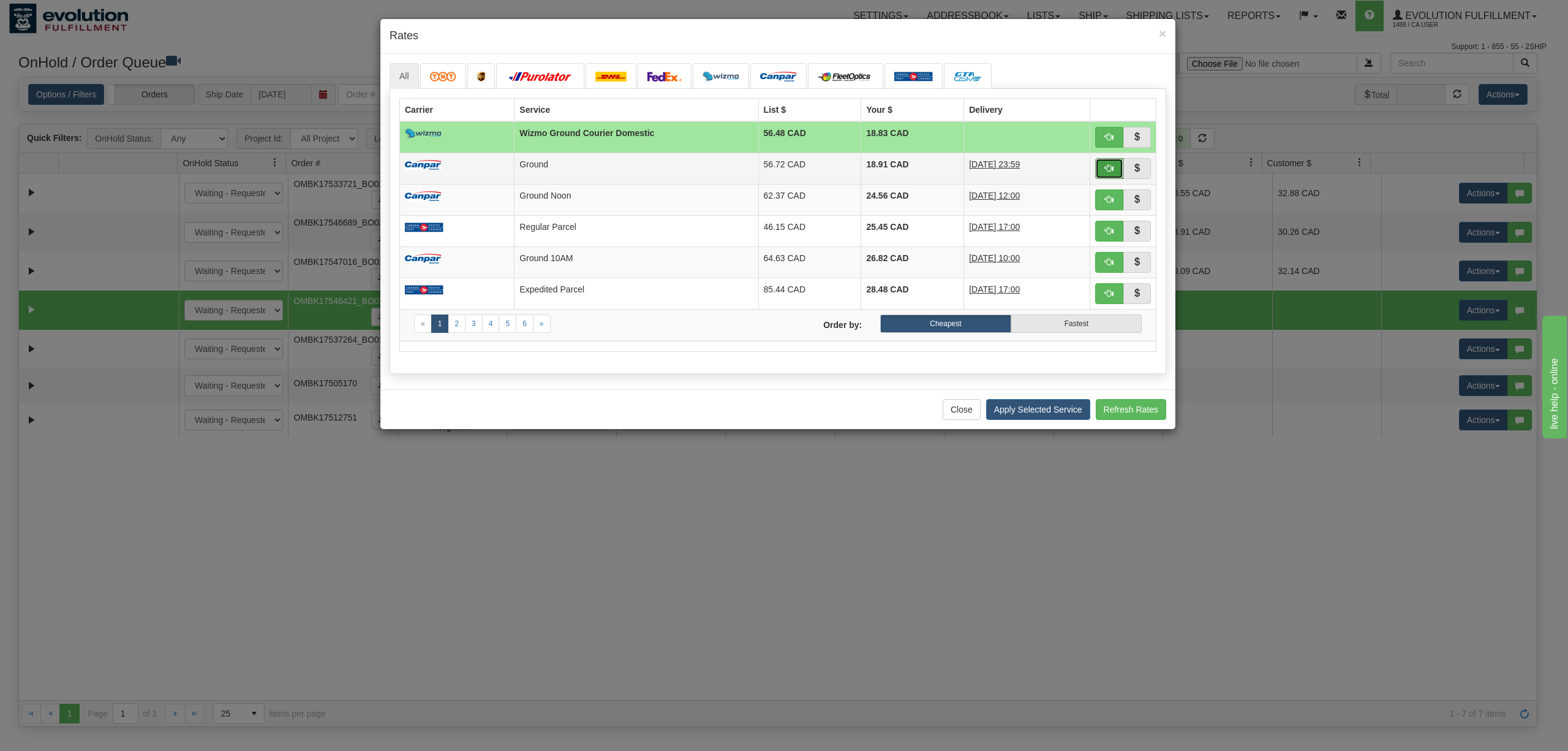
click at [1103, 173] on button "button" at bounding box center [1109, 168] width 28 height 21
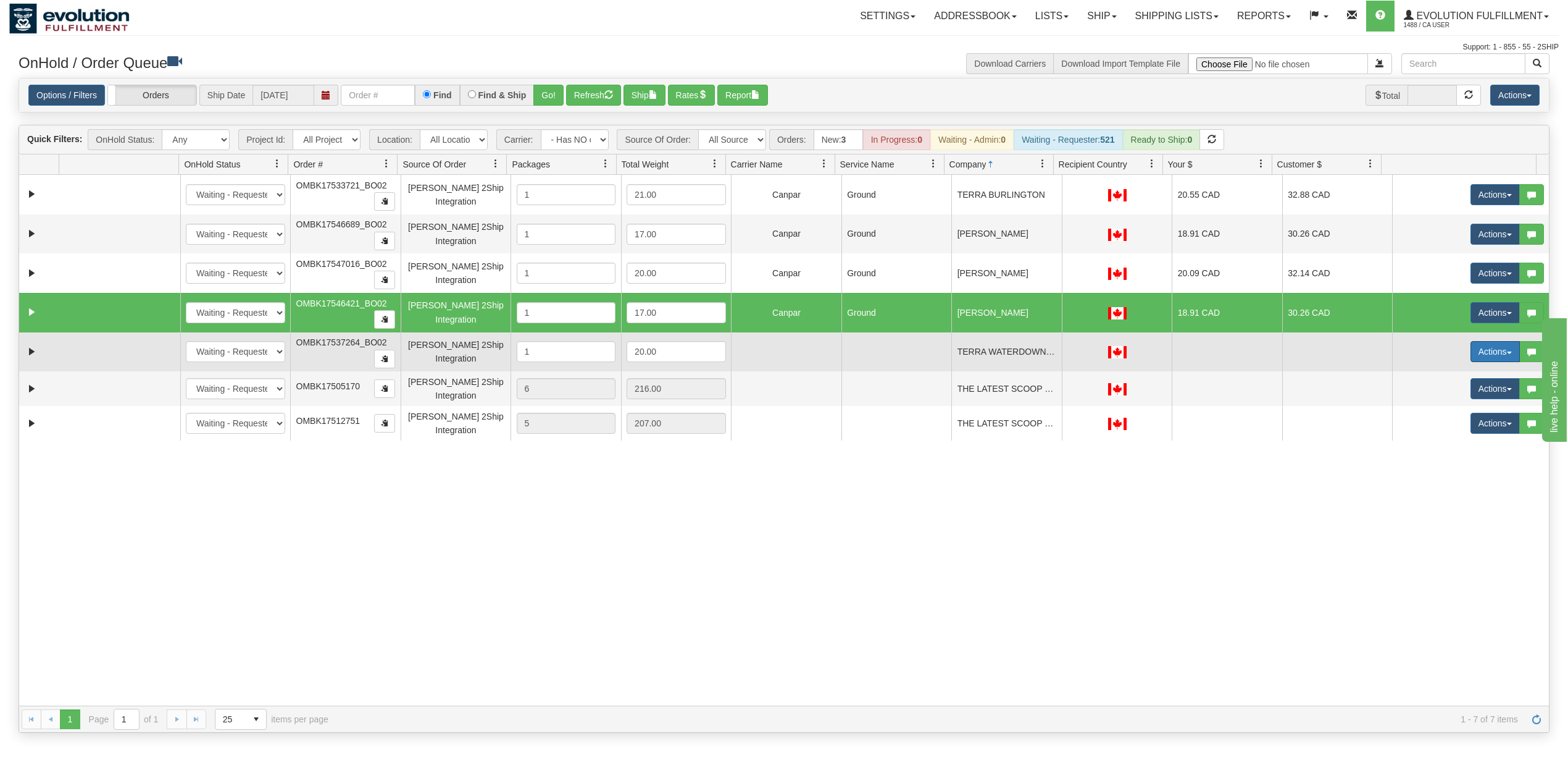
click at [1480, 354] on button "Actions" at bounding box center [1495, 352] width 49 height 21
click at [1433, 412] on span "Rate All Services" at bounding box center [1470, 406] width 74 height 9
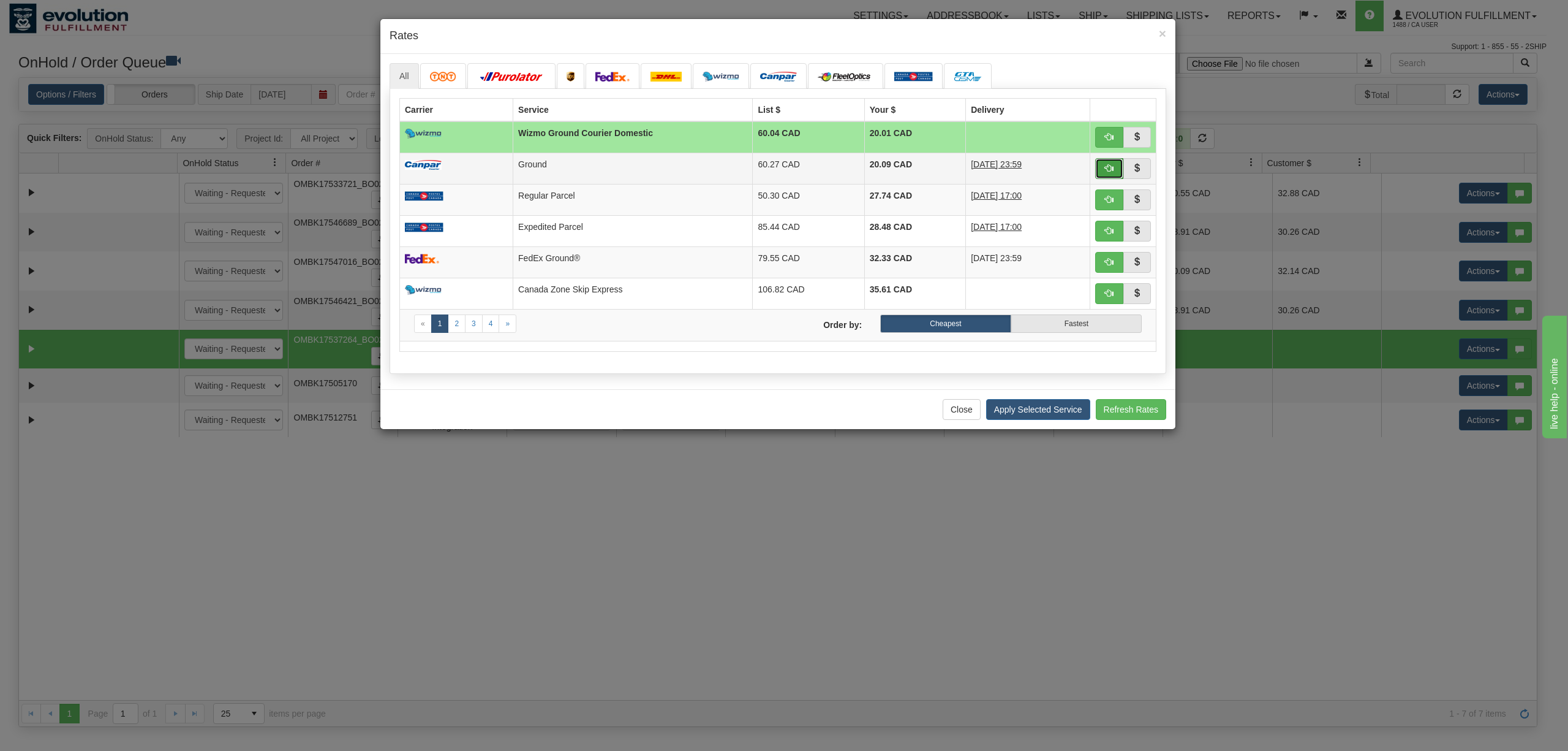
click at [1097, 169] on button "button" at bounding box center [1109, 168] width 28 height 21
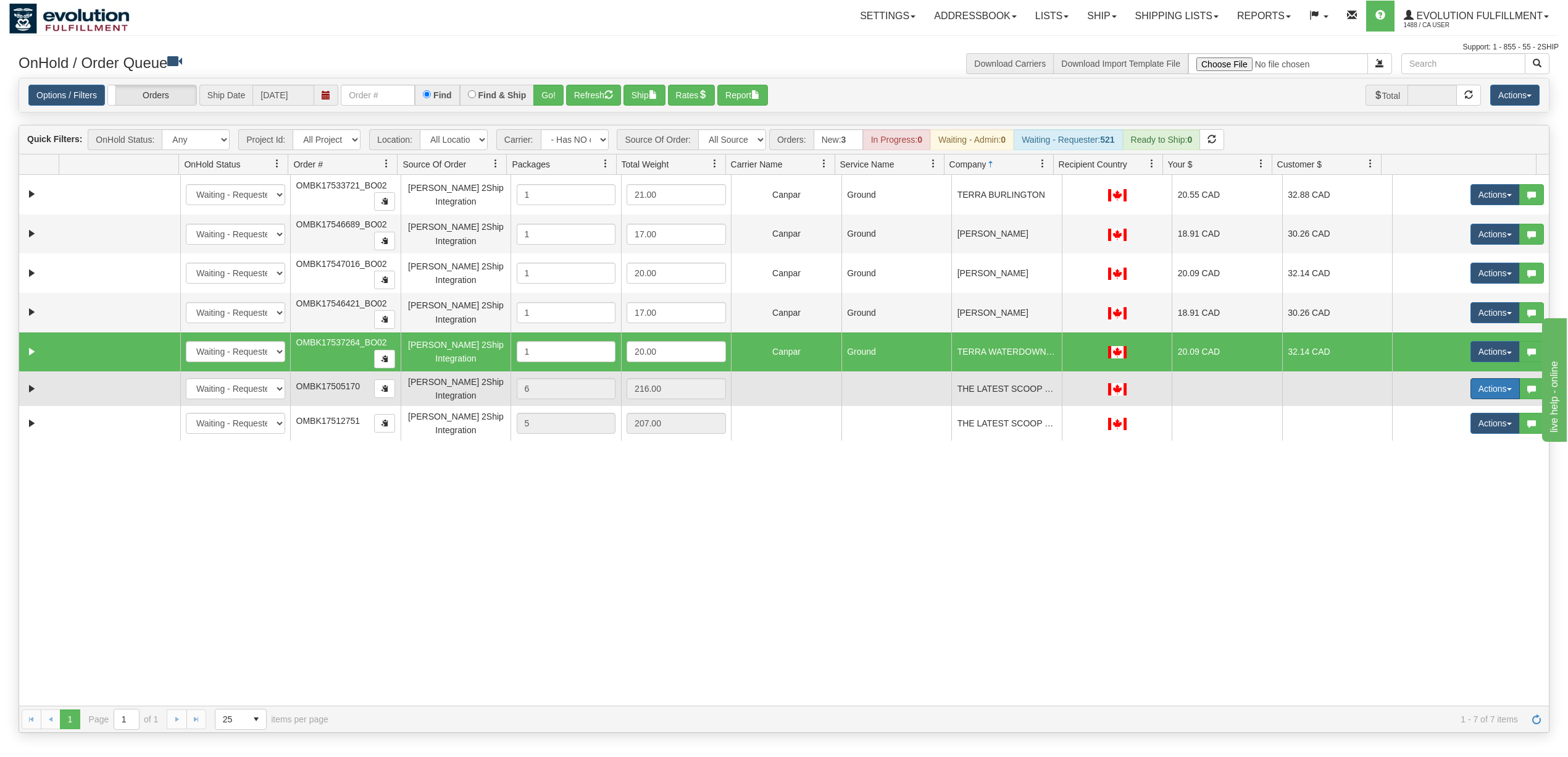
click at [1475, 387] on button "Actions" at bounding box center [1495, 388] width 49 height 21
click at [1445, 477] on span "Delete" at bounding box center [1449, 476] width 33 height 9
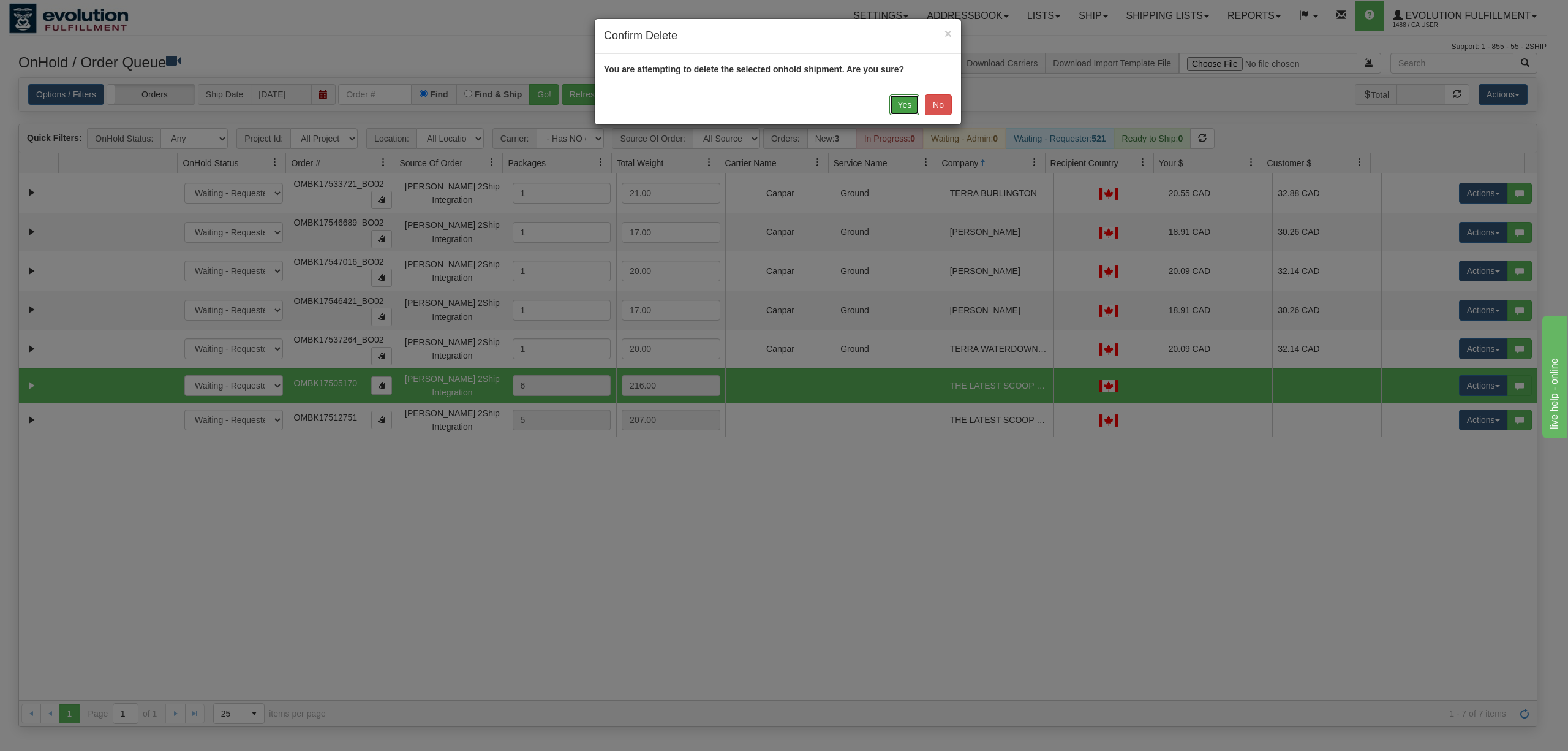
click at [900, 104] on button "Yes" at bounding box center [904, 105] width 30 height 21
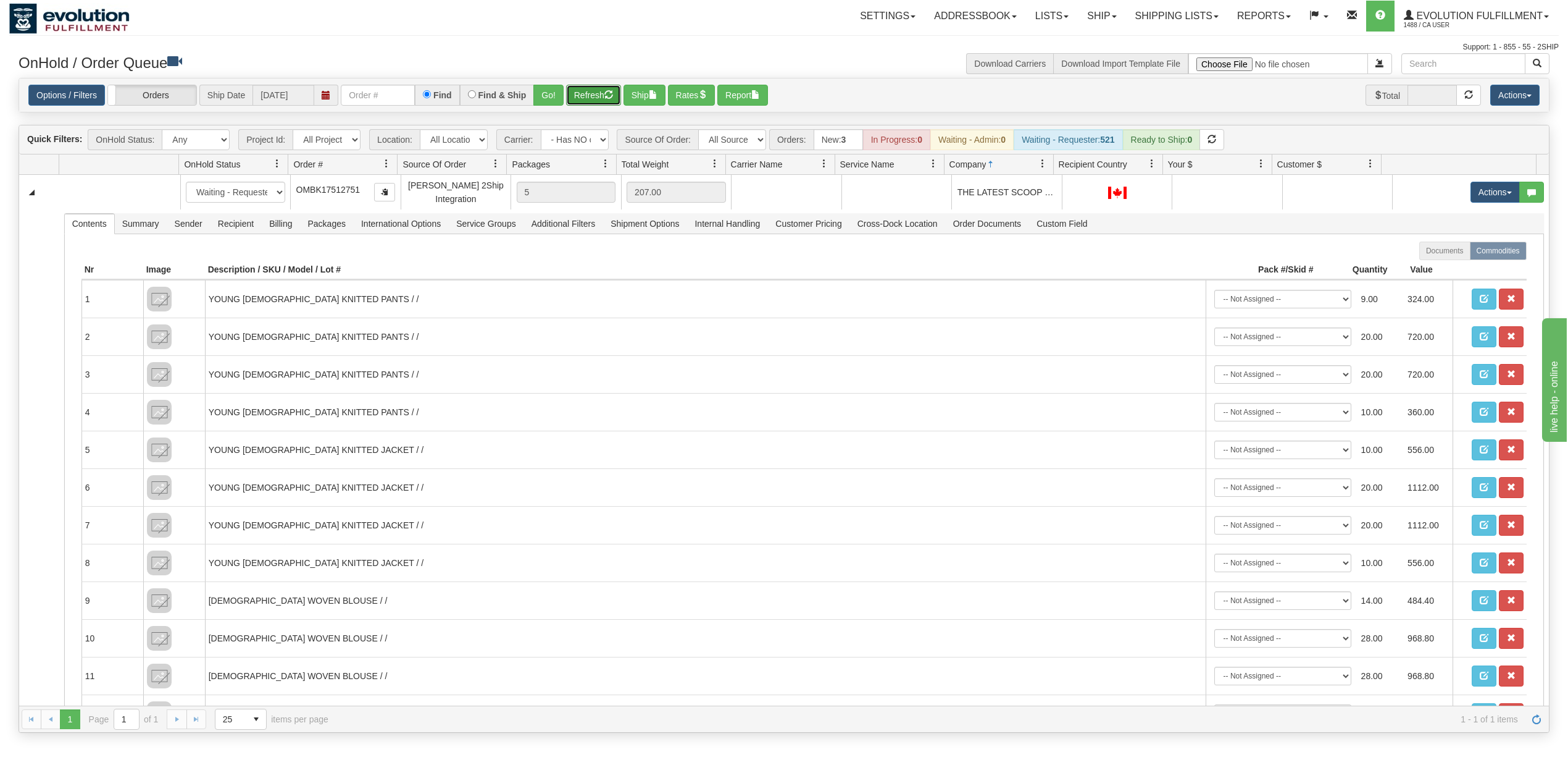
click at [580, 94] on button "Refresh" at bounding box center [594, 95] width 55 height 21
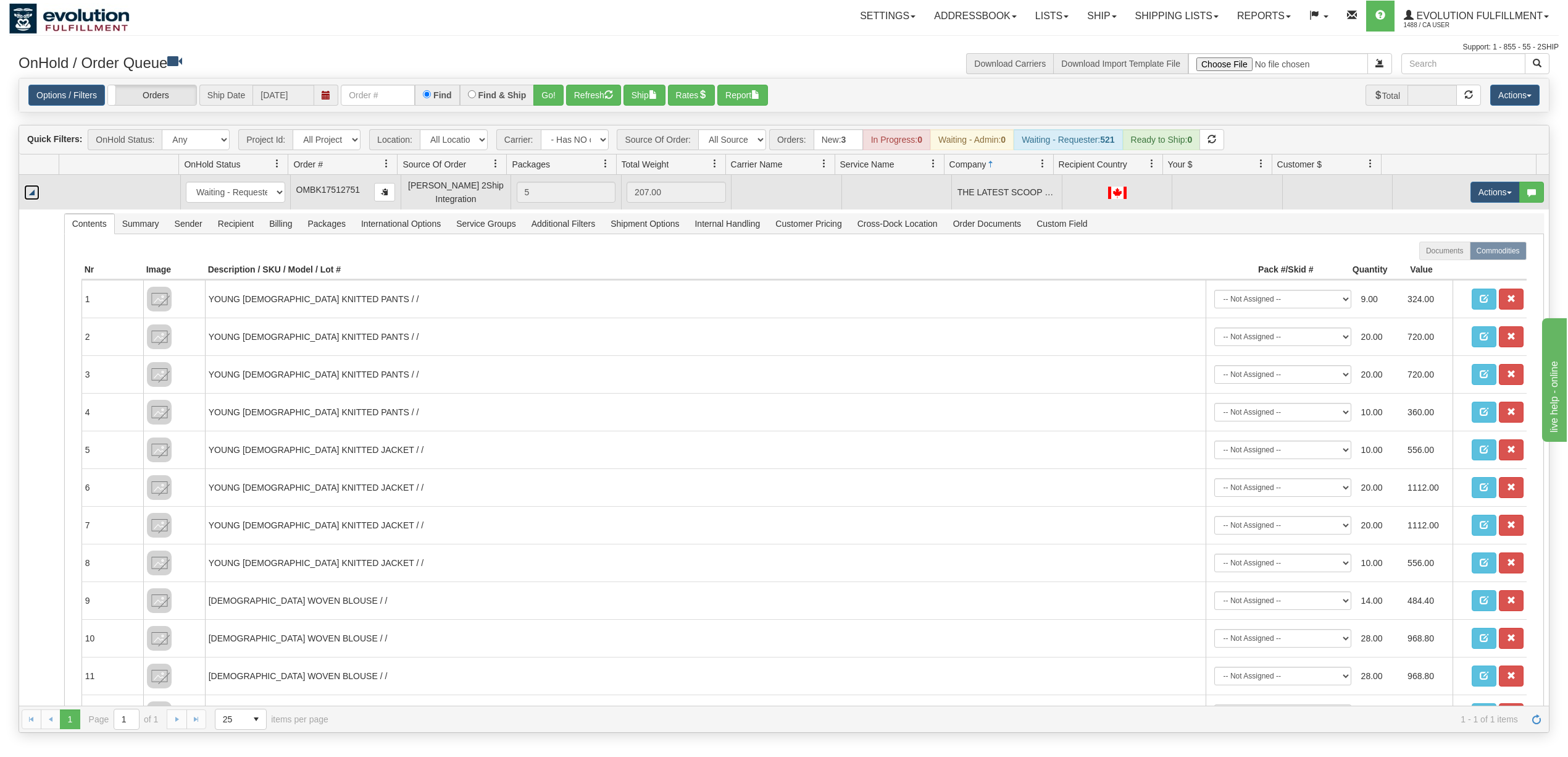
click at [35, 194] on link "Collapse" at bounding box center [32, 192] width 15 height 15
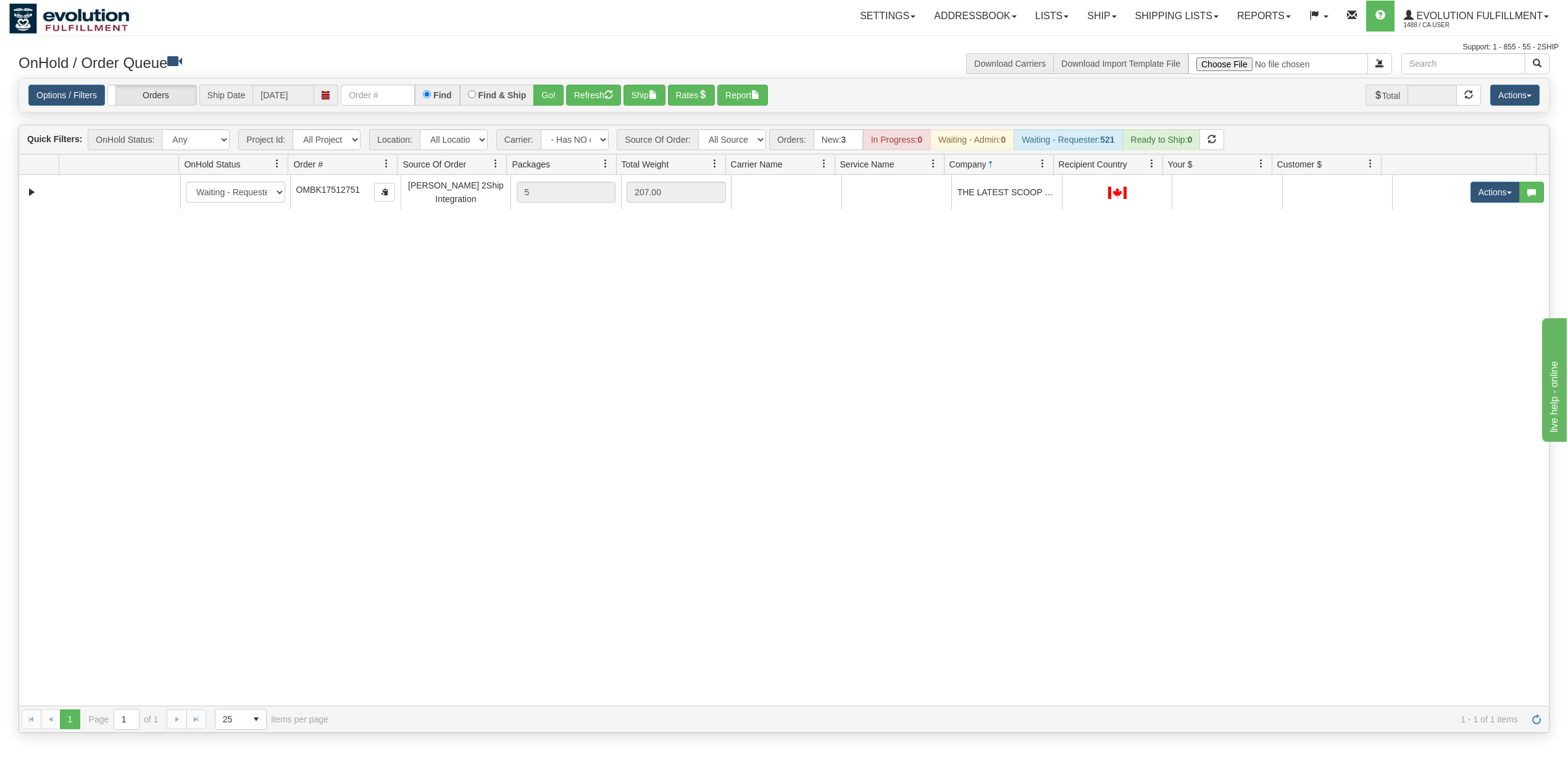
click at [845, 510] on div "31576198 EVOLUTION V3 90984770 0 New In Progress Waiting - Admin Waiting - Requ…" at bounding box center [783, 439] width 1529 height 531
